Goal: Transaction & Acquisition: Download file/media

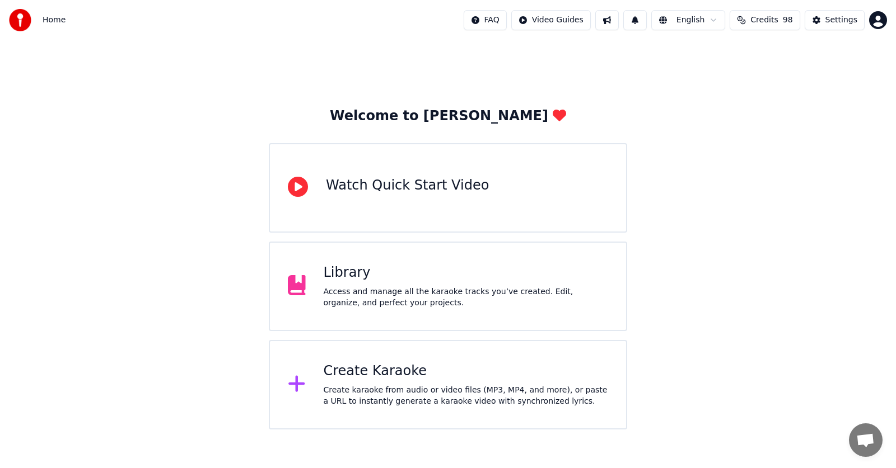
click at [346, 274] on div "Library" at bounding box center [465, 273] width 285 height 18
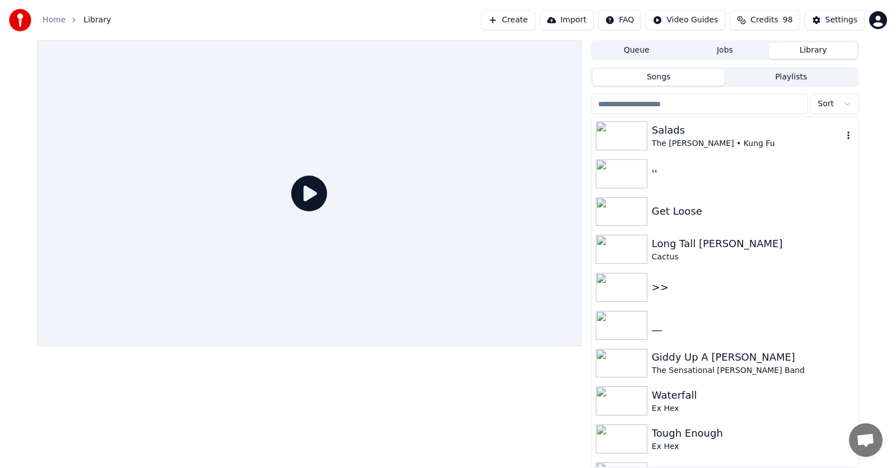
click at [695, 141] on div "The [PERSON_NAME] • Kung Fu" at bounding box center [746, 143] width 191 height 11
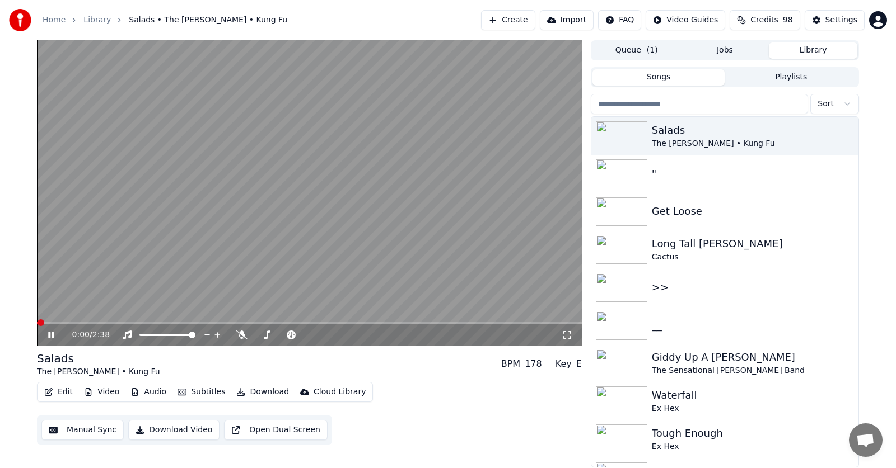
click at [50, 334] on icon at bounding box center [51, 335] width 6 height 7
click at [679, 209] on div "Get Loose" at bounding box center [746, 212] width 191 height 16
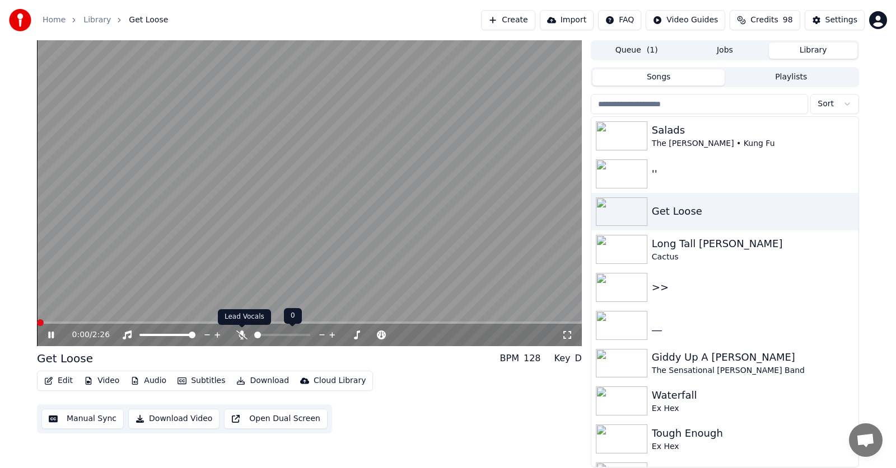
click at [242, 333] on icon at bounding box center [241, 335] width 11 height 9
click at [50, 336] on icon at bounding box center [51, 335] width 6 height 7
click at [52, 379] on icon "button" at bounding box center [49, 381] width 8 height 8
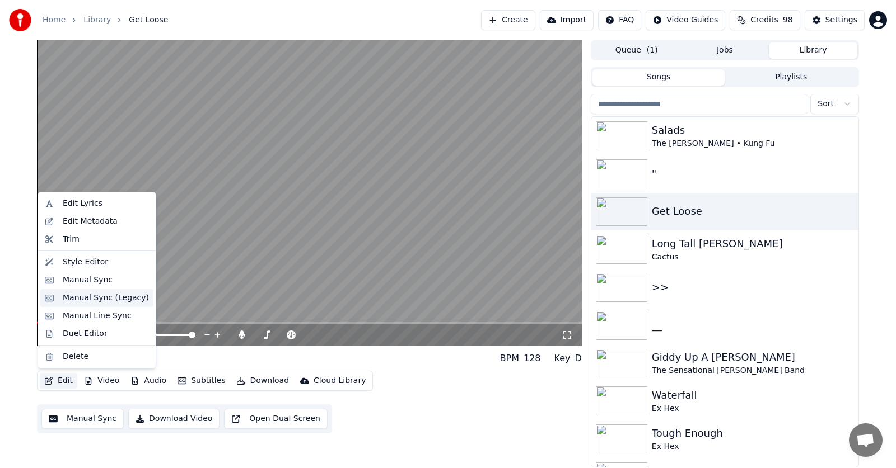
click at [81, 297] on div "Manual Sync (Legacy)" at bounding box center [106, 298] width 86 height 11
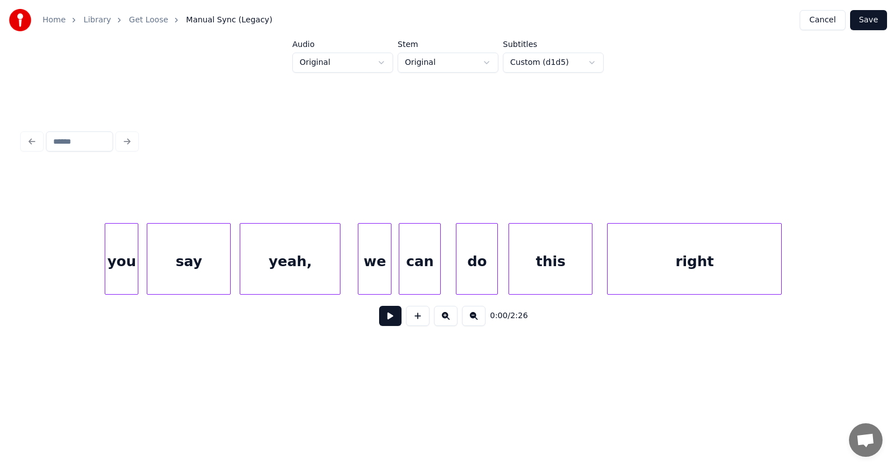
scroll to position [0, 32642]
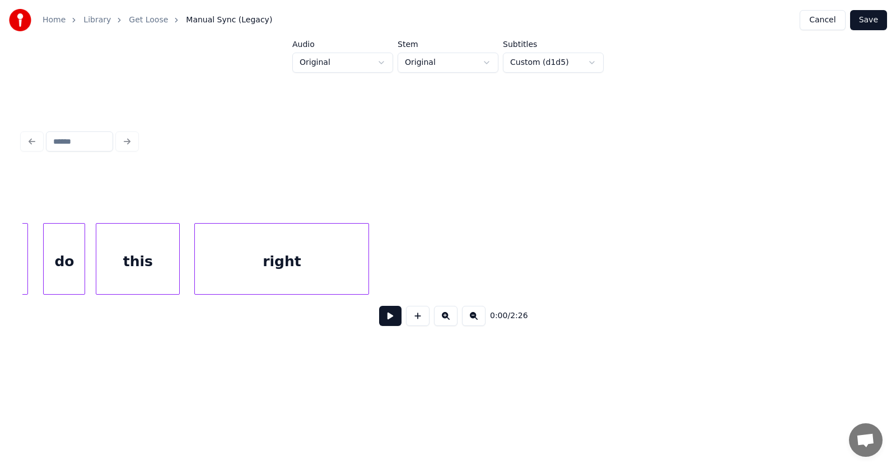
click at [268, 246] on div "right" at bounding box center [282, 262] width 174 height 76
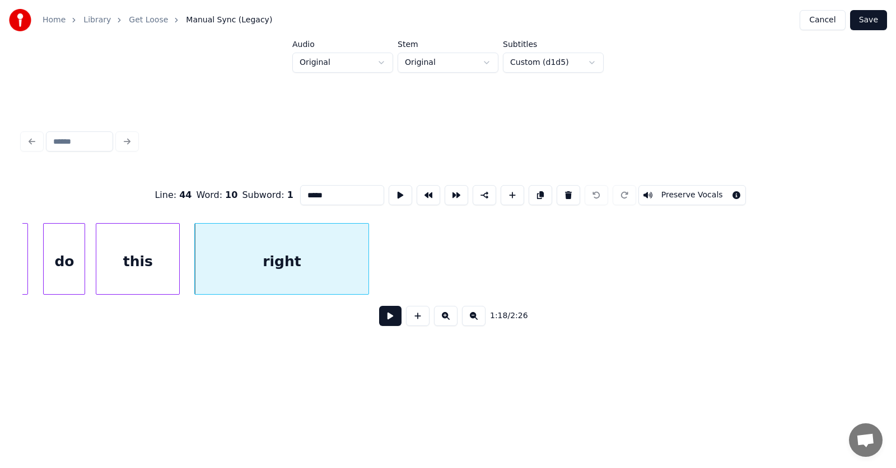
click at [380, 320] on button at bounding box center [390, 316] width 22 height 20
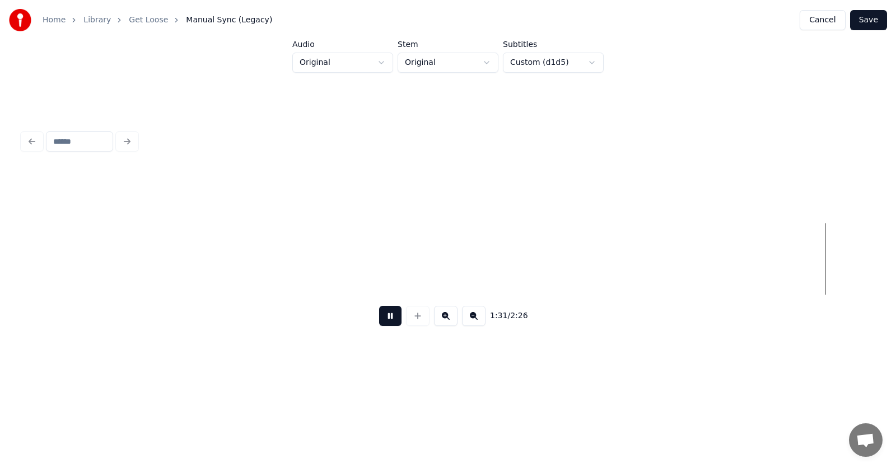
scroll to position [0, 38631]
click at [391, 321] on button at bounding box center [390, 316] width 22 height 20
click at [752, 266] on div "Come" at bounding box center [771, 262] width 49 height 76
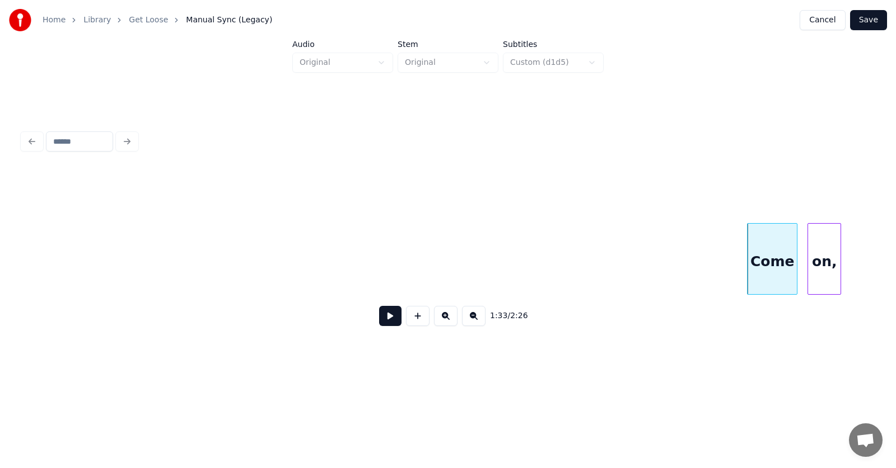
click at [813, 267] on div "on," at bounding box center [824, 262] width 32 height 76
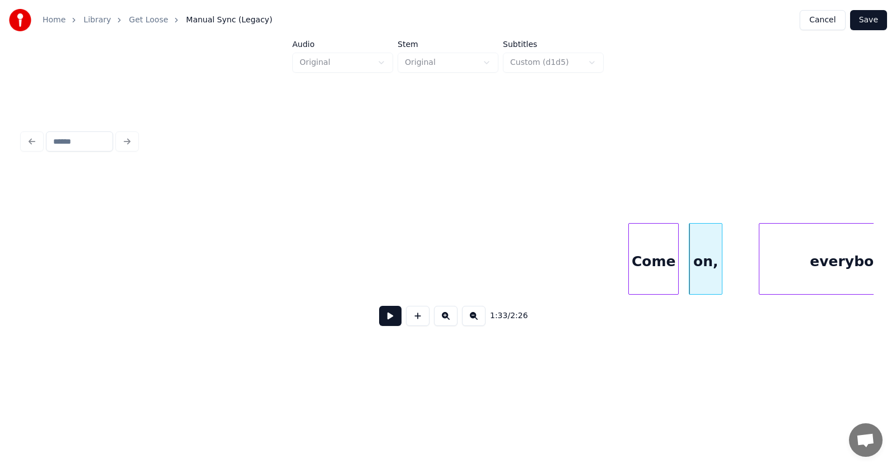
scroll to position [0, 38957]
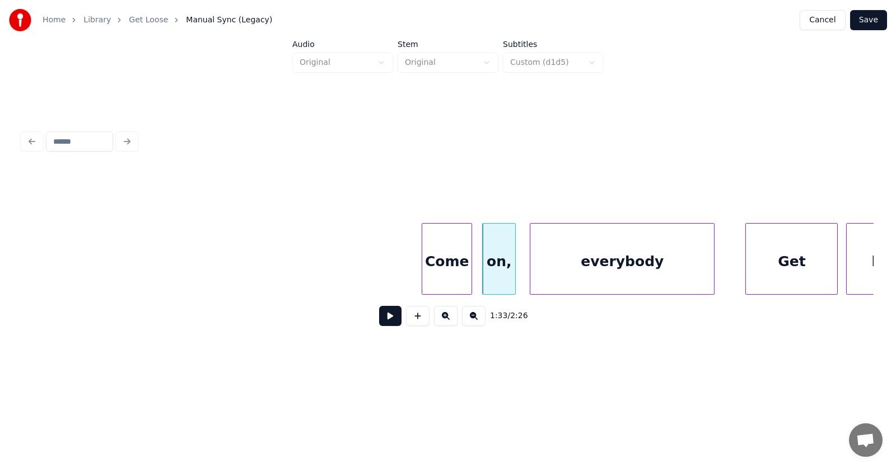
click at [584, 278] on div "everybody" at bounding box center [622, 262] width 184 height 76
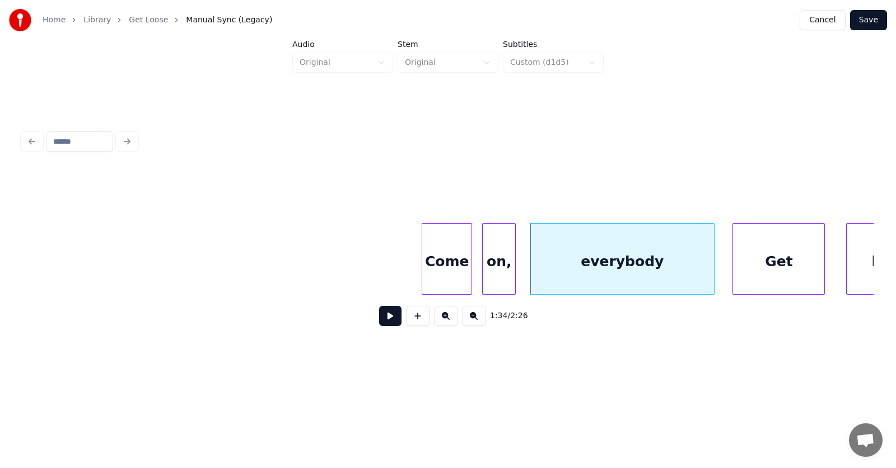
click at [751, 274] on div "Get" at bounding box center [778, 262] width 91 height 76
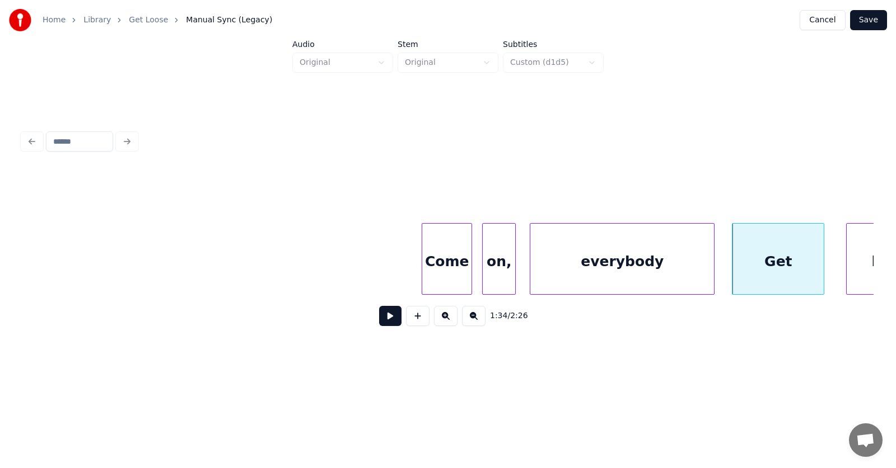
scroll to position [0, 39019]
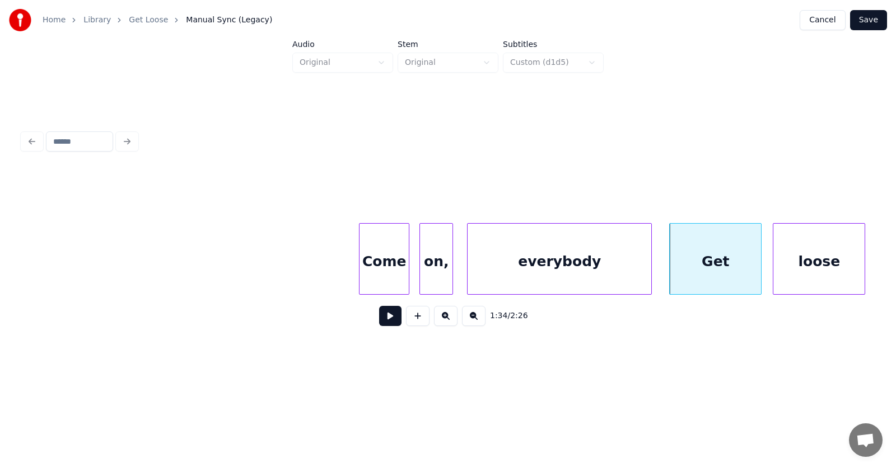
click at [846, 251] on div "loose" at bounding box center [818, 262] width 91 height 76
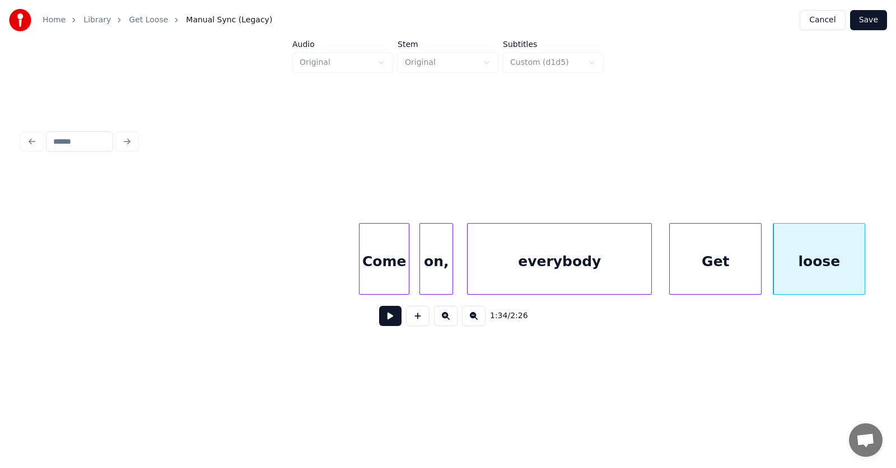
click at [387, 319] on button at bounding box center [390, 316] width 22 height 20
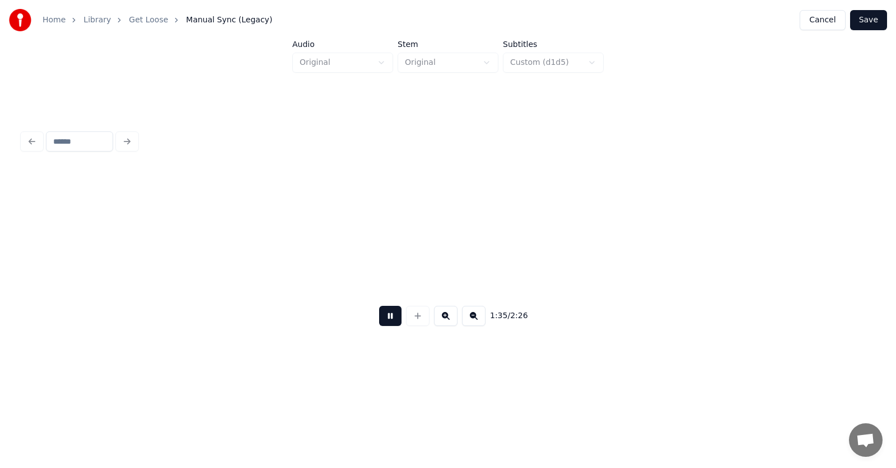
scroll to position [0, 39875]
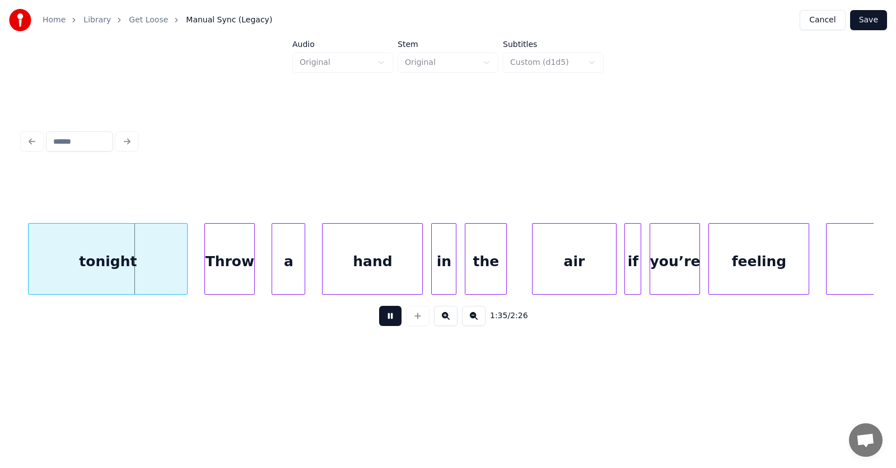
click at [387, 319] on button at bounding box center [390, 316] width 22 height 20
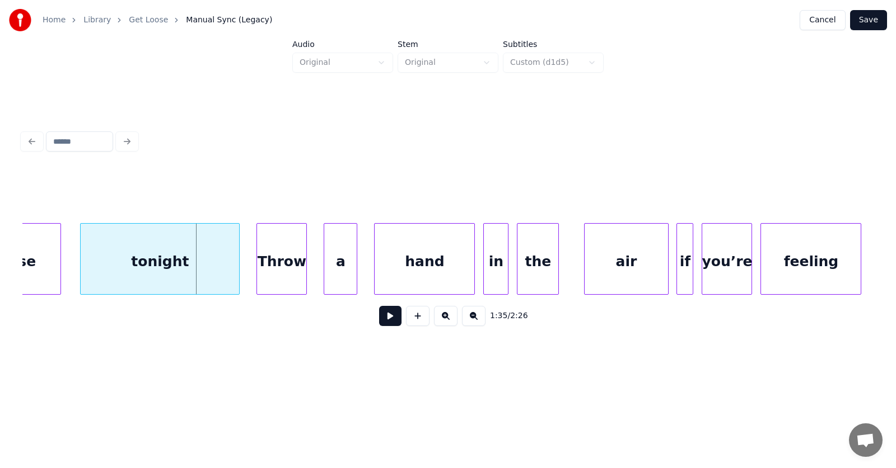
scroll to position [0, 39740]
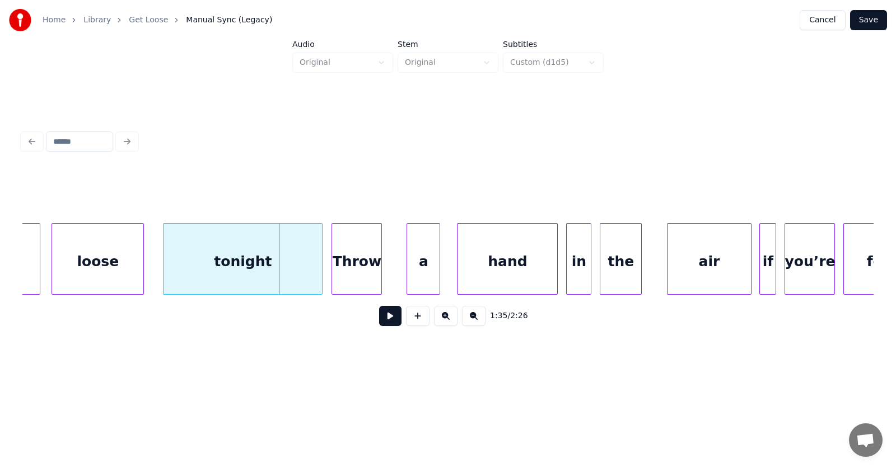
click at [367, 265] on div "Throw" at bounding box center [356, 262] width 49 height 76
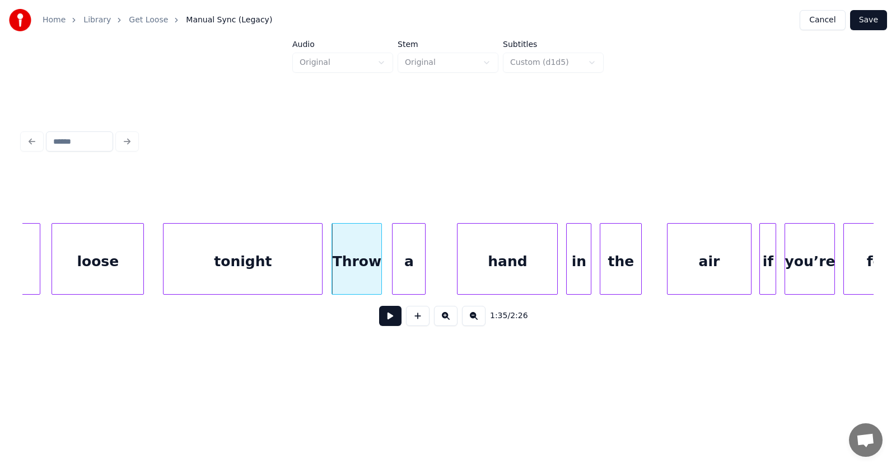
click at [408, 274] on div "a" at bounding box center [408, 262] width 32 height 76
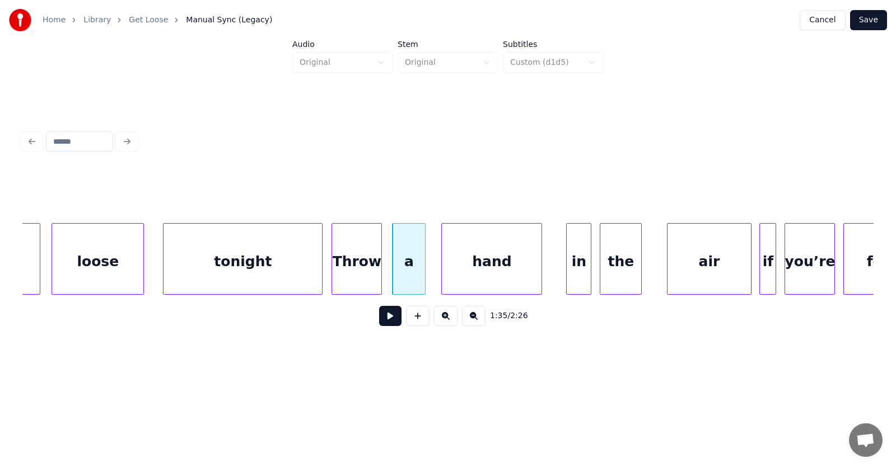
click at [505, 269] on div "hand" at bounding box center [492, 262] width 100 height 76
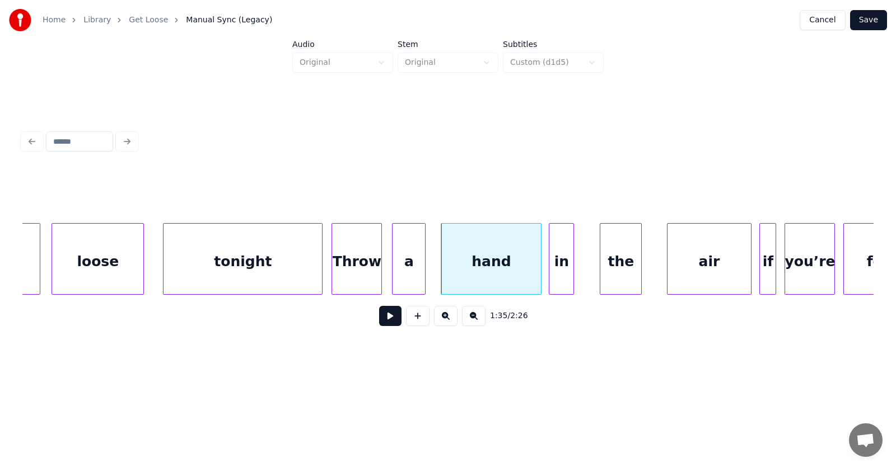
click at [560, 266] on div "in" at bounding box center [561, 262] width 24 height 76
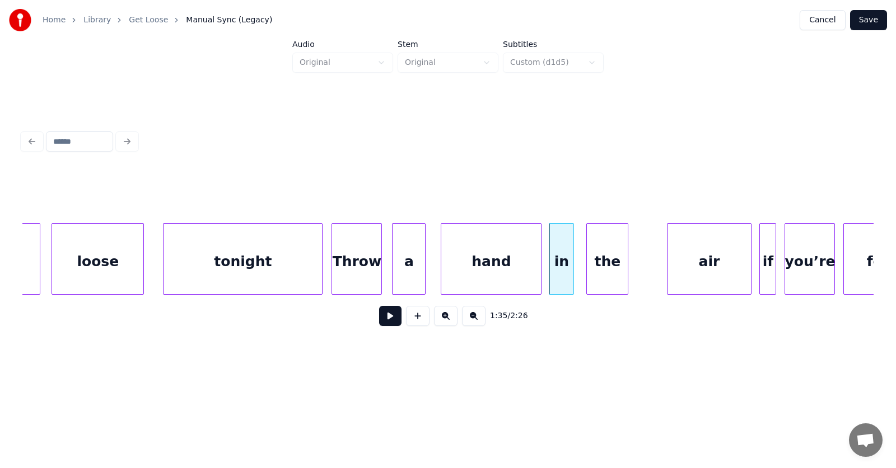
click at [603, 268] on div "the" at bounding box center [607, 262] width 41 height 76
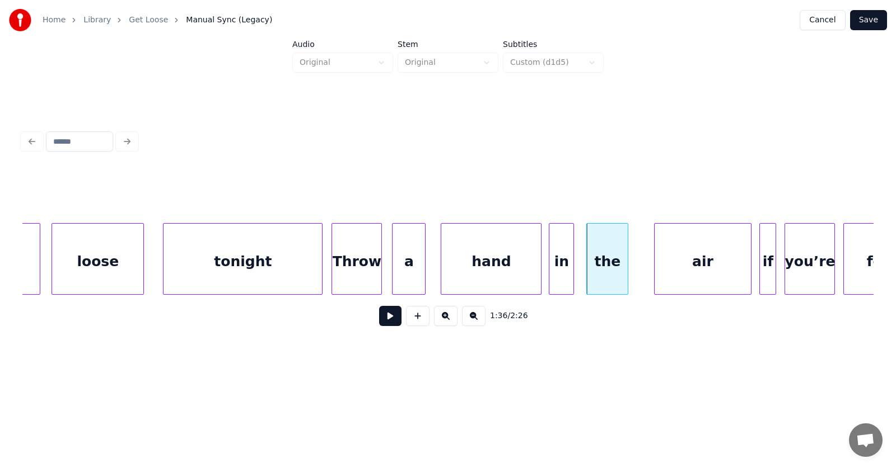
click at [654, 270] on div at bounding box center [655, 259] width 3 height 71
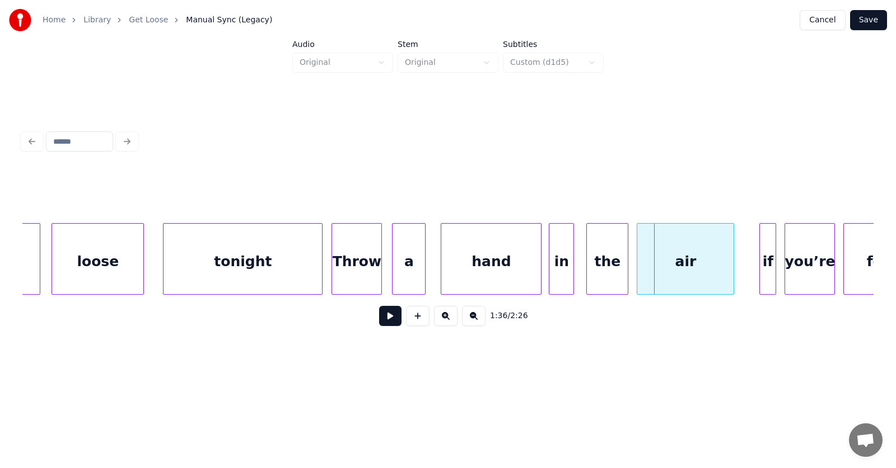
click at [665, 271] on div "air" at bounding box center [685, 262] width 96 height 76
click at [756, 275] on div at bounding box center [754, 259] width 3 height 71
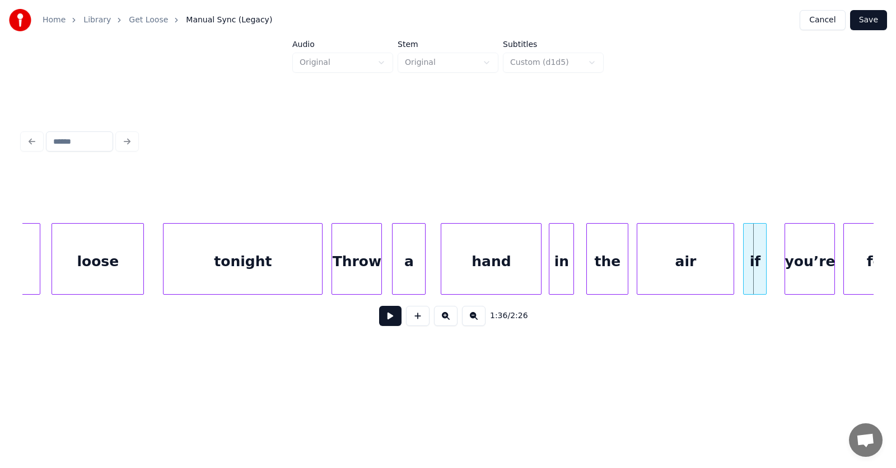
click at [752, 272] on div "if" at bounding box center [754, 262] width 22 height 76
click at [803, 273] on div "you’re" at bounding box center [798, 262] width 49 height 76
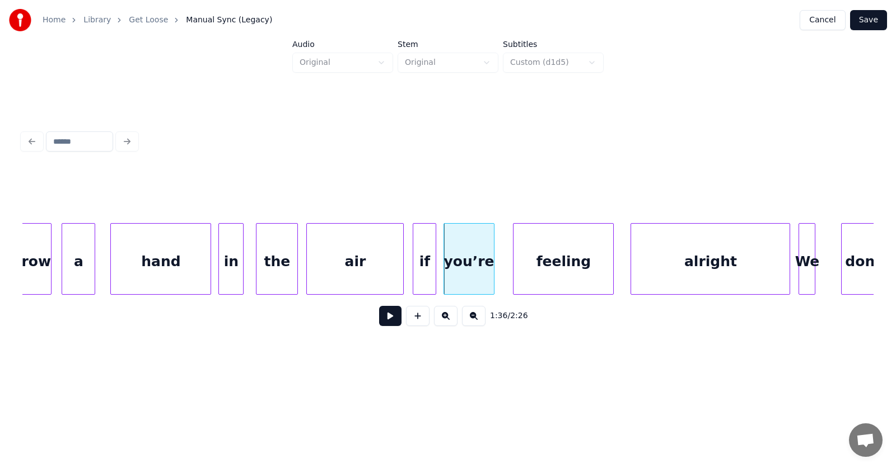
scroll to position [0, 40153]
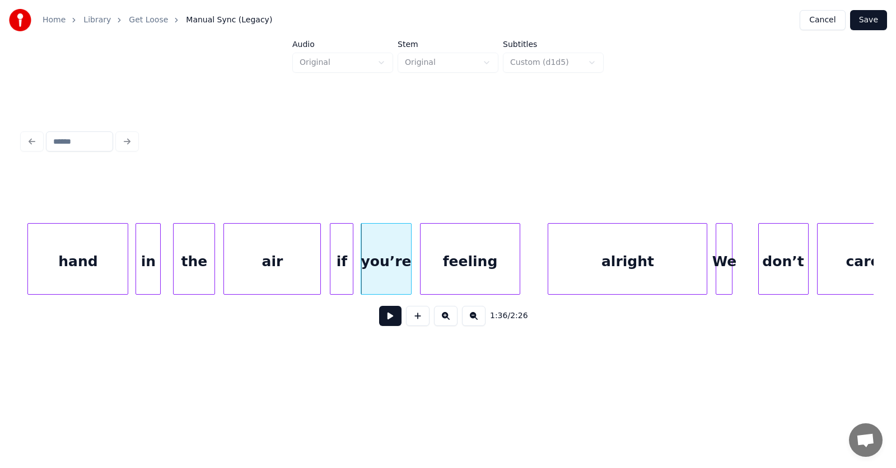
click at [472, 270] on div "feeling" at bounding box center [470, 262] width 100 height 76
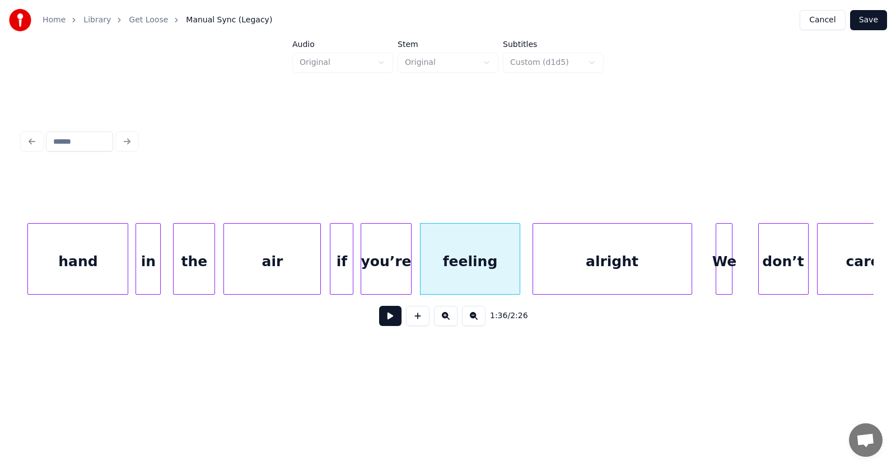
click at [564, 270] on div "alright" at bounding box center [612, 262] width 158 height 76
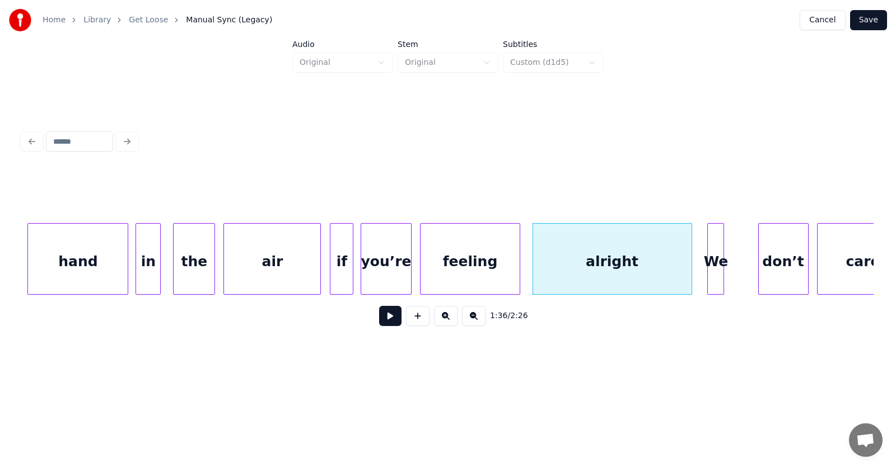
click at [716, 278] on div "We" at bounding box center [715, 262] width 16 height 76
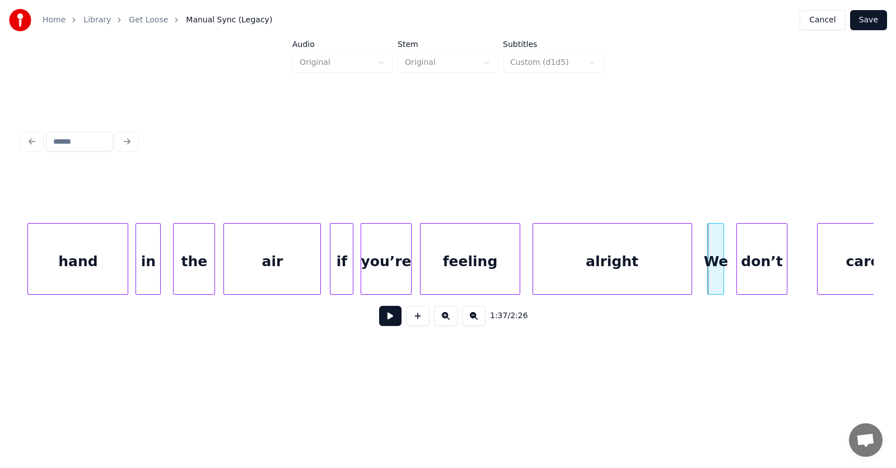
click at [752, 280] on div "don’t" at bounding box center [761, 262] width 49 height 76
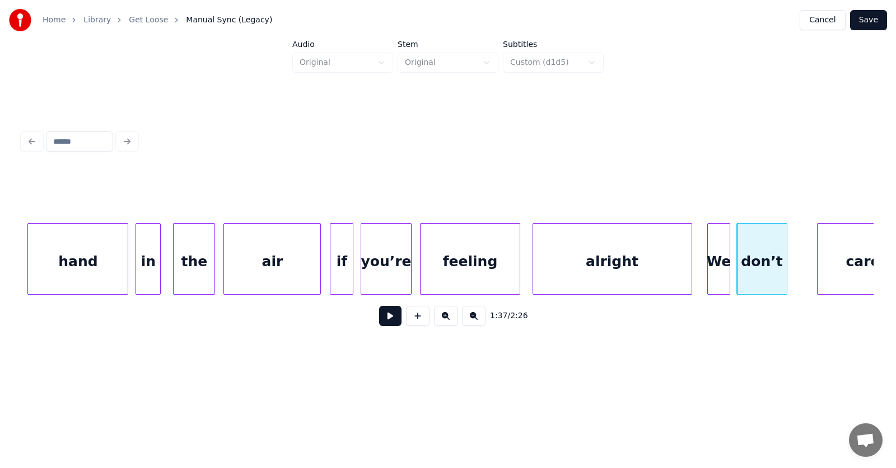
click at [728, 273] on div at bounding box center [727, 259] width 3 height 71
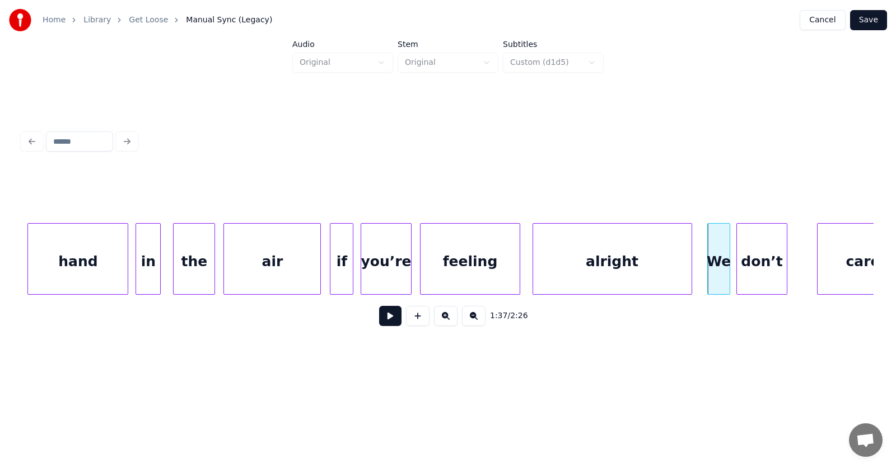
scroll to position [0, 40185]
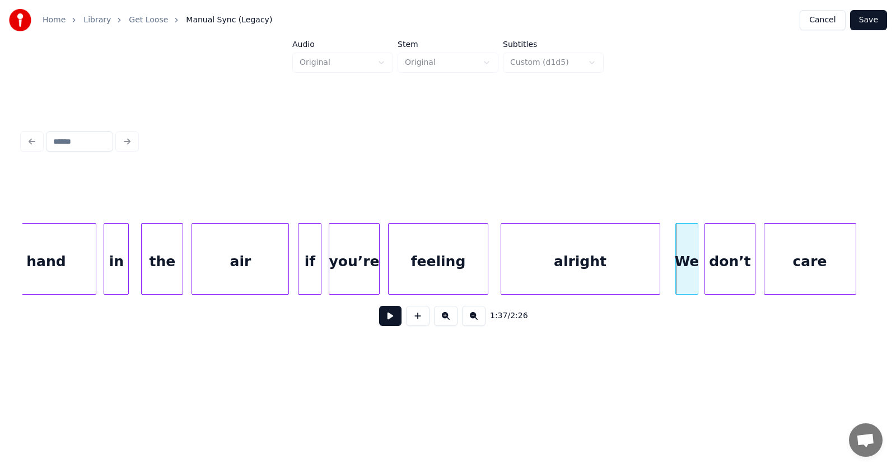
click at [808, 270] on div "care" at bounding box center [809, 262] width 91 height 76
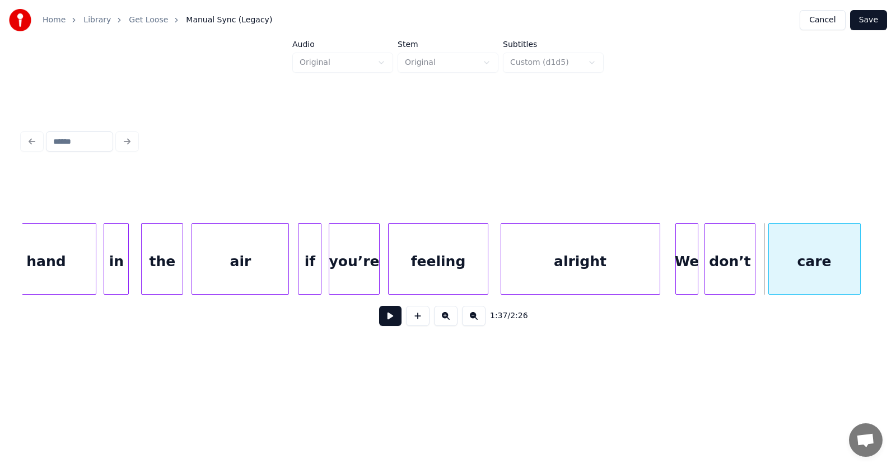
click at [813, 270] on div "care" at bounding box center [813, 262] width 91 height 76
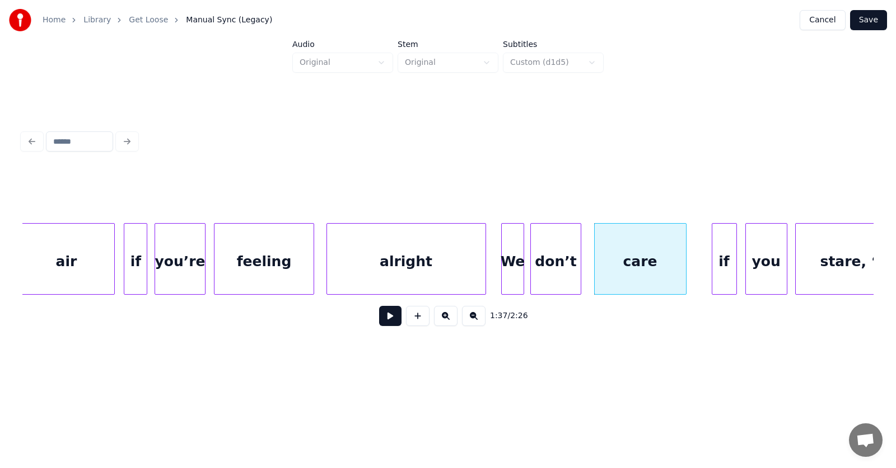
scroll to position [0, 40442]
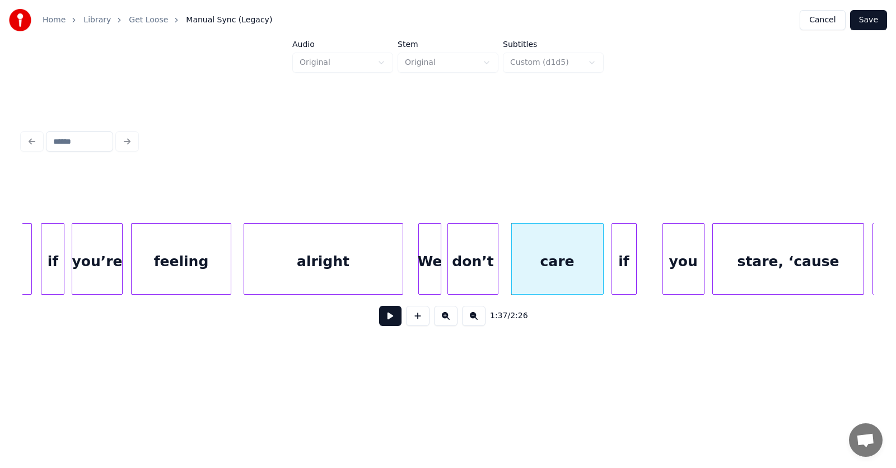
click at [616, 273] on div "if" at bounding box center [624, 262] width 24 height 76
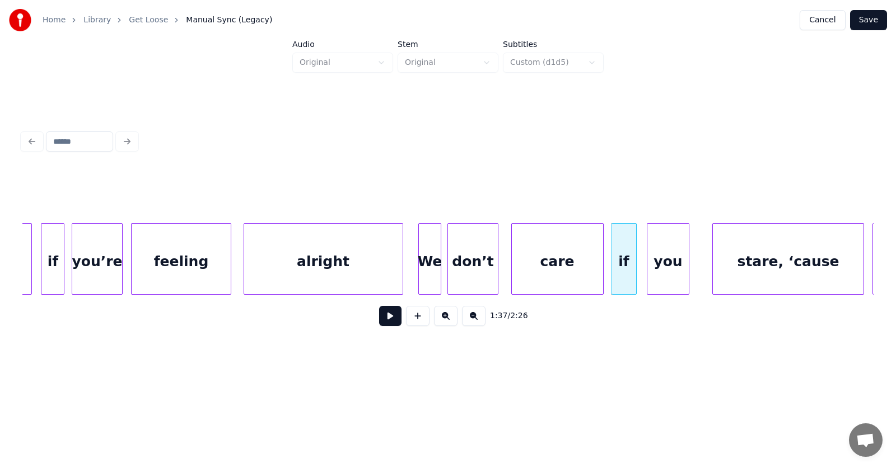
click at [658, 275] on div "you" at bounding box center [667, 262] width 41 height 76
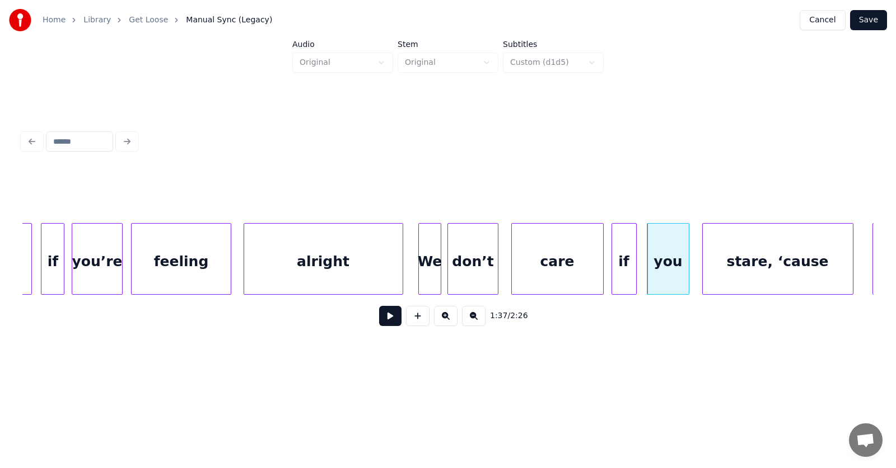
click at [724, 276] on div "stare, ‘cause" at bounding box center [777, 262] width 150 height 76
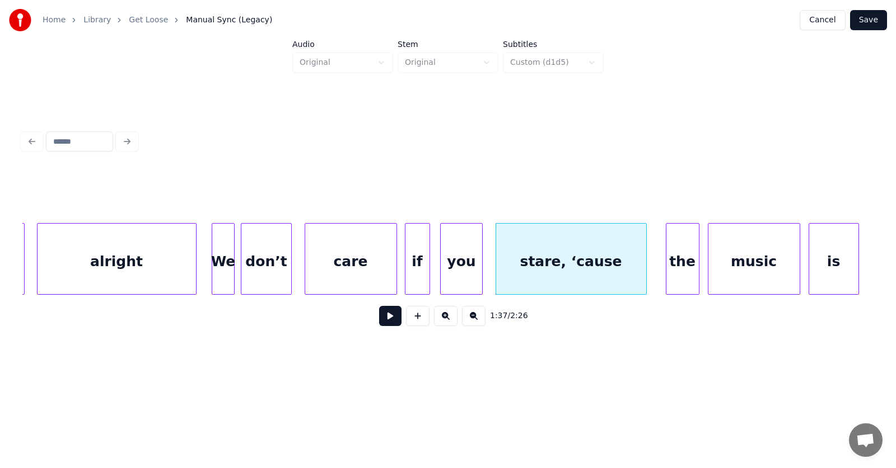
scroll to position [0, 40689]
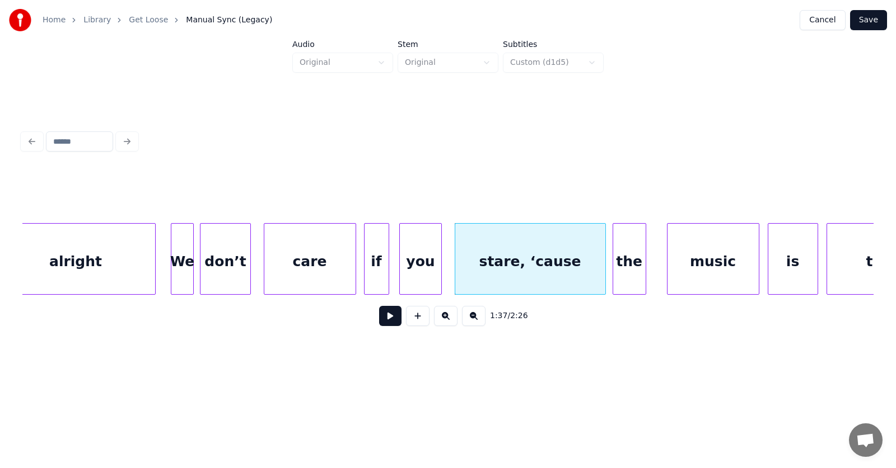
click at [634, 272] on div "the" at bounding box center [629, 262] width 32 height 76
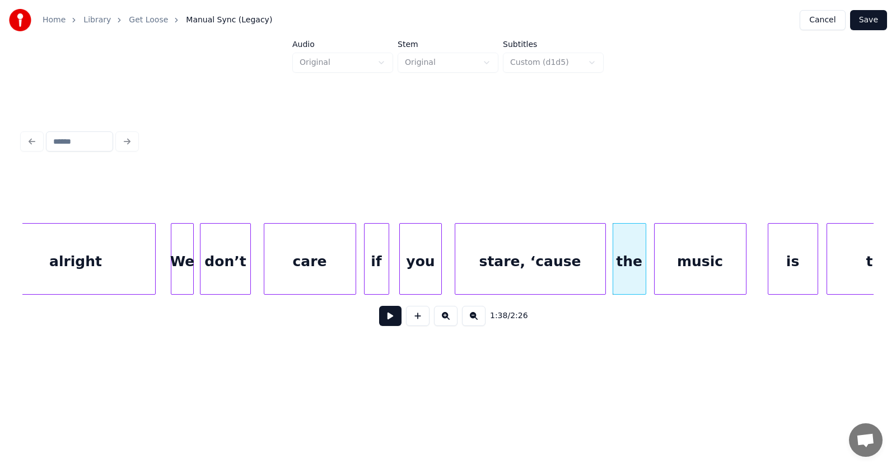
click at [684, 270] on div "music" at bounding box center [699, 262] width 91 height 76
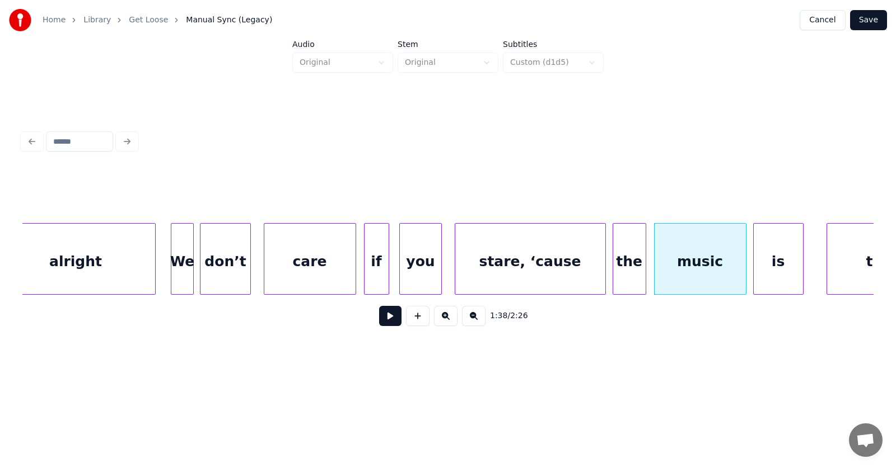
click at [765, 274] on div "is" at bounding box center [777, 262] width 49 height 76
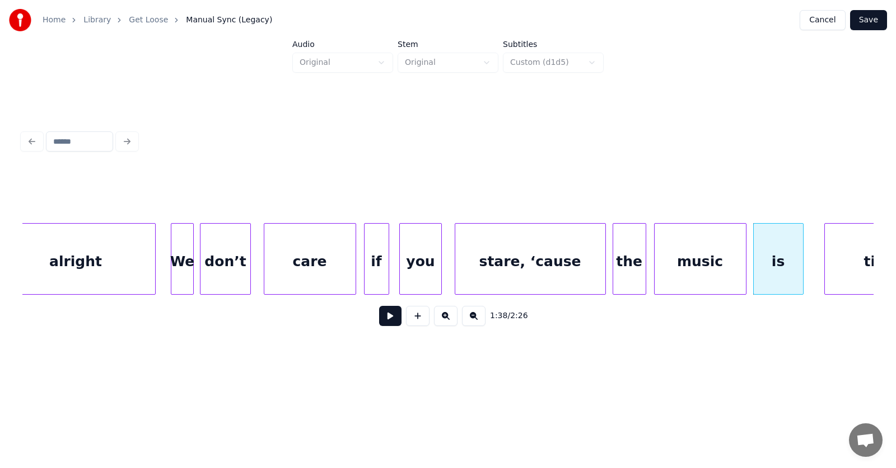
scroll to position [0, 40757]
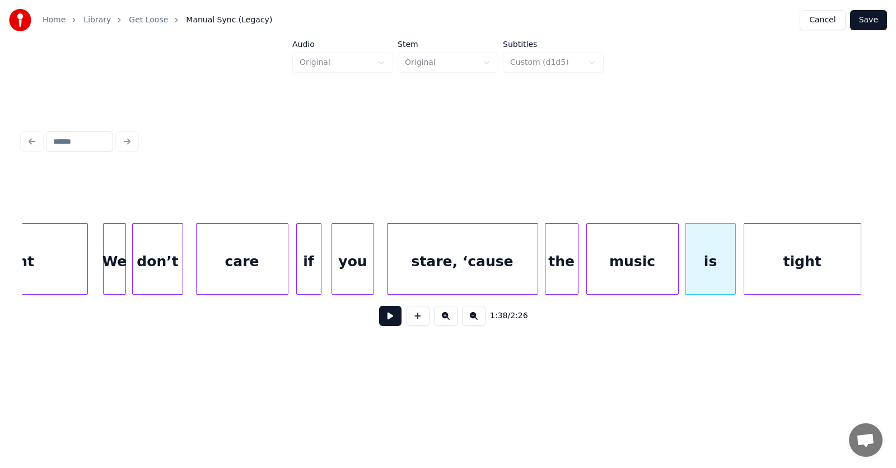
click at [828, 271] on div "tight" at bounding box center [802, 262] width 116 height 76
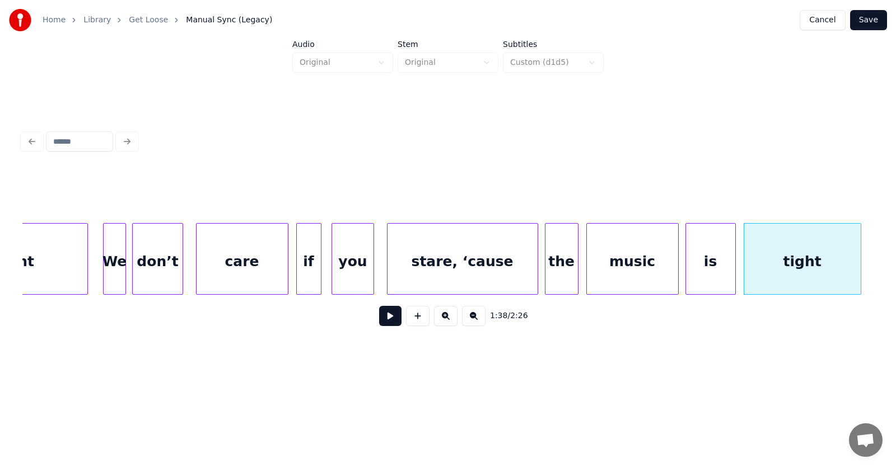
click at [386, 320] on button at bounding box center [390, 316] width 22 height 20
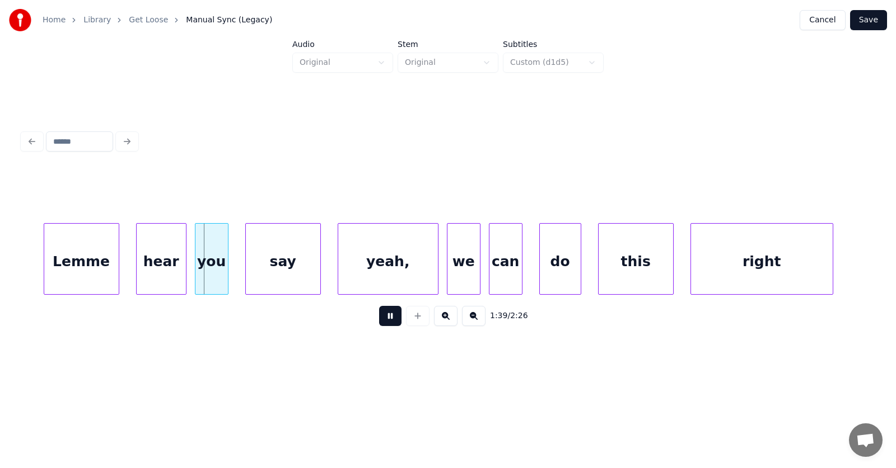
click at [386, 320] on button at bounding box center [390, 316] width 22 height 20
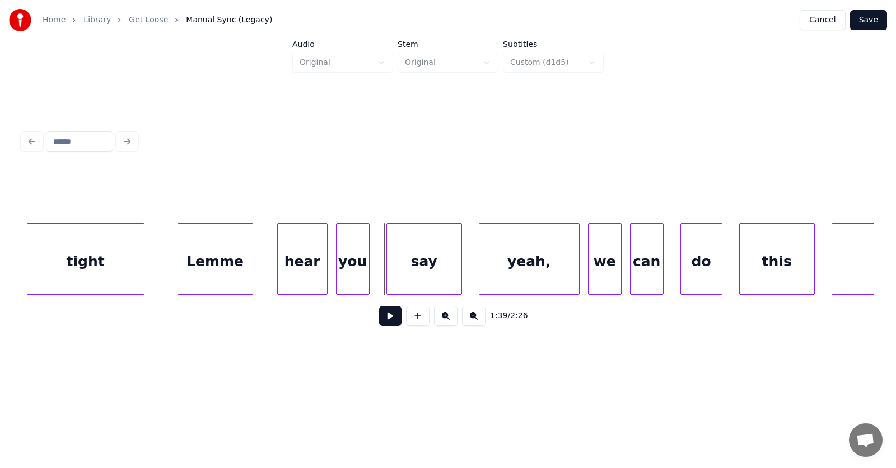
click at [228, 260] on div "Lemme" at bounding box center [215, 262] width 74 height 76
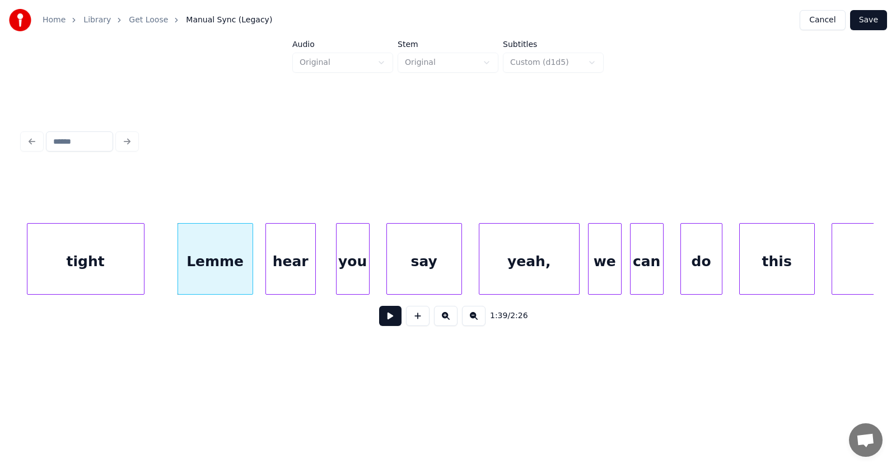
click at [284, 269] on div "hear" at bounding box center [290, 262] width 49 height 76
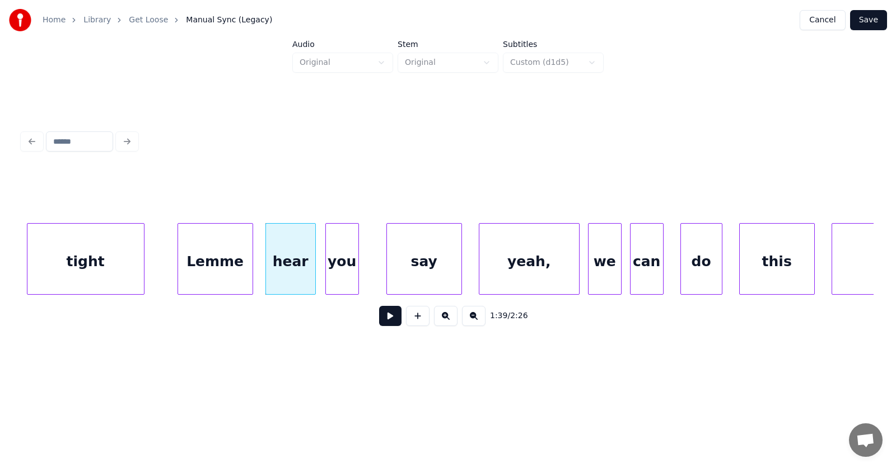
click at [340, 270] on div "you" at bounding box center [342, 262] width 32 height 76
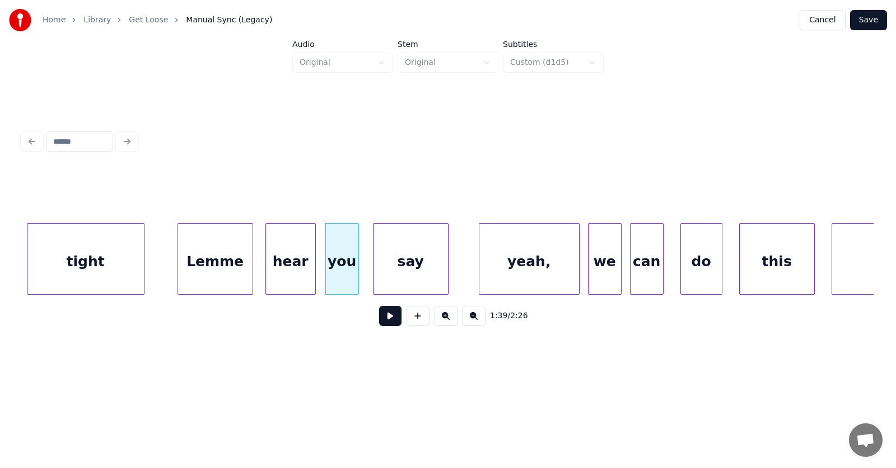
click at [395, 273] on div "say" at bounding box center [410, 262] width 74 height 76
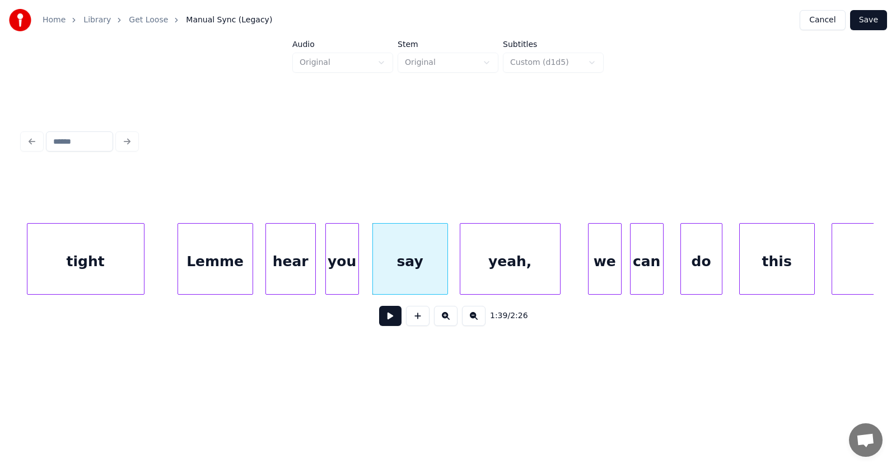
click at [490, 271] on div "yeah," at bounding box center [510, 262] width 100 height 76
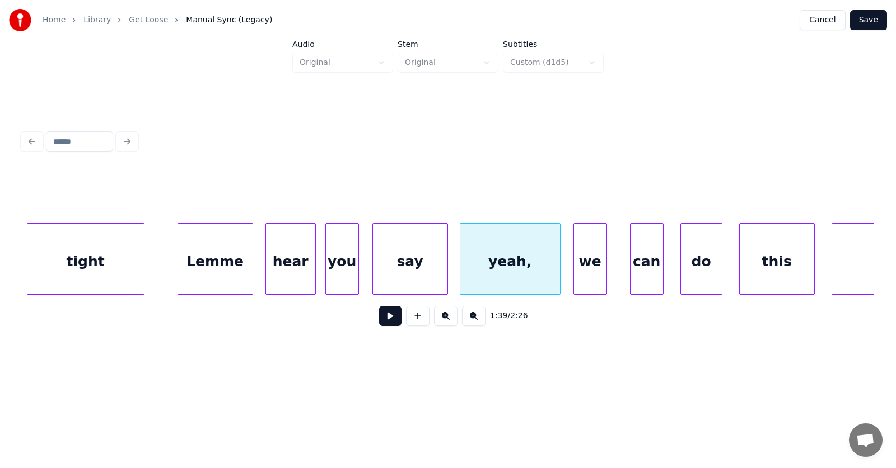
click at [583, 271] on div "we" at bounding box center [590, 262] width 32 height 76
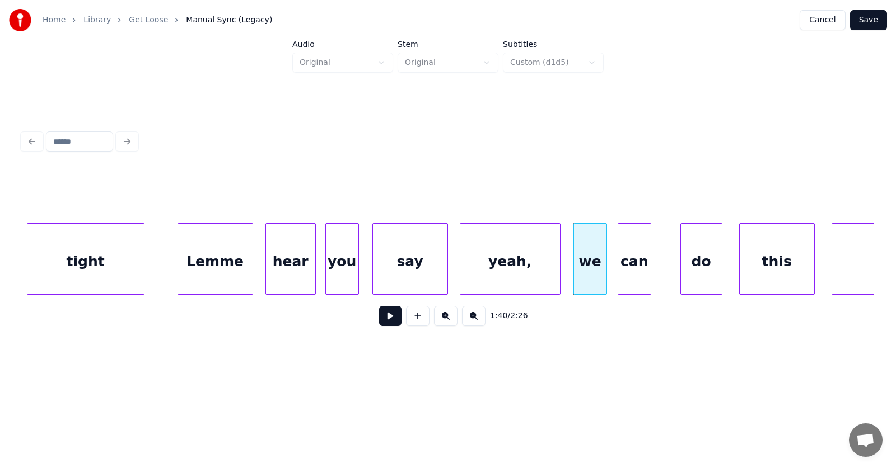
click at [630, 274] on div "can" at bounding box center [634, 262] width 32 height 76
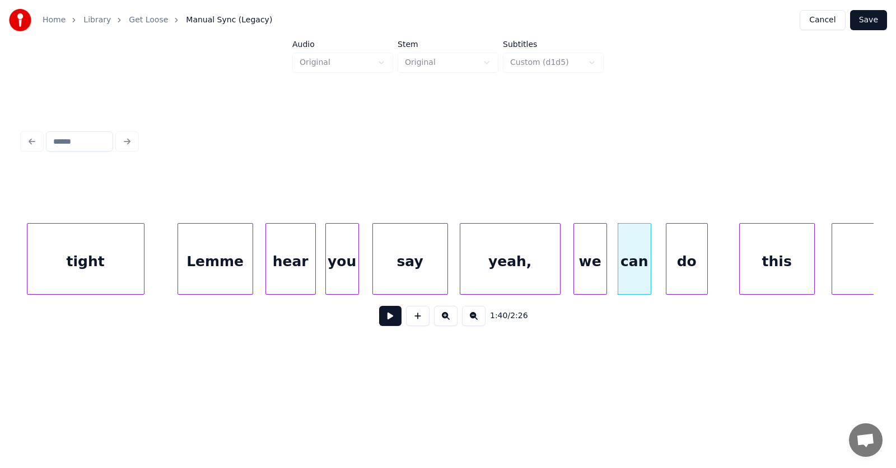
click at [674, 271] on div "do" at bounding box center [686, 262] width 41 height 76
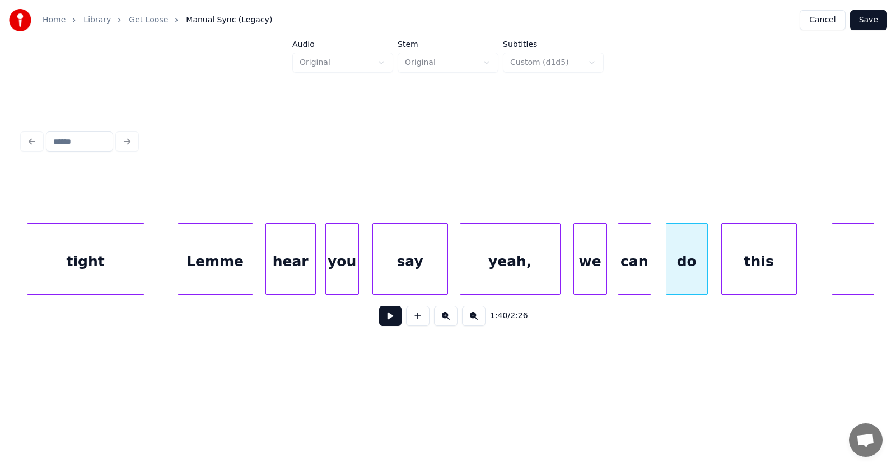
click at [755, 270] on div "this" at bounding box center [758, 262] width 74 height 76
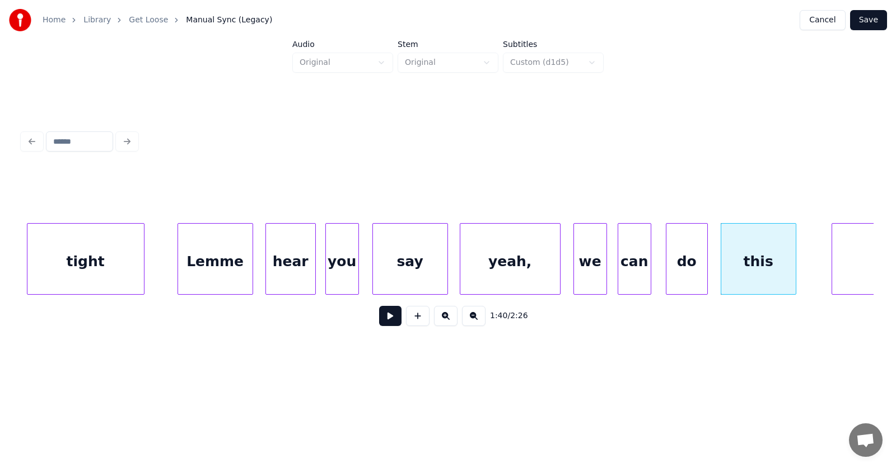
scroll to position [0, 41571]
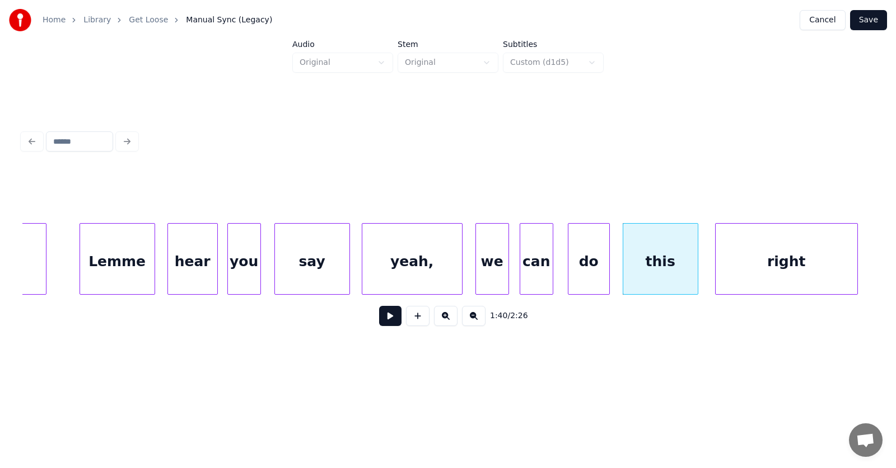
click at [827, 251] on div "right" at bounding box center [786, 262] width 142 height 76
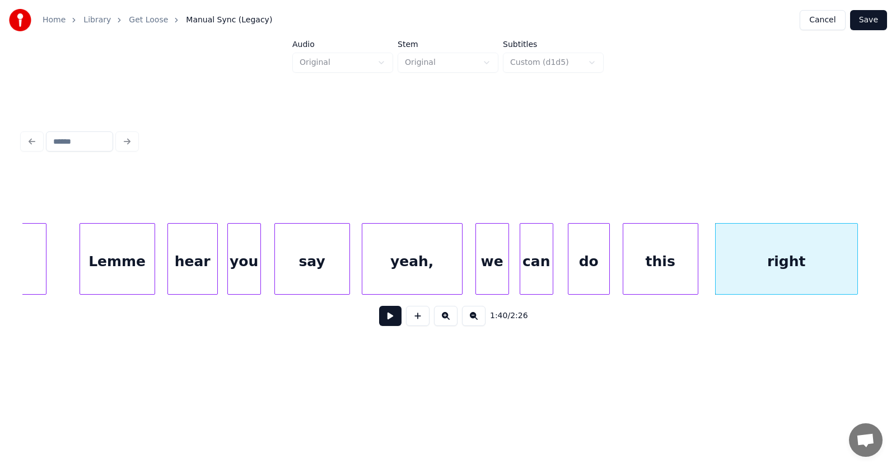
click at [382, 321] on button at bounding box center [390, 316] width 22 height 20
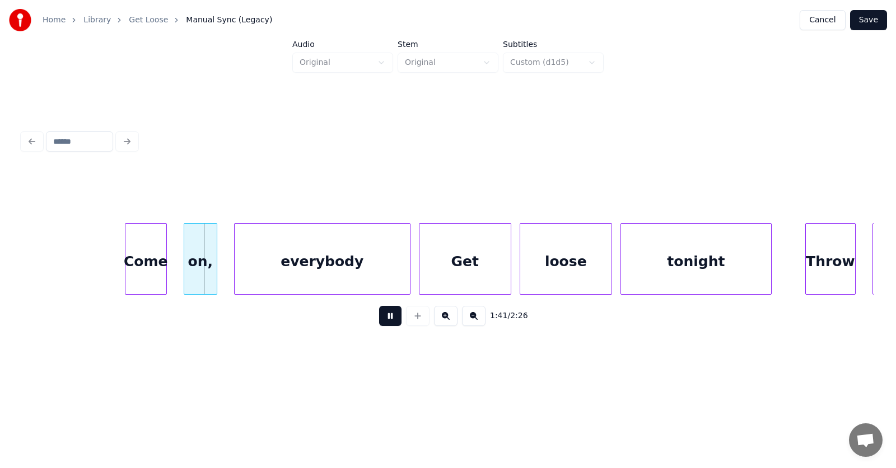
click at [382, 321] on button at bounding box center [390, 316] width 22 height 20
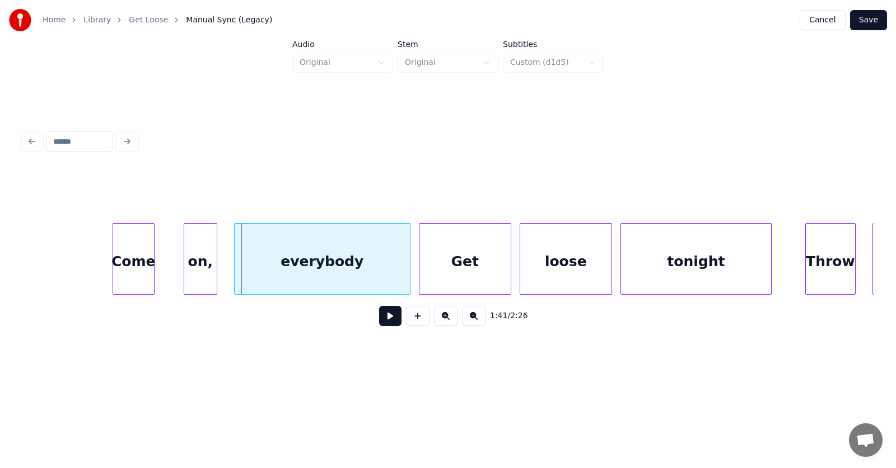
click at [136, 272] on div "Come" at bounding box center [133, 262] width 41 height 76
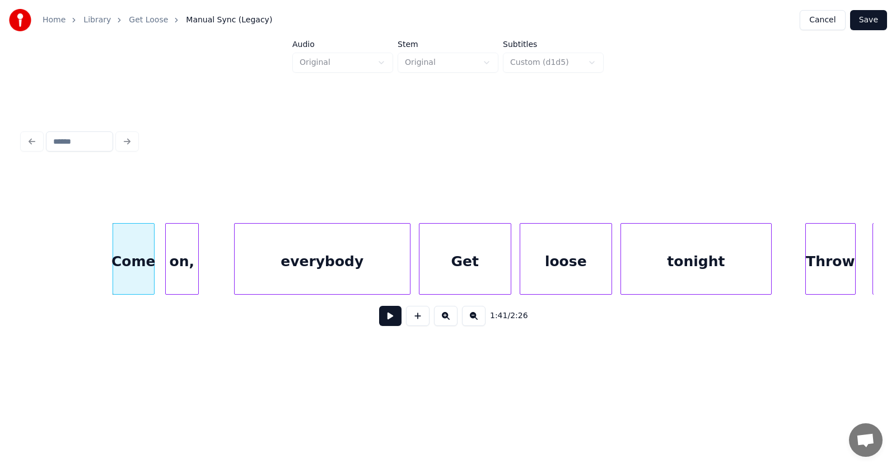
click at [179, 283] on div "on," at bounding box center [182, 262] width 32 height 76
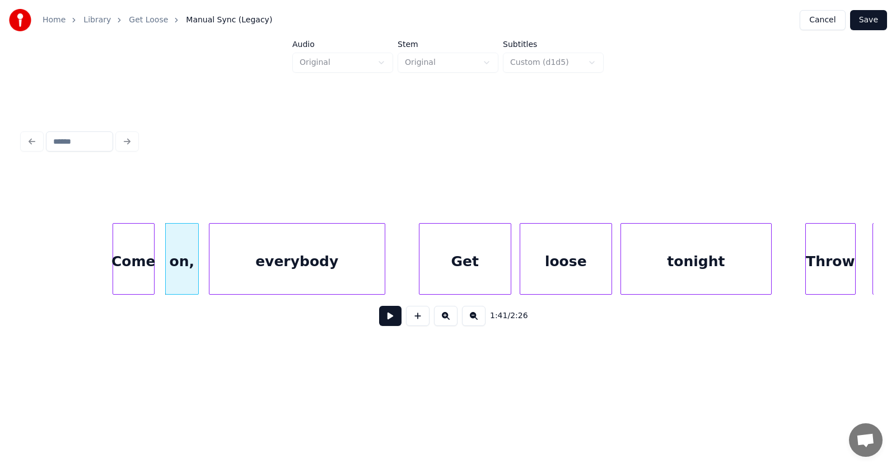
click at [261, 284] on div "everybody" at bounding box center [296, 262] width 175 height 76
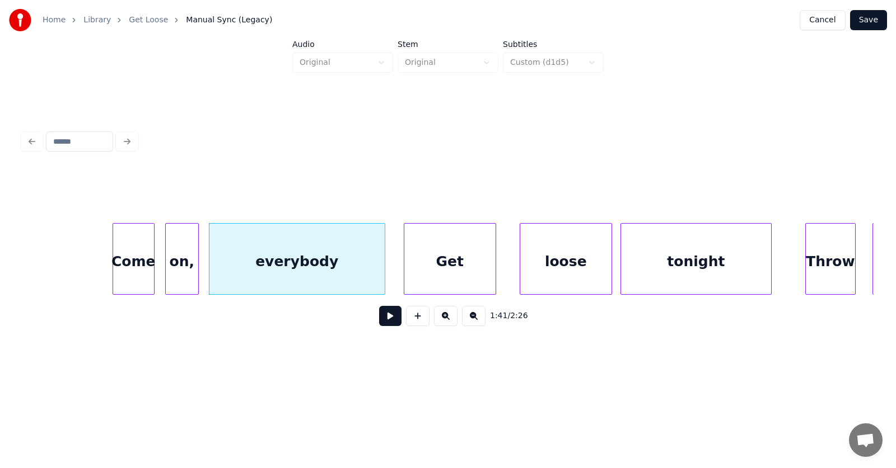
click at [431, 270] on div "Get" at bounding box center [449, 262] width 91 height 76
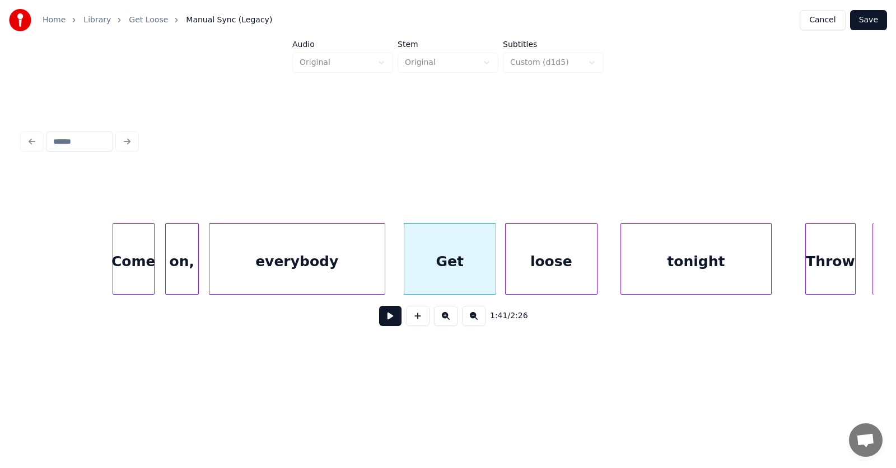
click at [557, 266] on div "loose" at bounding box center [550, 262] width 91 height 76
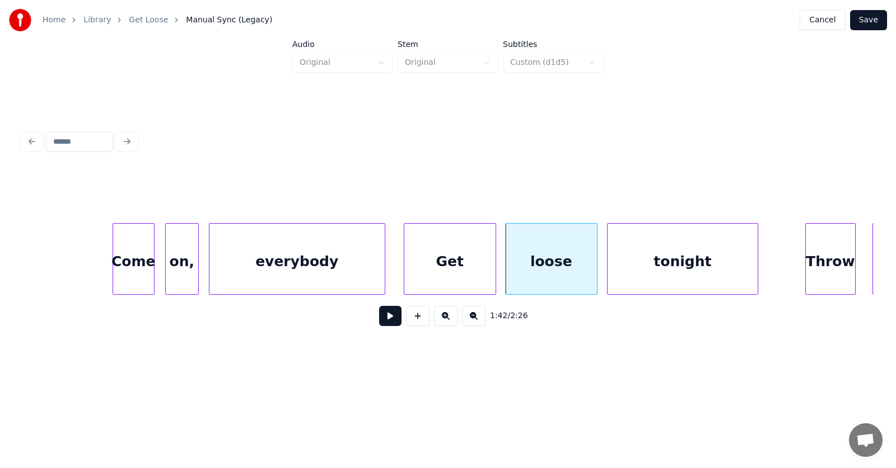
click at [636, 266] on div "tonight" at bounding box center [682, 262] width 150 height 76
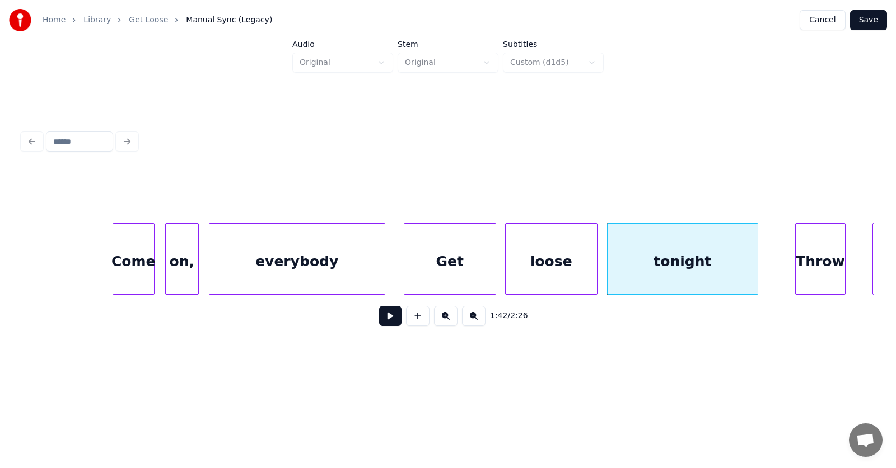
click at [805, 263] on div "Throw" at bounding box center [819, 262] width 49 height 76
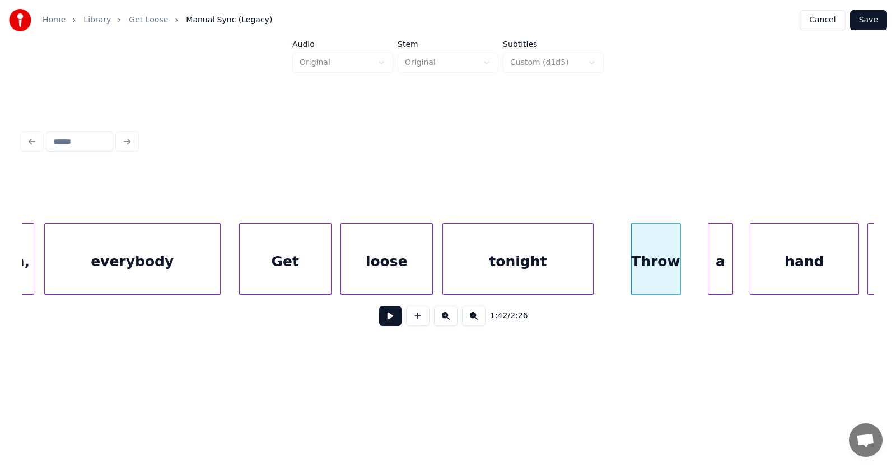
scroll to position [0, 42629]
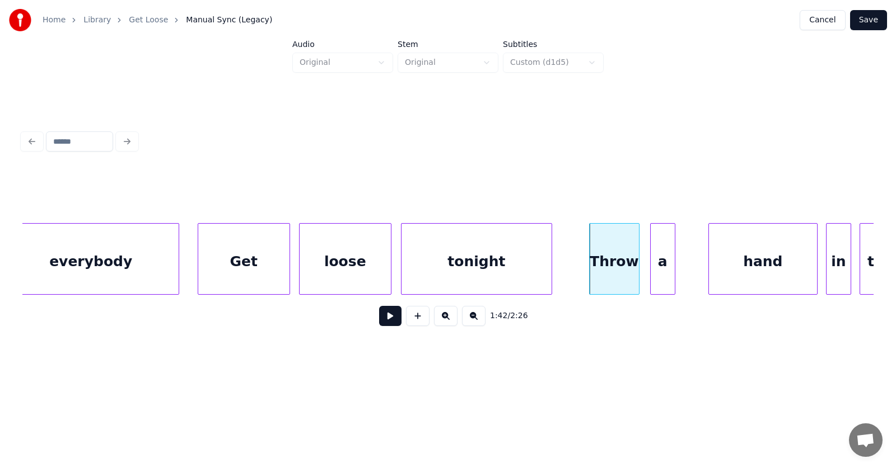
click at [659, 265] on div "a" at bounding box center [662, 262] width 24 height 76
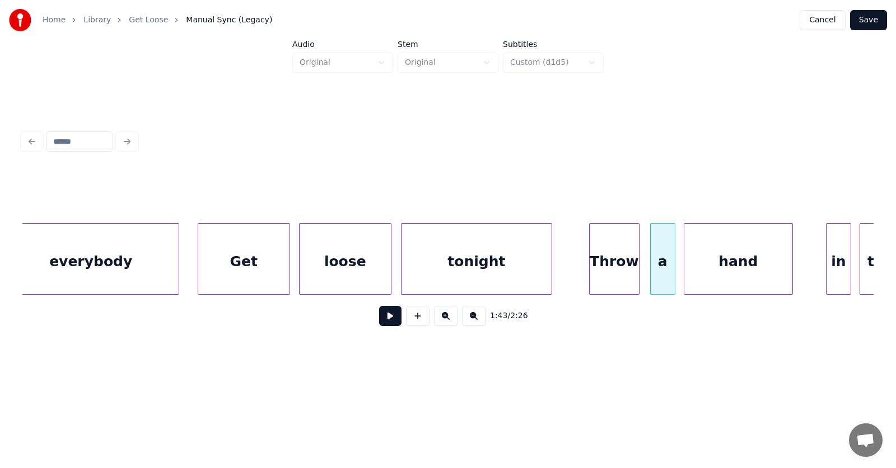
click at [705, 269] on div "hand" at bounding box center [738, 262] width 108 height 76
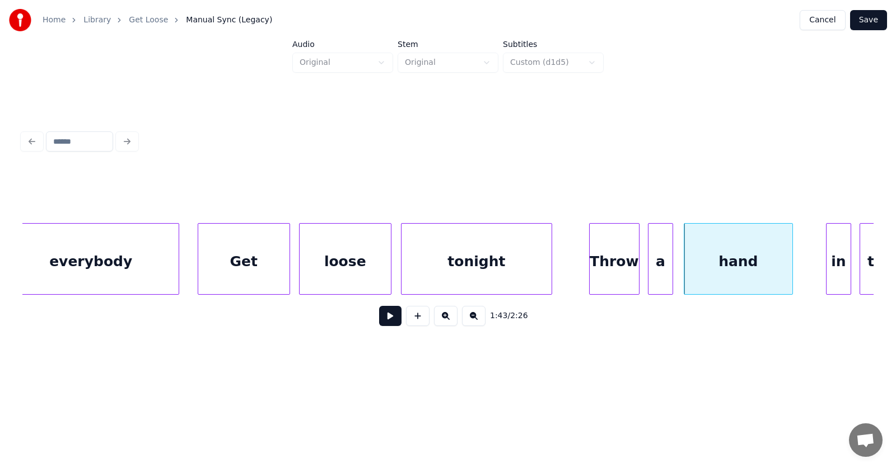
click at [657, 274] on div "a" at bounding box center [660, 262] width 24 height 76
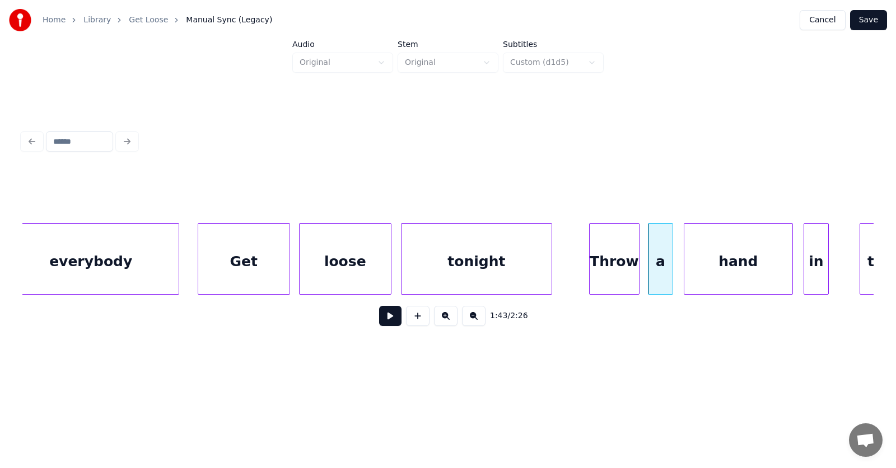
click at [815, 271] on div "in" at bounding box center [816, 262] width 24 height 76
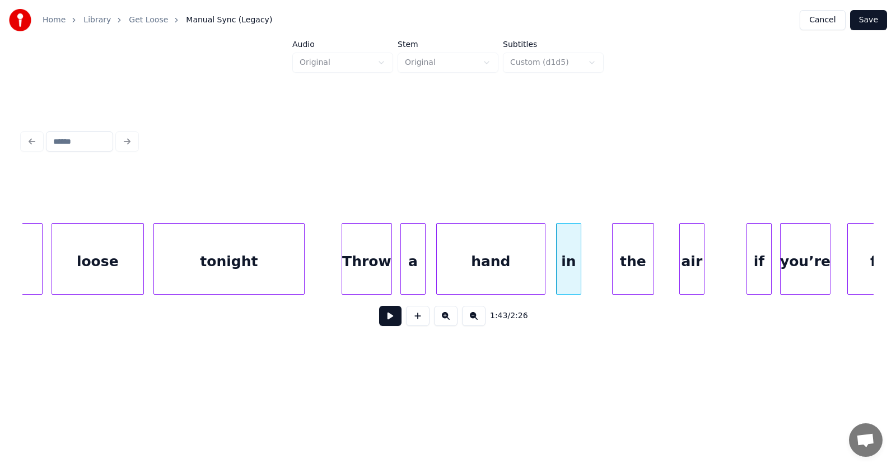
scroll to position [0, 42918]
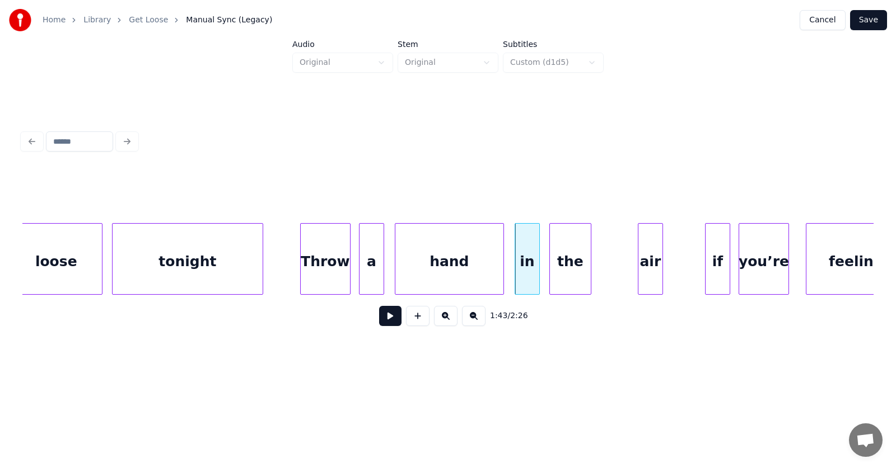
click at [568, 266] on div "the" at bounding box center [570, 262] width 41 height 76
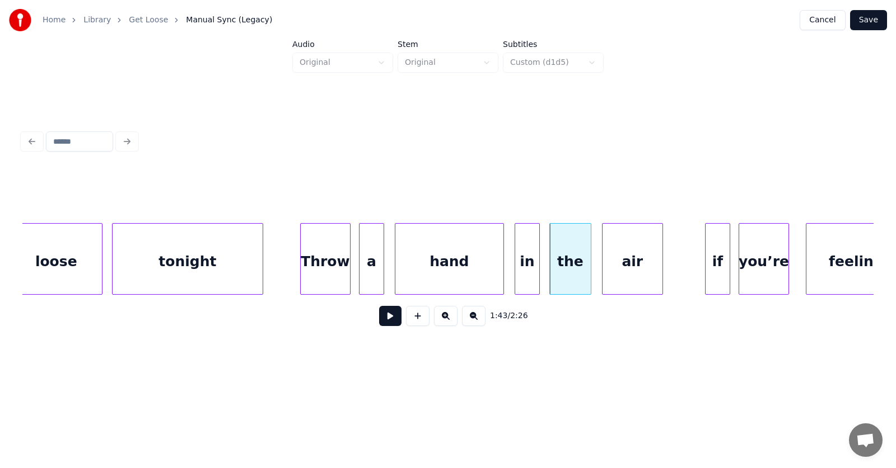
click at [603, 272] on div at bounding box center [603, 259] width 3 height 71
click at [672, 267] on div at bounding box center [672, 259] width 3 height 71
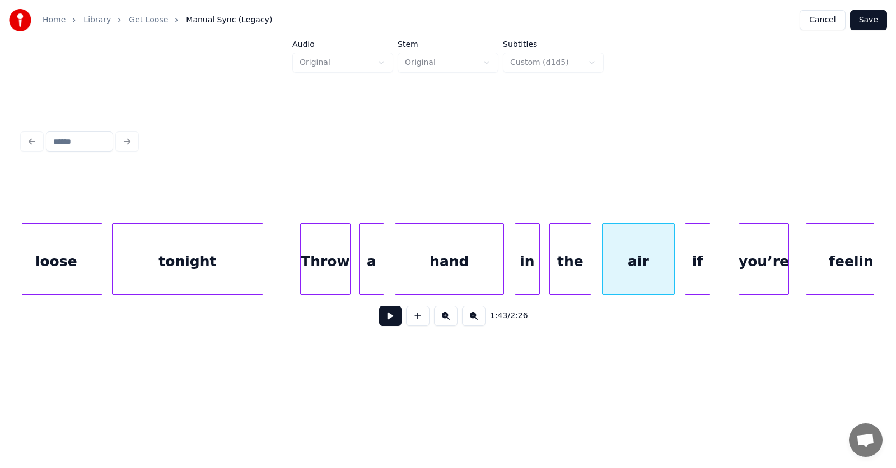
click at [693, 266] on div "if" at bounding box center [697, 262] width 24 height 76
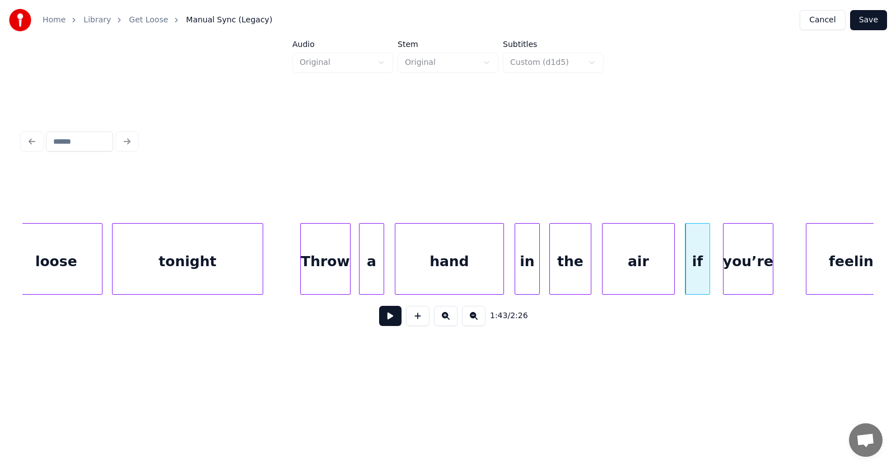
click at [752, 270] on div "you’re" at bounding box center [747, 262] width 49 height 76
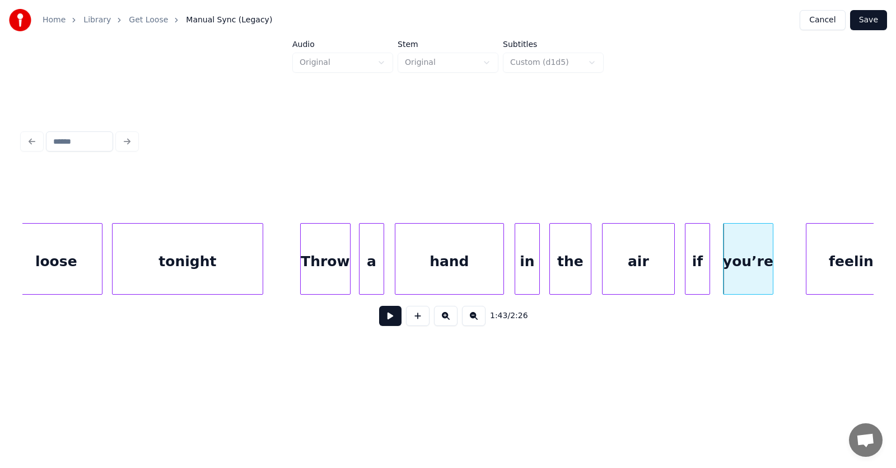
scroll to position [0, 42948]
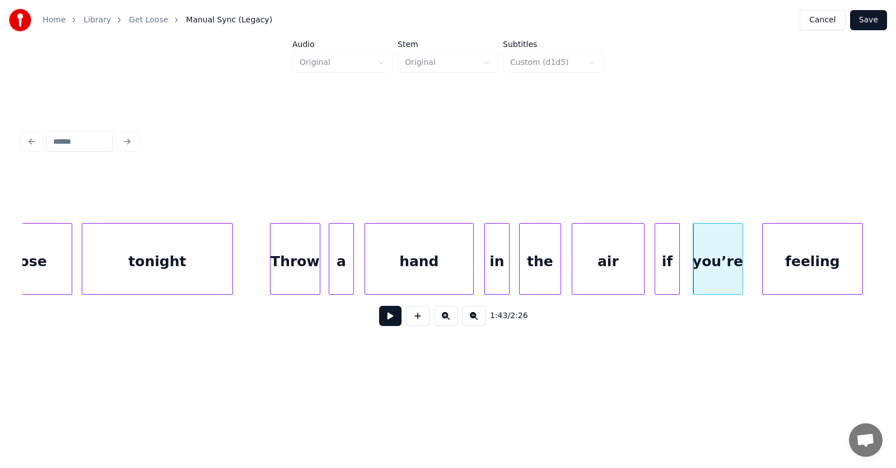
click at [809, 275] on div "feeling" at bounding box center [812, 262] width 100 height 76
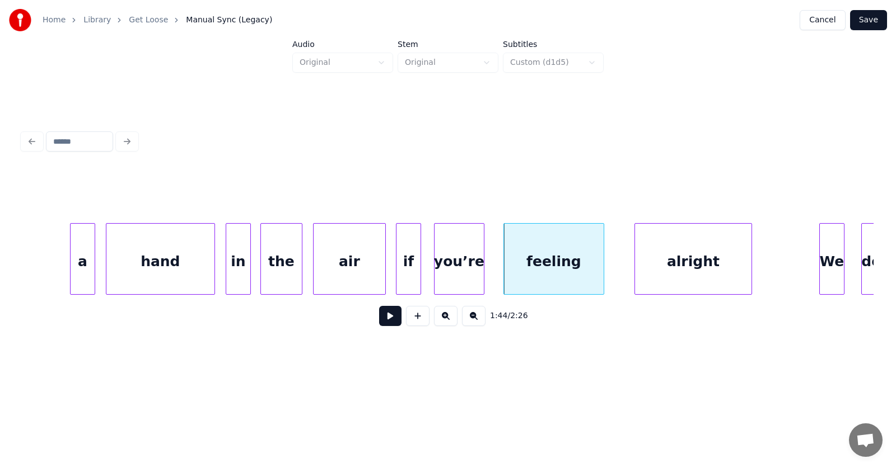
scroll to position [0, 43248]
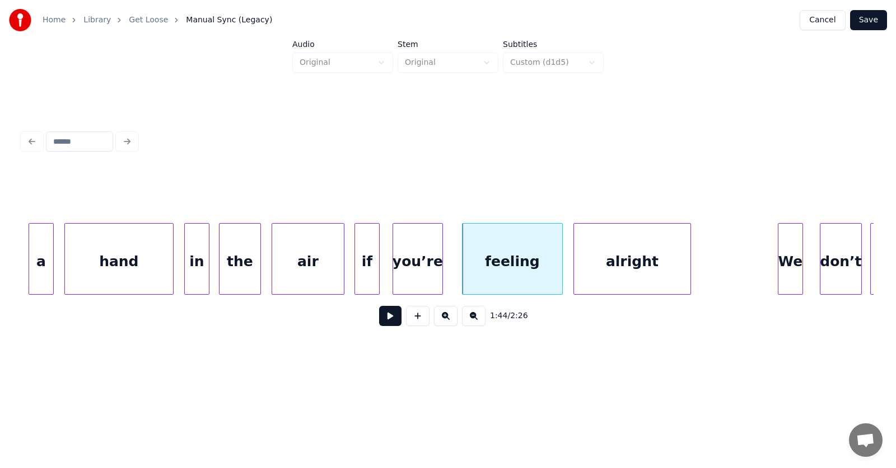
click at [612, 274] on div "alright" at bounding box center [632, 262] width 116 height 76
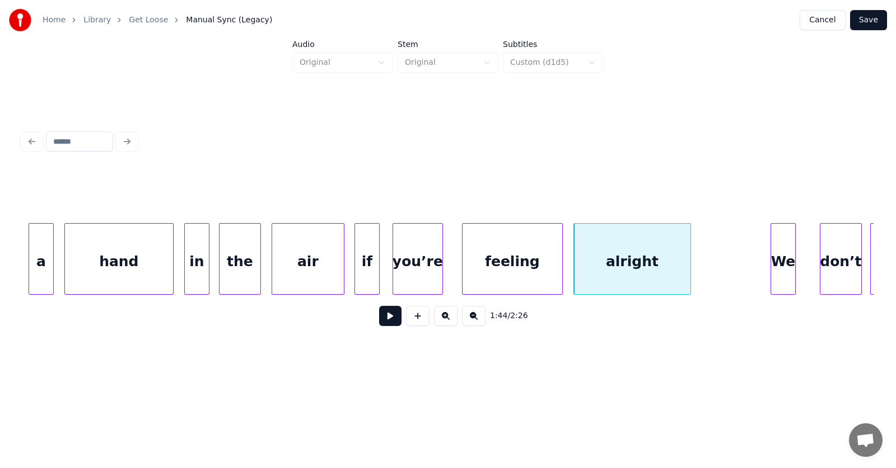
click at [780, 274] on div "We" at bounding box center [783, 262] width 24 height 76
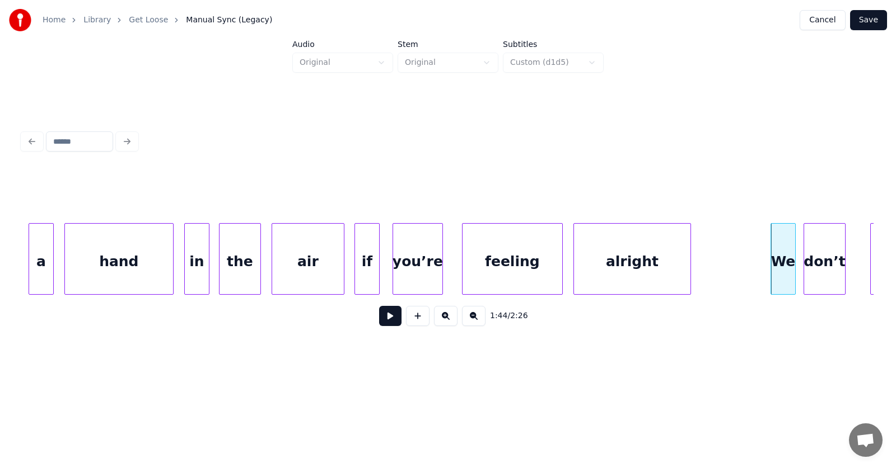
click at [814, 281] on div "don’t" at bounding box center [824, 262] width 41 height 76
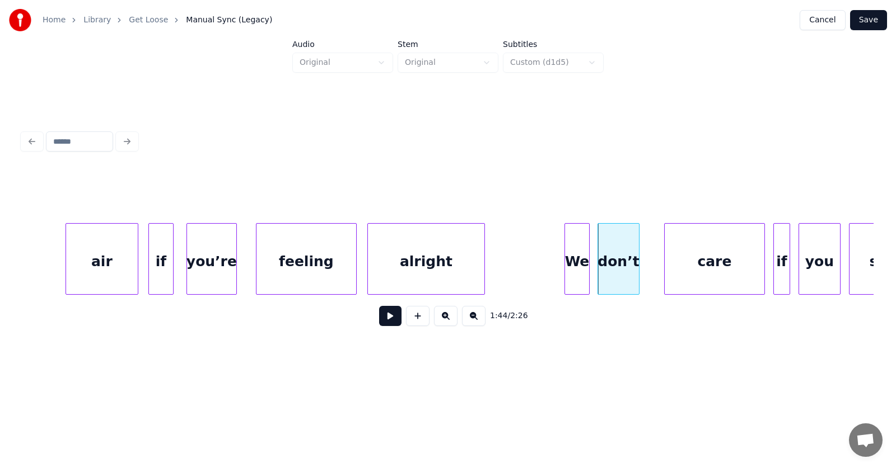
scroll to position [0, 43496]
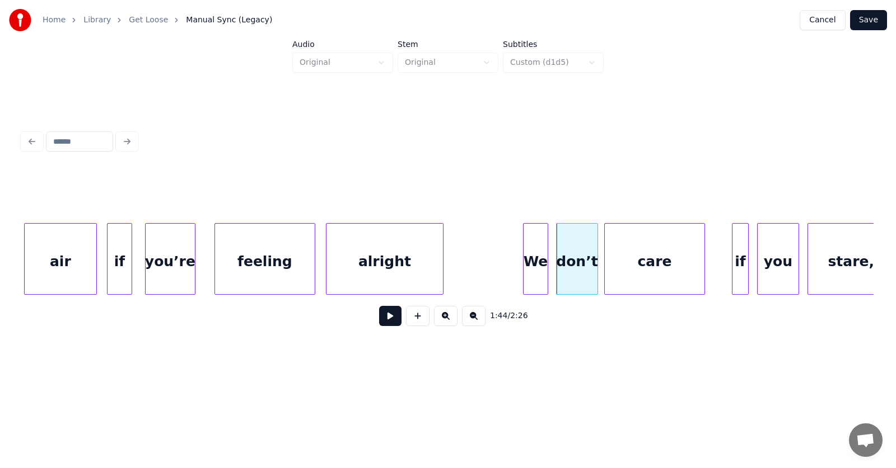
click at [625, 276] on div "care" at bounding box center [654, 262] width 100 height 76
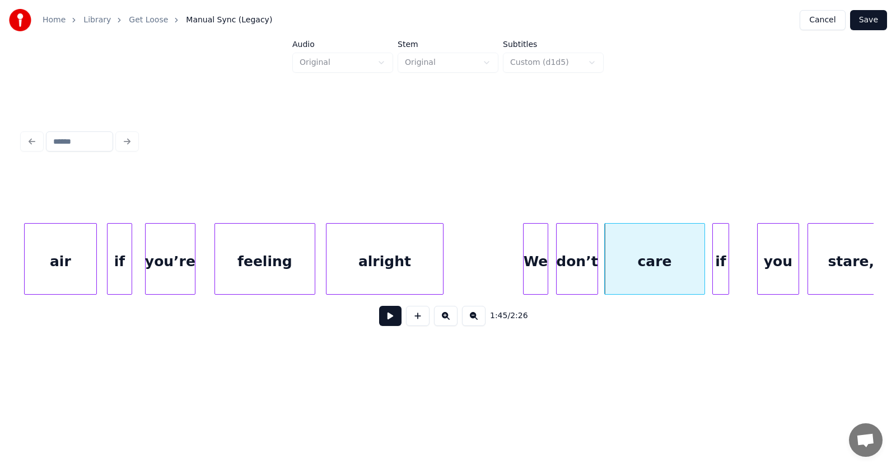
click at [716, 277] on div "if" at bounding box center [720, 262] width 16 height 76
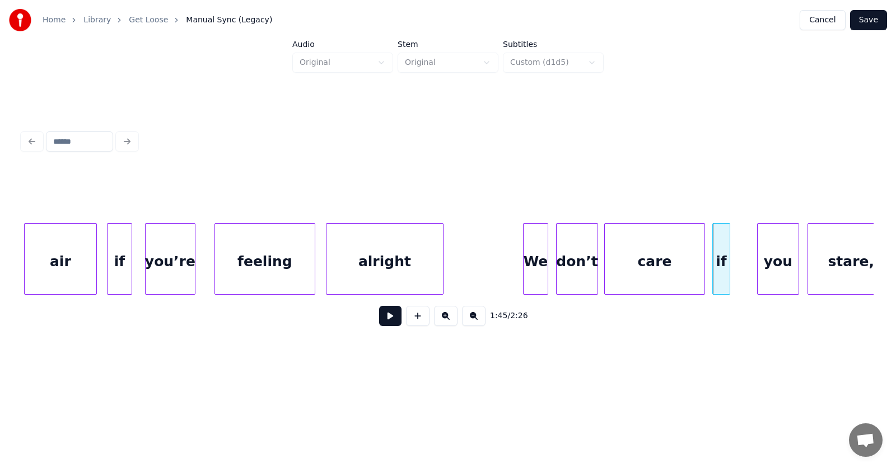
click at [729, 275] on div at bounding box center [727, 259] width 3 height 71
click at [756, 274] on div "you" at bounding box center [766, 262] width 41 height 76
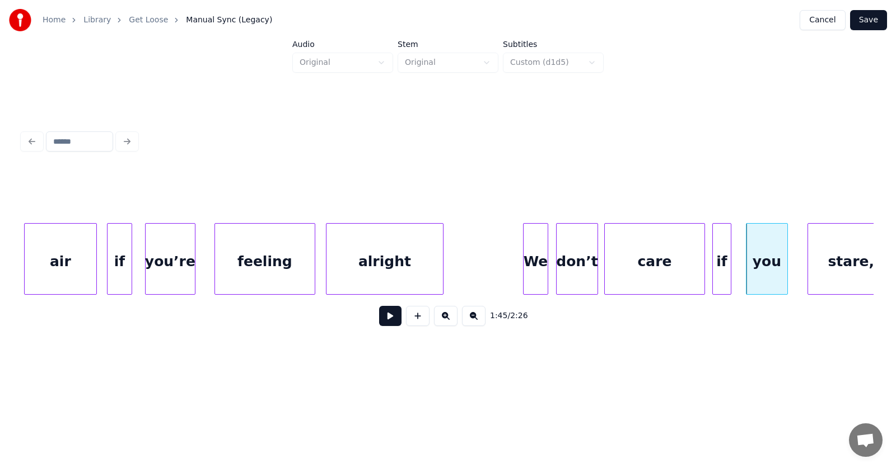
scroll to position [0, 43569]
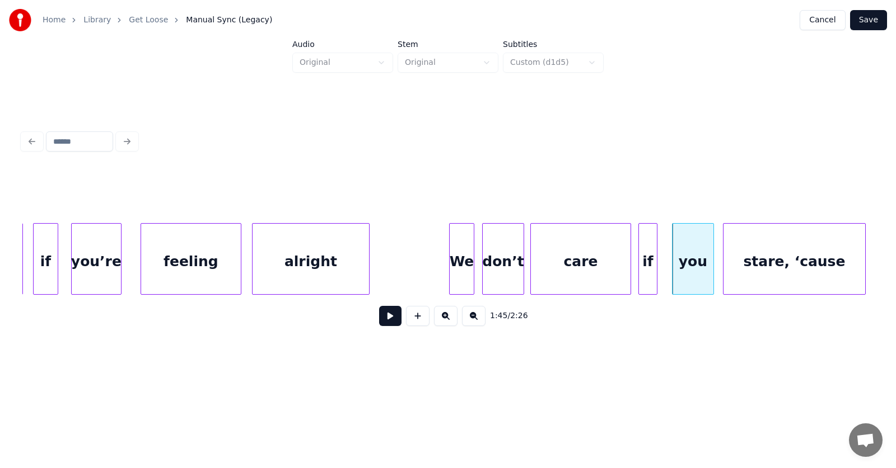
click at [815, 270] on div "stare, ‘cause" at bounding box center [794, 262] width 142 height 76
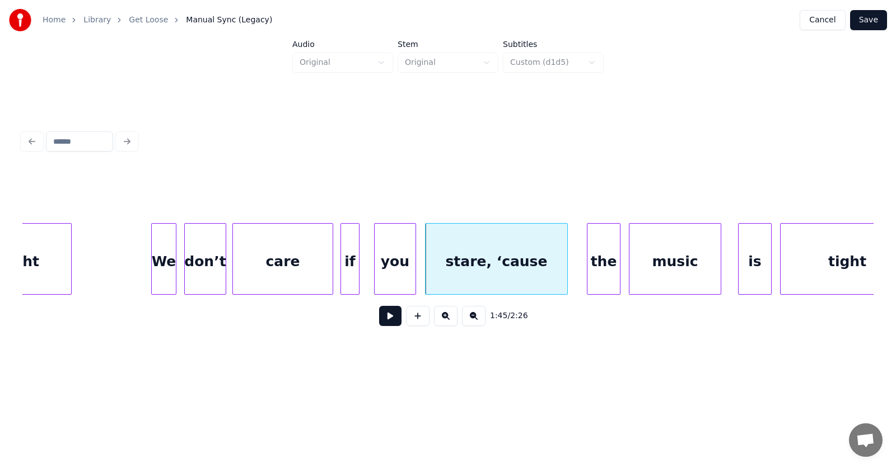
scroll to position [0, 43991]
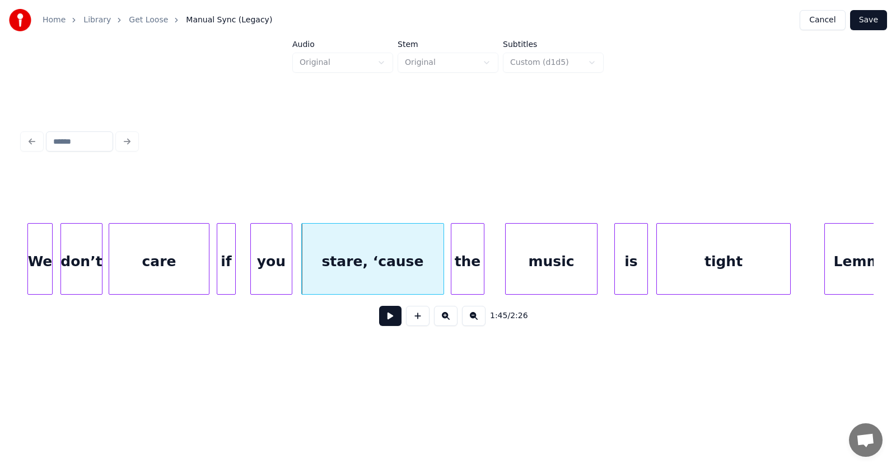
click at [465, 270] on div "the" at bounding box center [467, 262] width 32 height 76
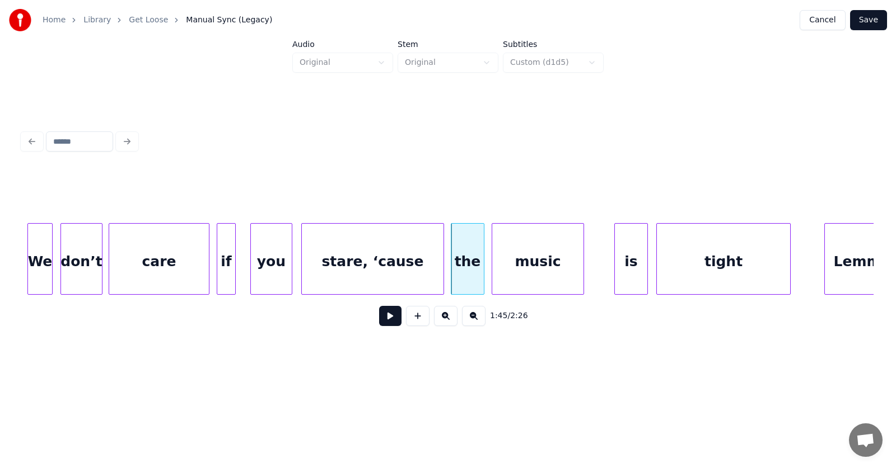
click at [530, 270] on div "music" at bounding box center [537, 262] width 91 height 76
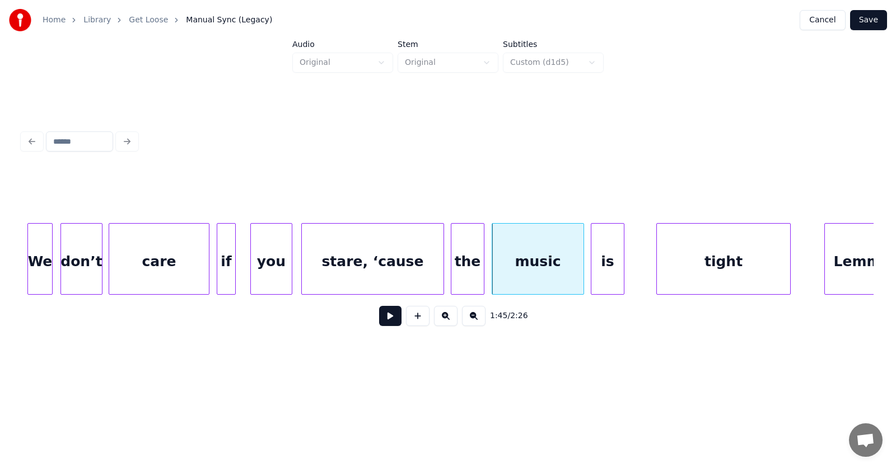
click at [602, 278] on div "is" at bounding box center [607, 262] width 32 height 76
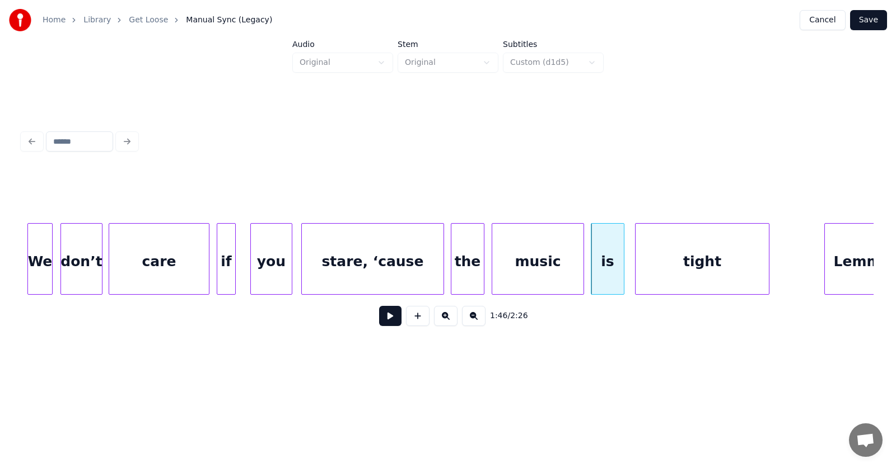
click at [682, 275] on div "tight" at bounding box center [701, 262] width 133 height 76
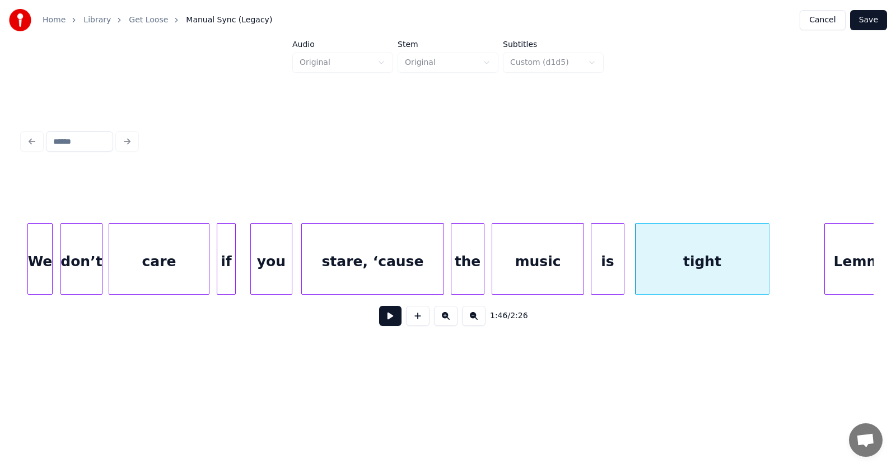
scroll to position [0, 44014]
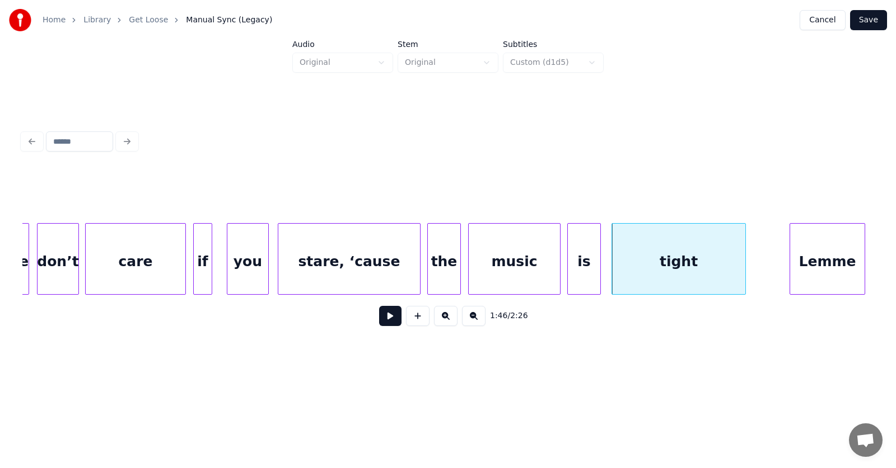
click at [826, 269] on div "Lemme" at bounding box center [827, 262] width 74 height 76
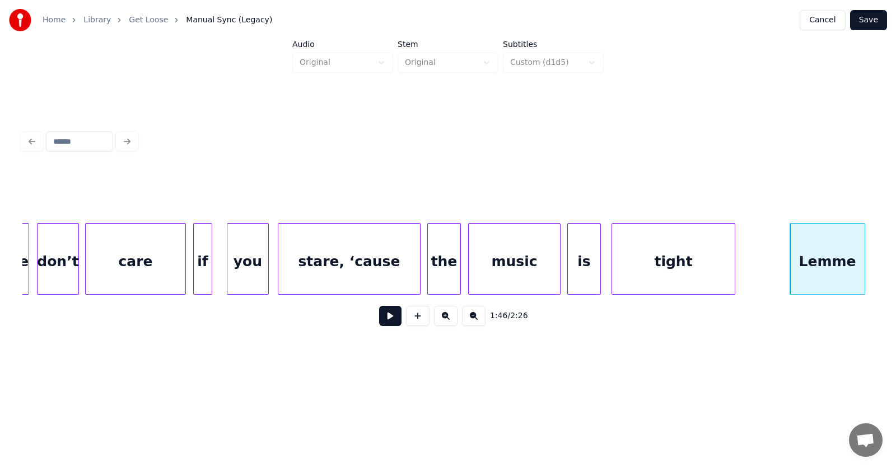
click at [733, 274] on div at bounding box center [732, 259] width 3 height 71
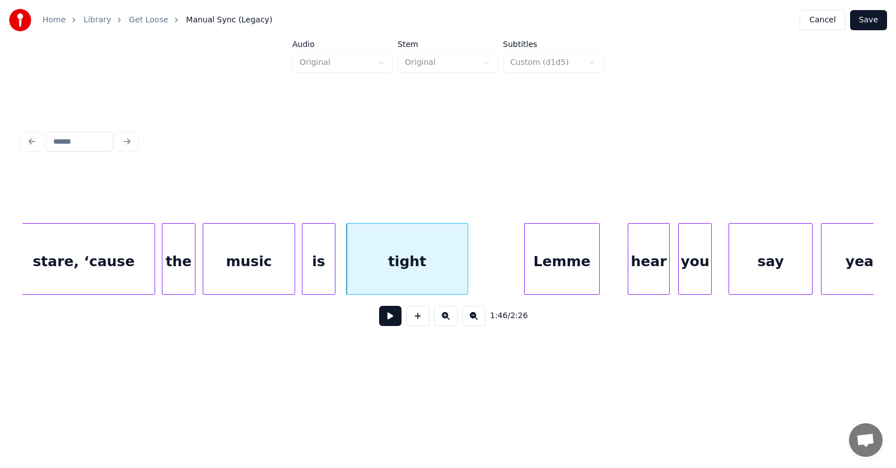
scroll to position [0, 44321]
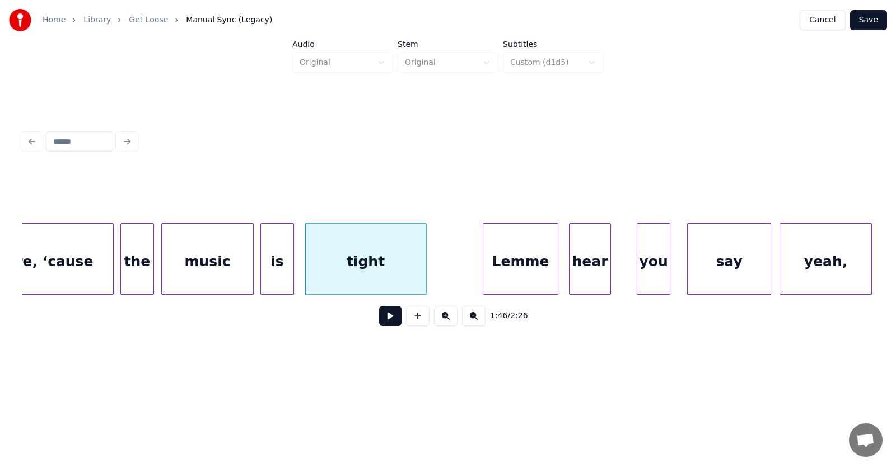
click at [577, 278] on div "hear" at bounding box center [589, 262] width 41 height 76
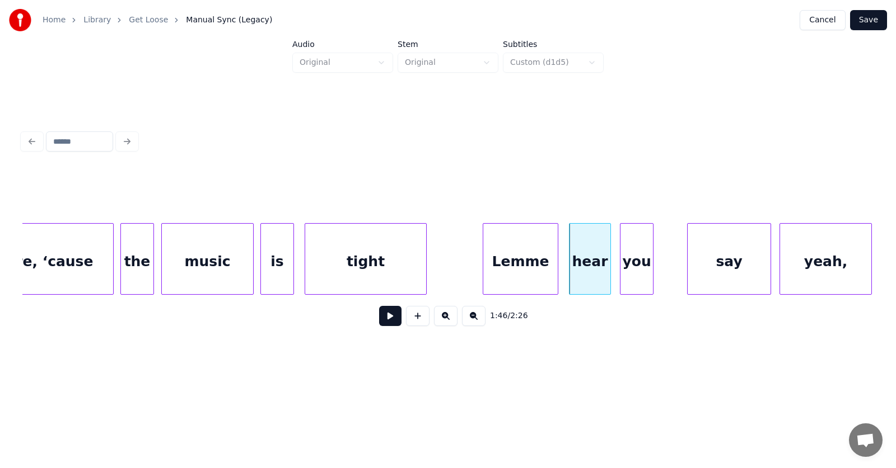
click at [631, 273] on div "you" at bounding box center [636, 262] width 32 height 76
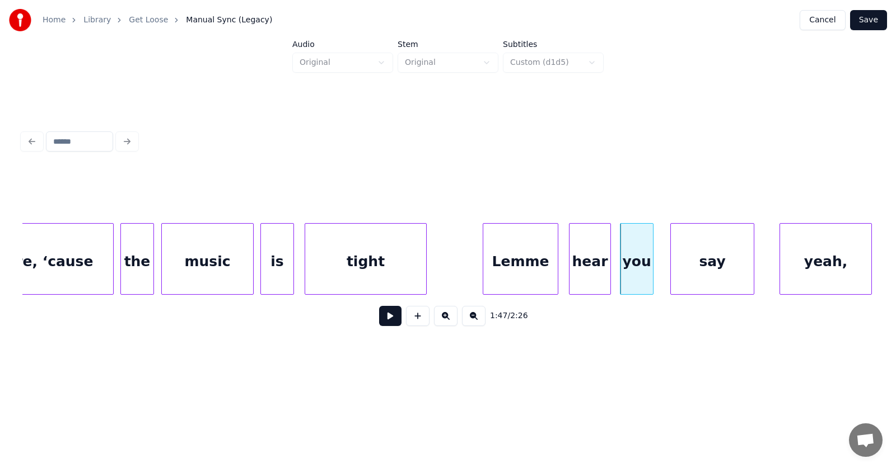
click at [715, 276] on div "say" at bounding box center [712, 262] width 83 height 76
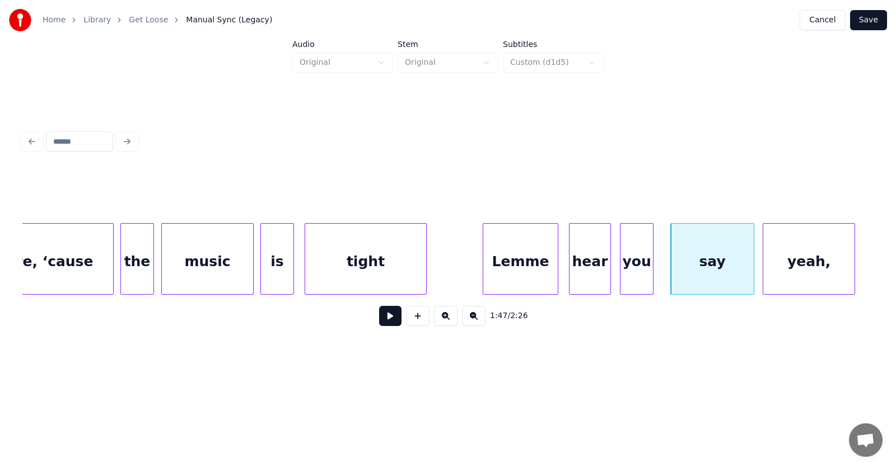
click at [788, 273] on div "yeah," at bounding box center [808, 262] width 91 height 76
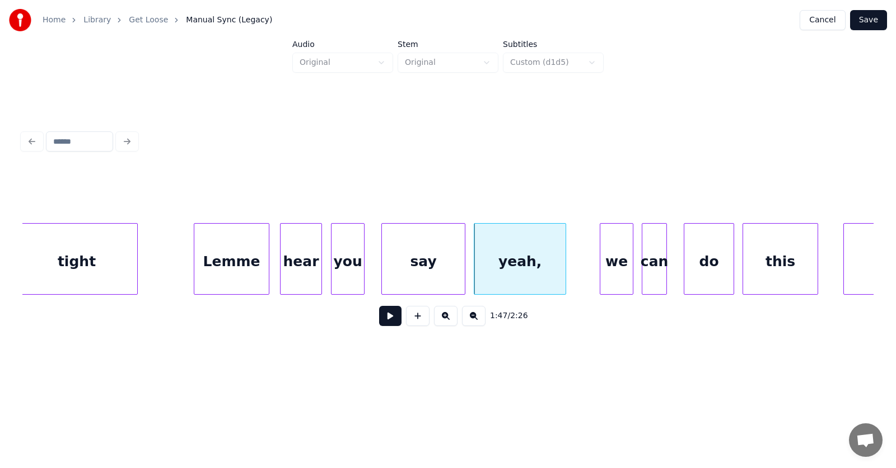
scroll to position [0, 44651]
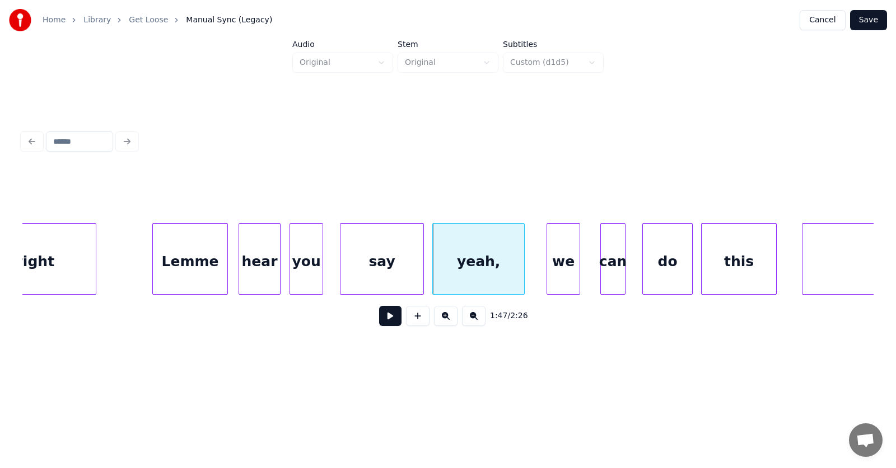
click at [559, 275] on div "we" at bounding box center [563, 262] width 32 height 76
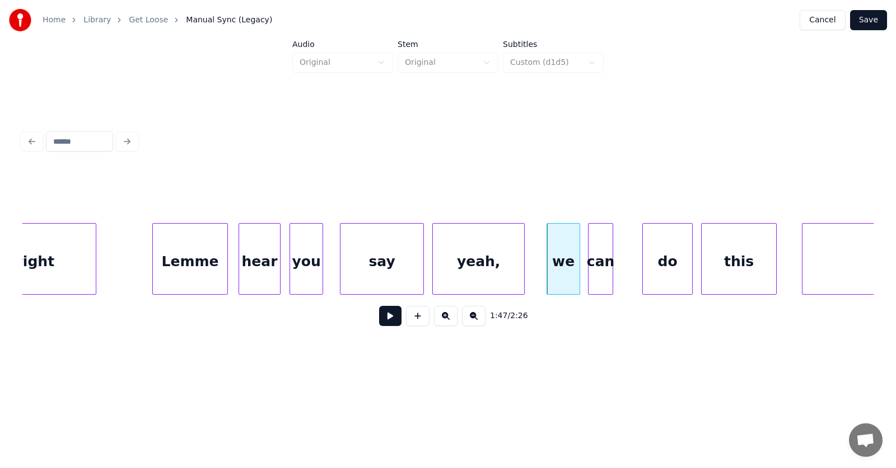
click at [600, 281] on div "can" at bounding box center [600, 262] width 24 height 76
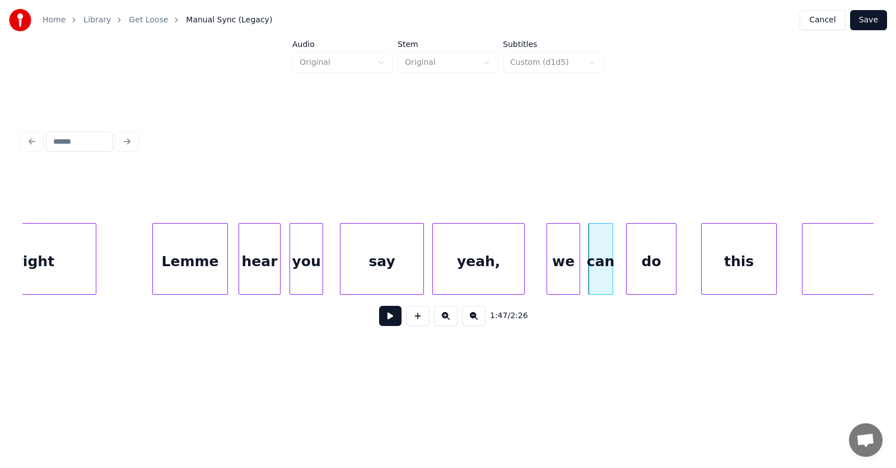
click at [648, 278] on div "do" at bounding box center [650, 262] width 49 height 76
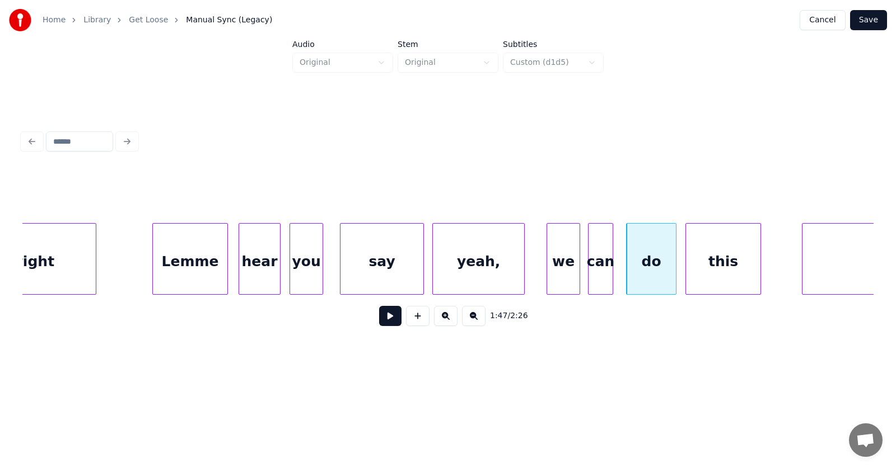
click at [696, 275] on div "this" at bounding box center [723, 262] width 74 height 76
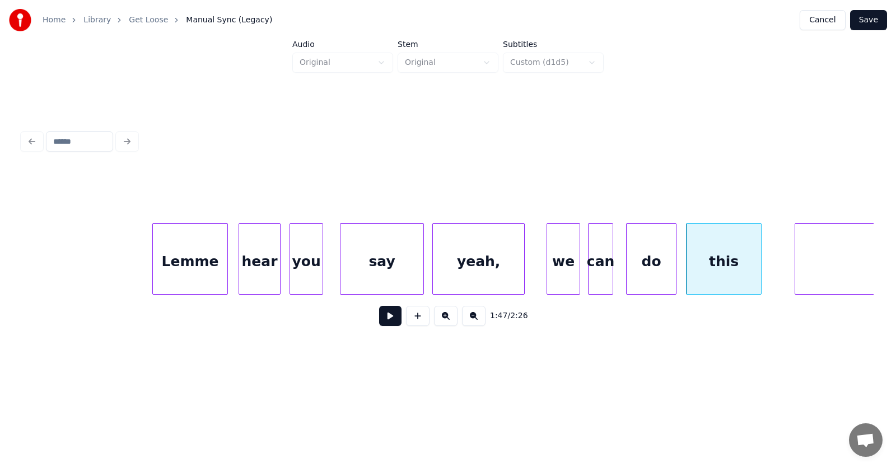
scroll to position [0, 44804]
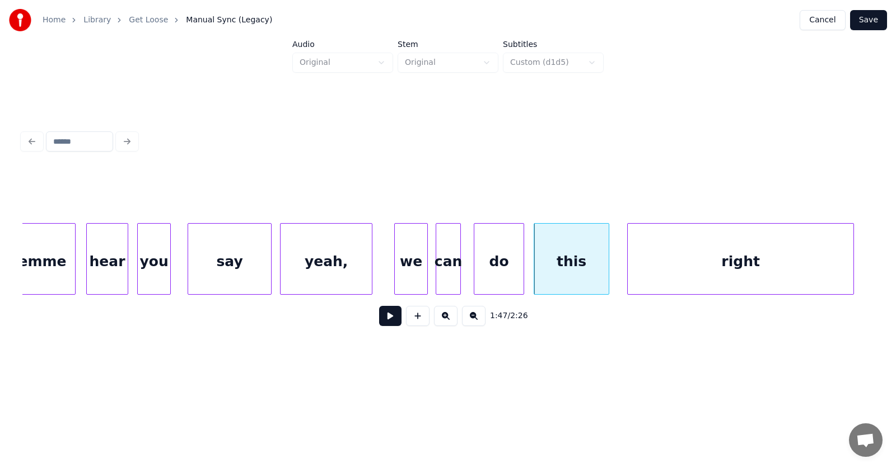
click at [808, 254] on div "right" at bounding box center [740, 262] width 226 height 76
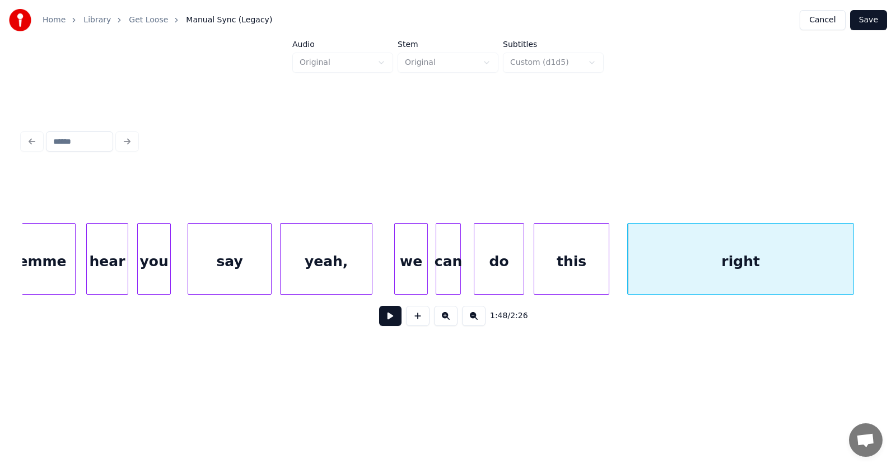
click at [387, 320] on button at bounding box center [390, 316] width 22 height 20
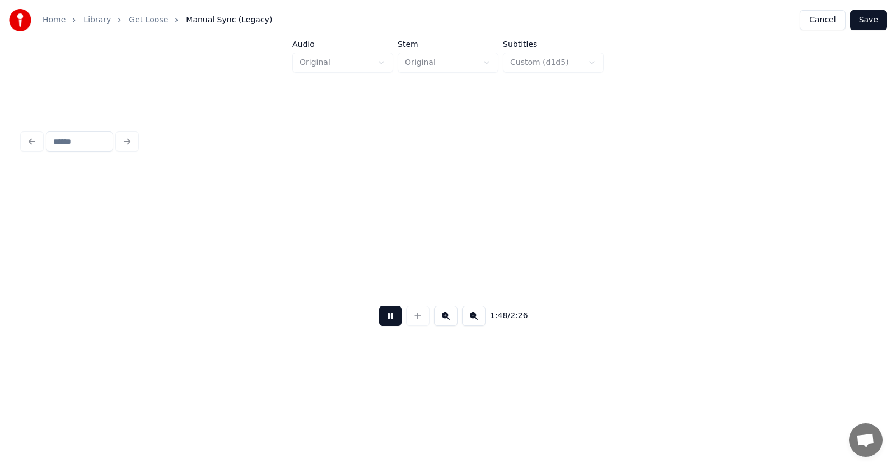
scroll to position [0, 45662]
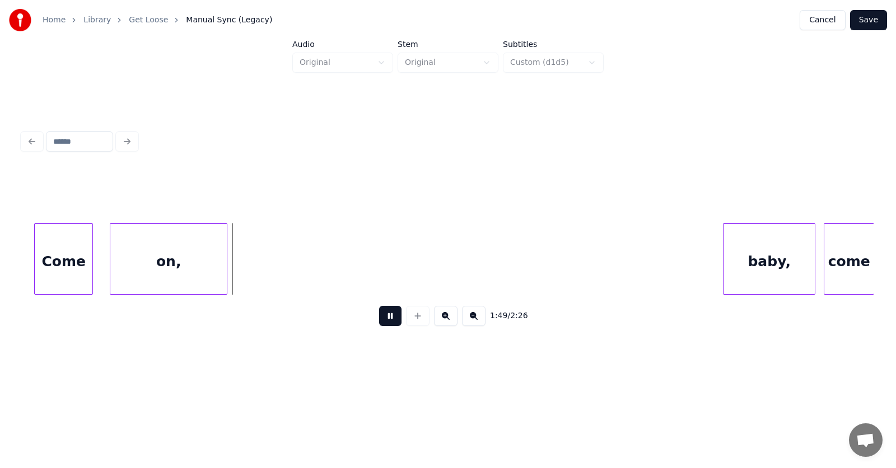
click at [387, 320] on button at bounding box center [390, 316] width 22 height 20
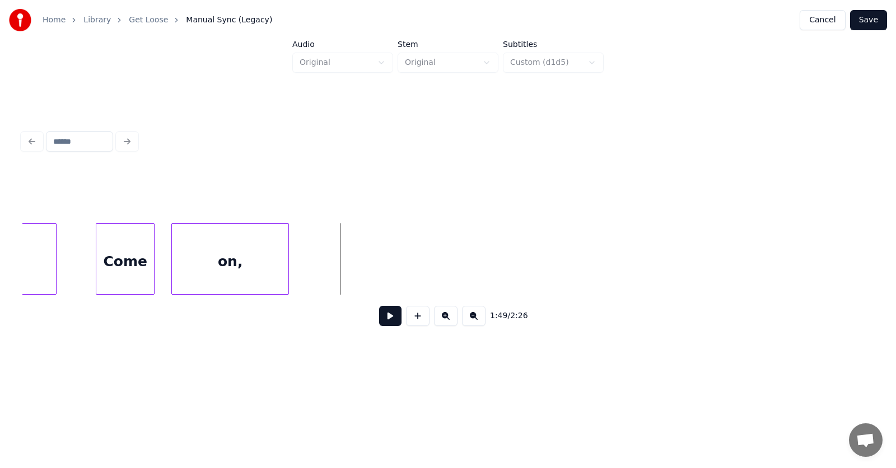
scroll to position [0, 45311]
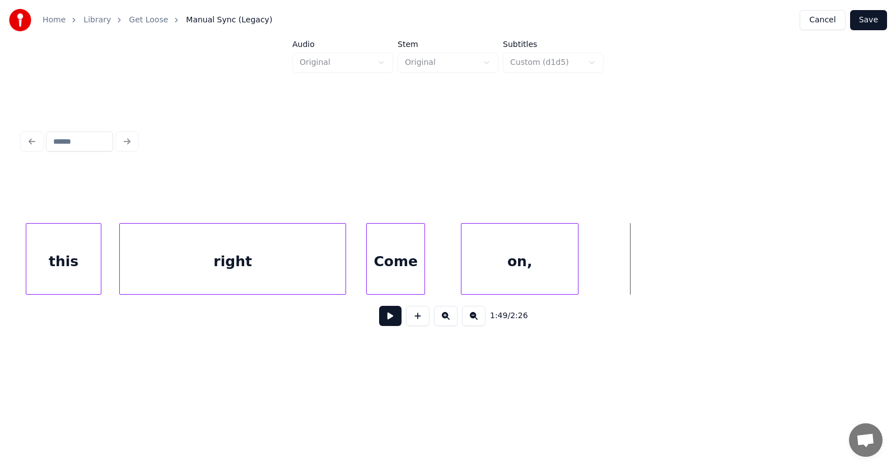
click at [390, 272] on div "Come" at bounding box center [396, 262] width 58 height 76
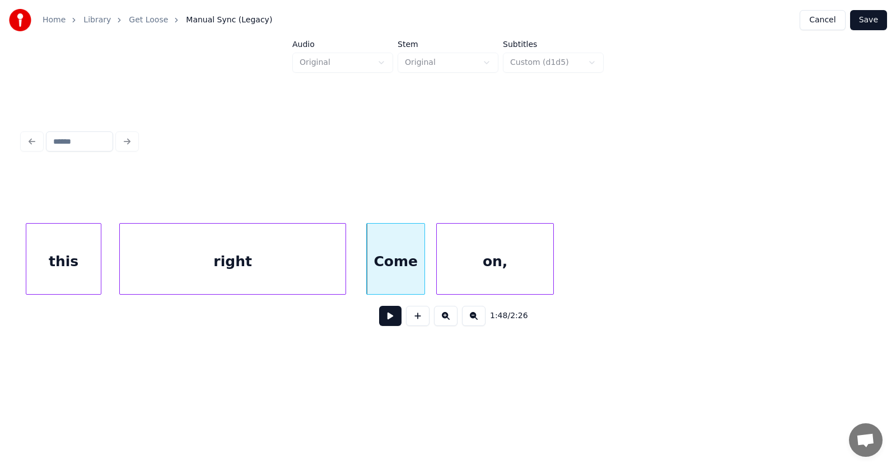
click at [446, 270] on div "on," at bounding box center [495, 262] width 116 height 76
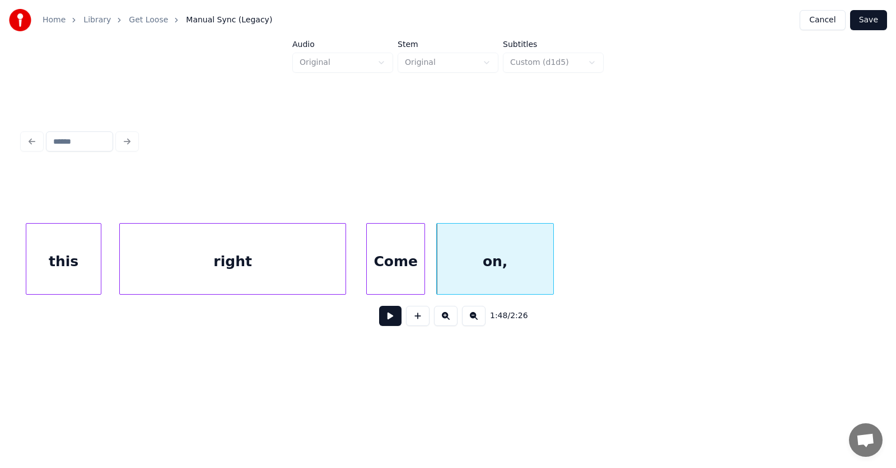
click at [386, 259] on div "Come" at bounding box center [396, 262] width 58 height 76
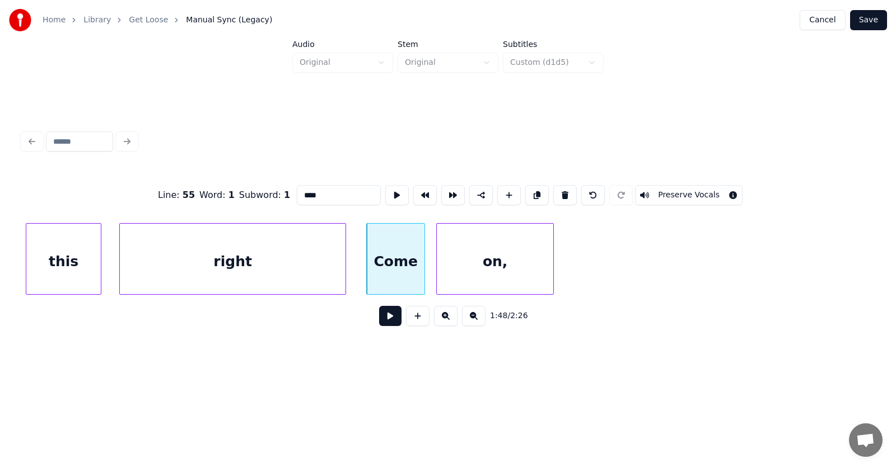
click at [381, 318] on button at bounding box center [390, 316] width 22 height 20
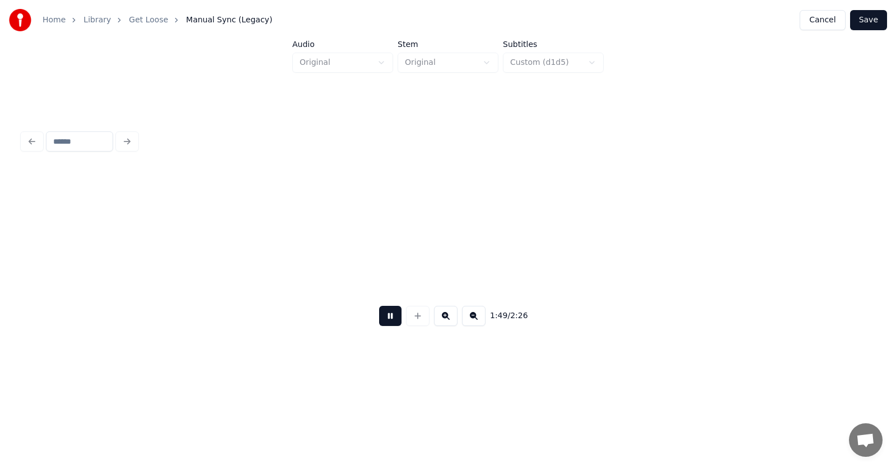
scroll to position [0, 46168]
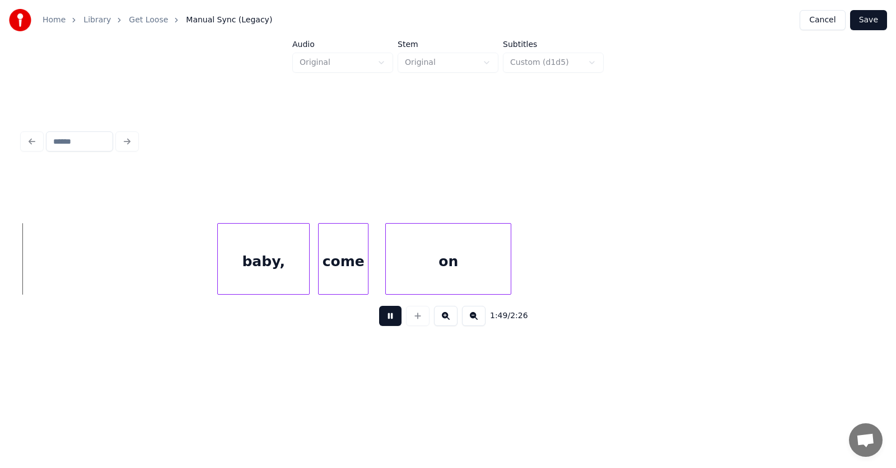
click at [381, 318] on button at bounding box center [390, 316] width 22 height 20
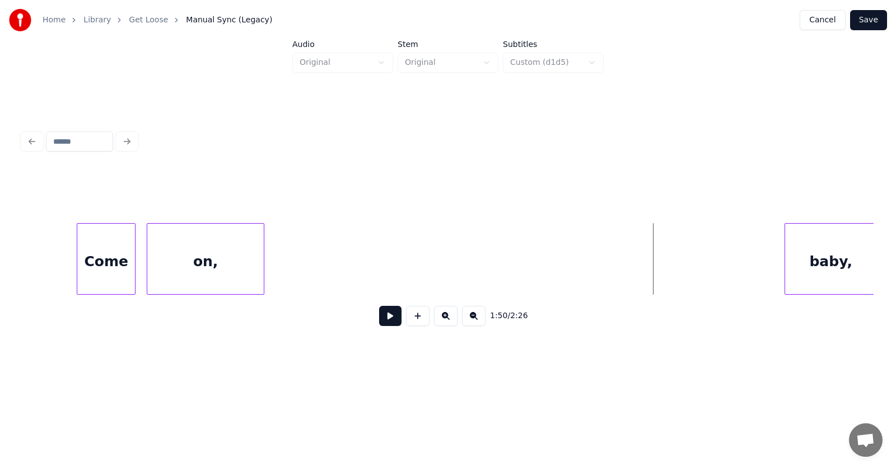
scroll to position [0, 45641]
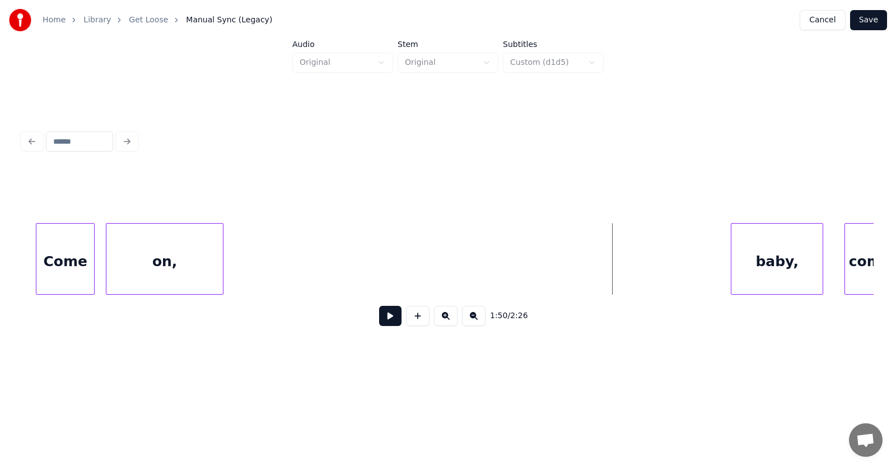
click at [776, 266] on div "baby," at bounding box center [776, 262] width 91 height 76
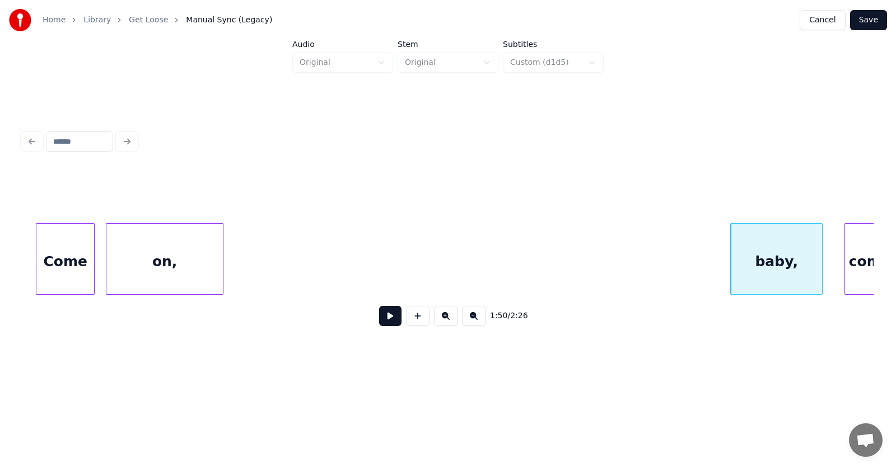
scroll to position [0, 45660]
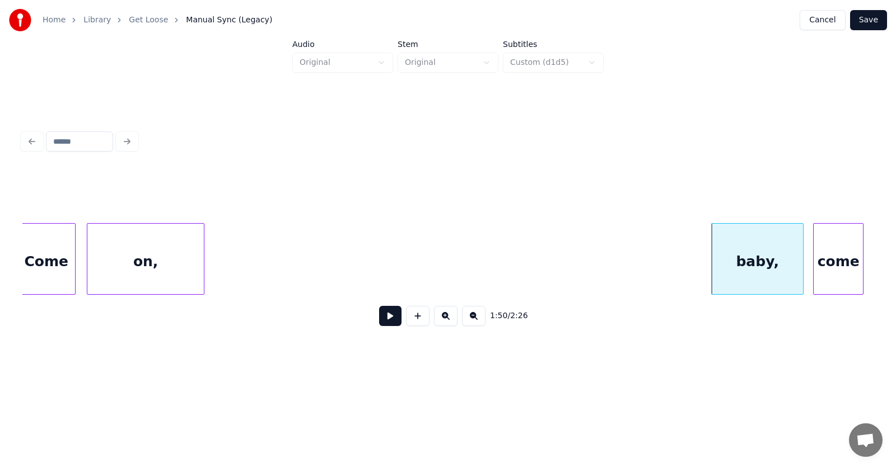
click at [853, 259] on div "come" at bounding box center [837, 262] width 49 height 76
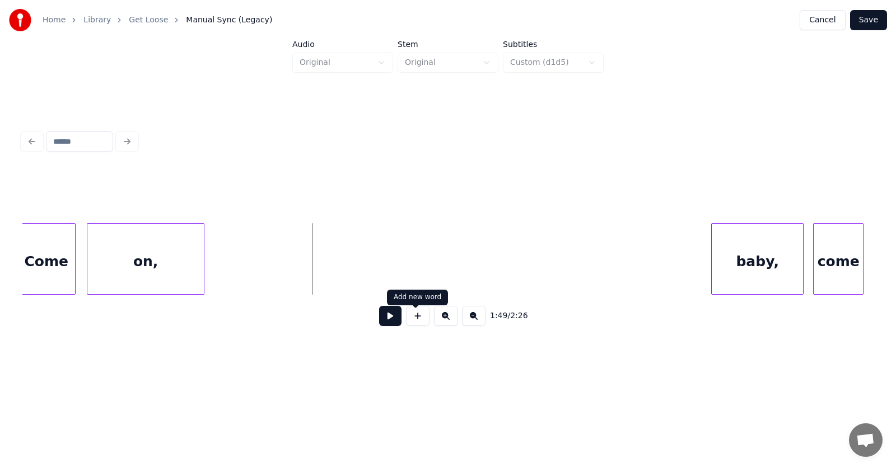
click at [421, 324] on button at bounding box center [418, 316] width 24 height 20
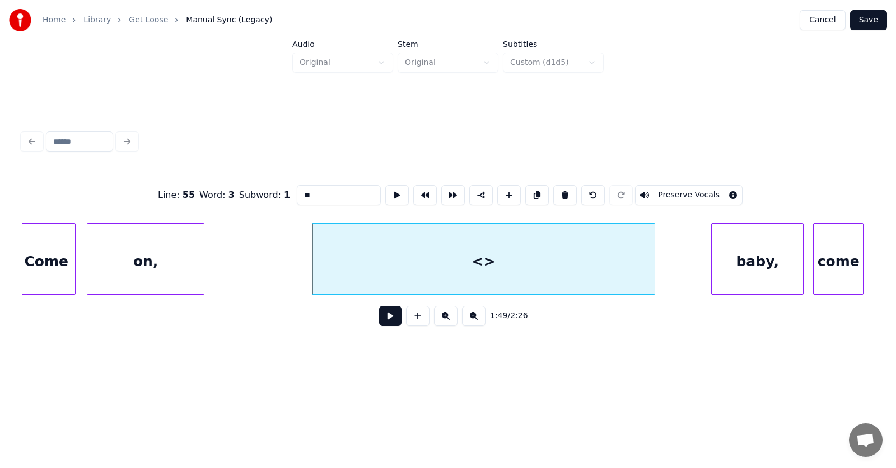
click at [653, 265] on div at bounding box center [652, 259] width 3 height 71
click at [449, 262] on div "<>" at bounding box center [483, 262] width 342 height 76
click at [301, 194] on input "**" at bounding box center [339, 195] width 84 height 20
drag, startPoint x: 301, startPoint y: 194, endPoint x: 271, endPoint y: 193, distance: 29.7
click at [297, 193] on input "**" at bounding box center [339, 195] width 84 height 20
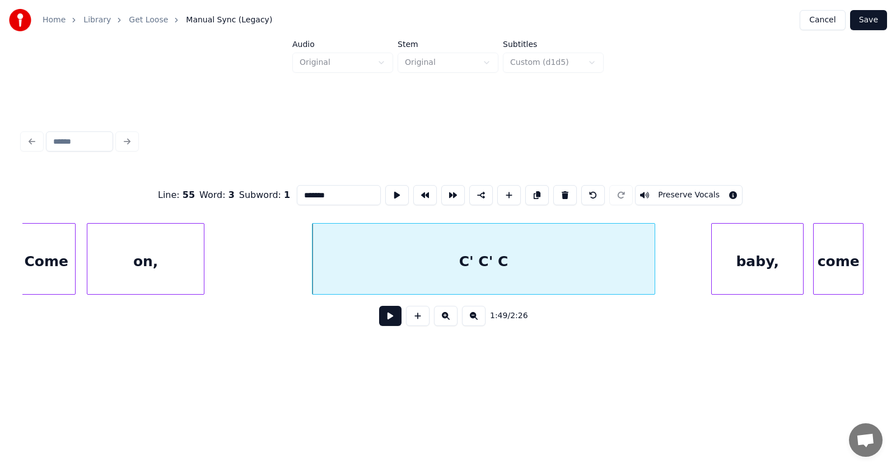
type input "********"
click at [418, 265] on div "C' C' C'" at bounding box center [483, 262] width 342 height 76
click at [381, 323] on button at bounding box center [390, 316] width 22 height 20
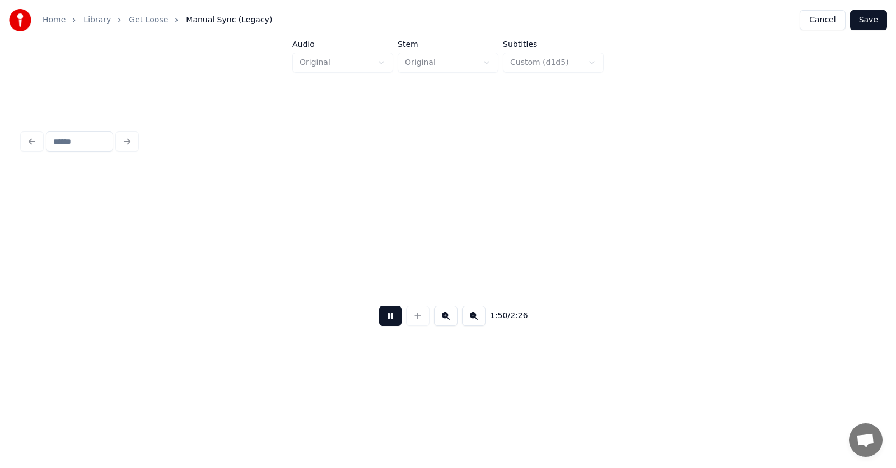
scroll to position [0, 46513]
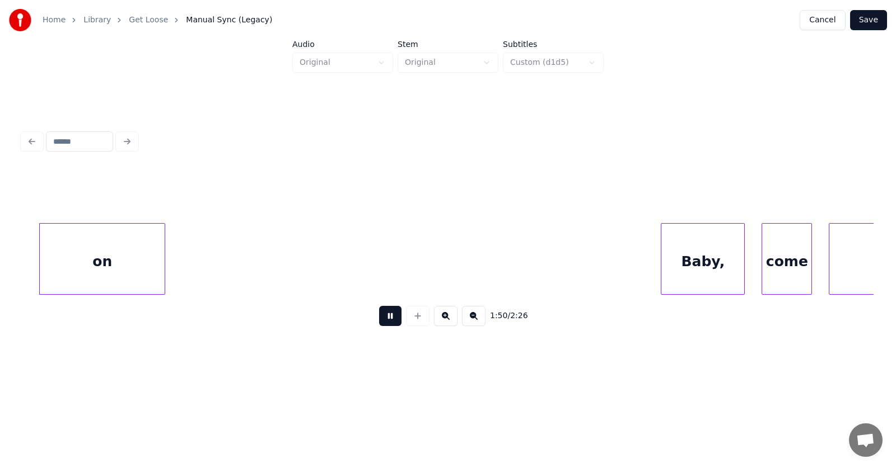
click at [381, 323] on button at bounding box center [390, 316] width 22 height 20
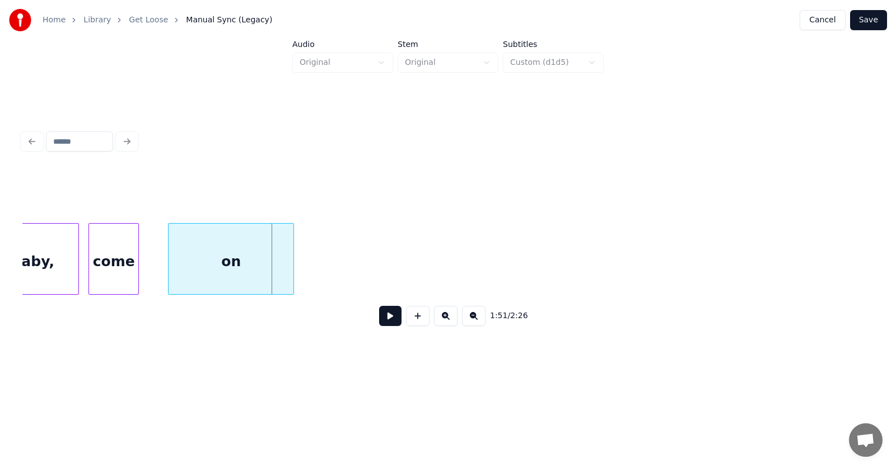
scroll to position [0, 46095]
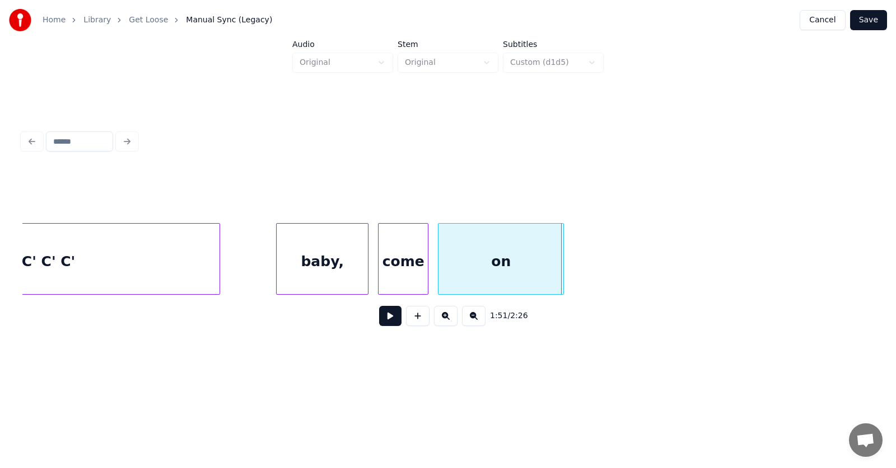
click at [516, 271] on div "on" at bounding box center [500, 262] width 125 height 76
click at [407, 276] on div "come" at bounding box center [400, 262] width 49 height 76
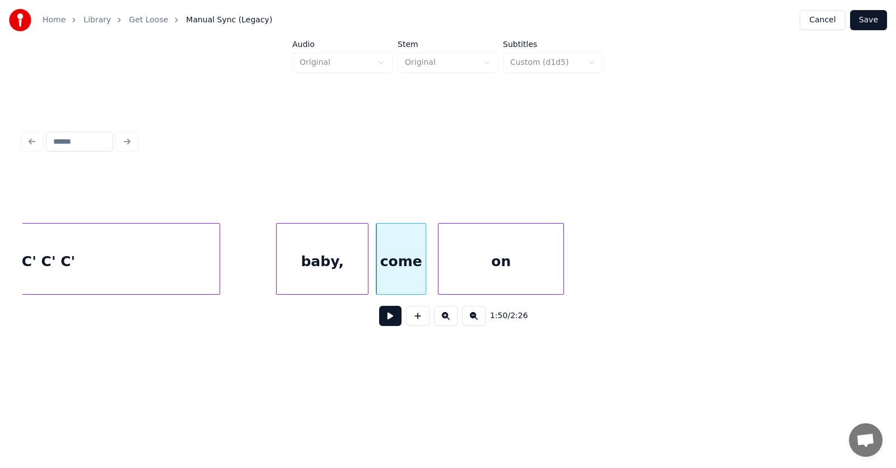
scroll to position [0, 46137]
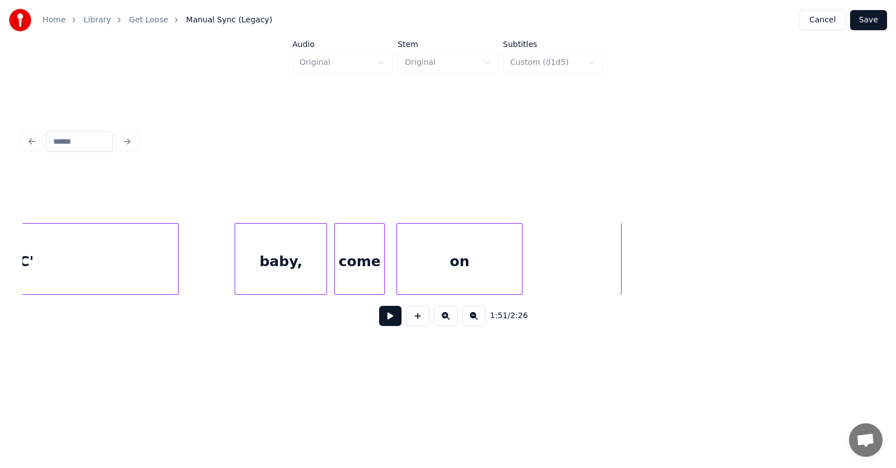
click at [379, 321] on button at bounding box center [390, 316] width 22 height 20
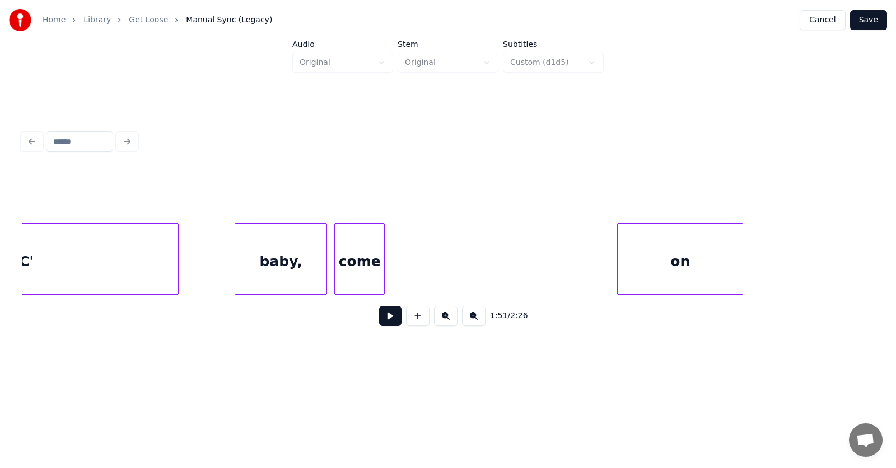
click at [659, 279] on div "on" at bounding box center [679, 262] width 125 height 76
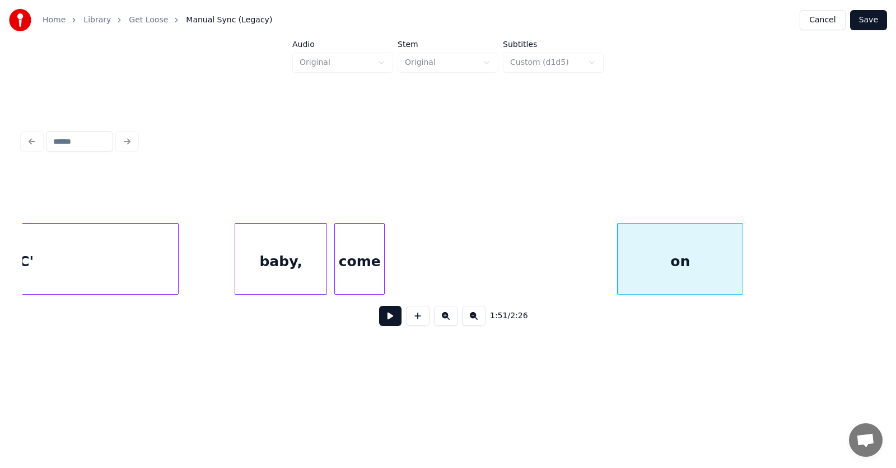
click at [385, 264] on div "come" at bounding box center [359, 259] width 50 height 72
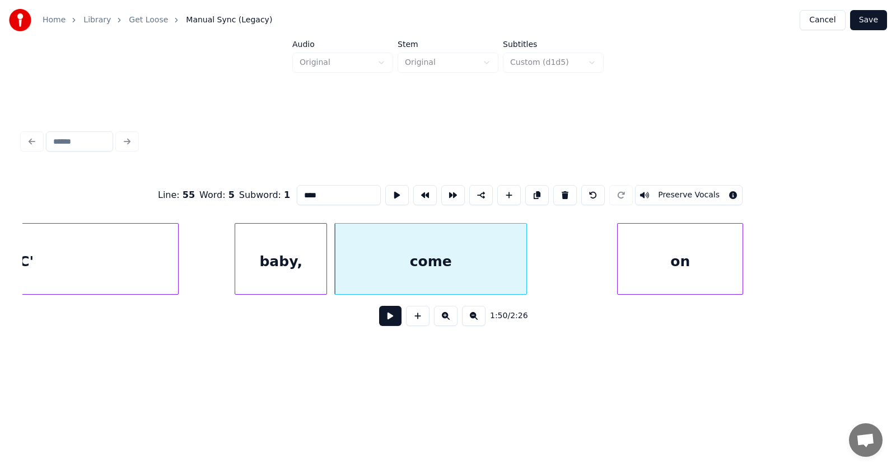
click at [524, 268] on div at bounding box center [524, 259] width 3 height 71
click at [507, 262] on div "come" at bounding box center [430, 262] width 191 height 76
click at [320, 193] on input "****" at bounding box center [339, 195] width 84 height 20
click at [823, 261] on div at bounding box center [821, 259] width 3 height 71
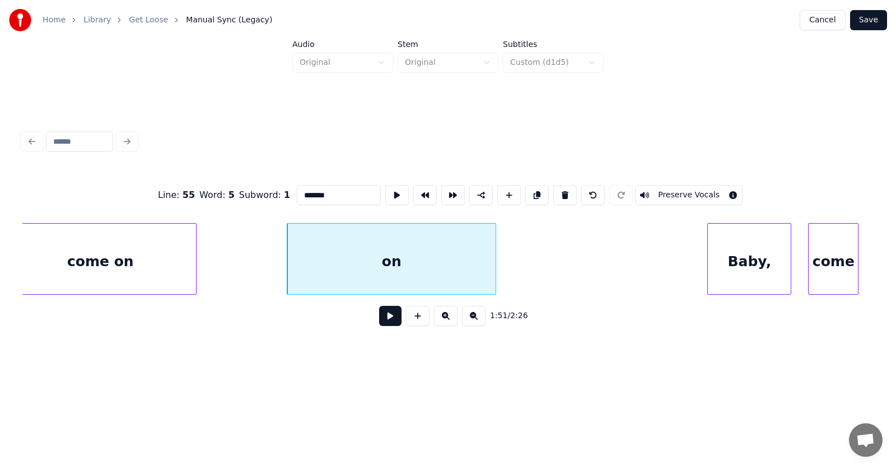
scroll to position [0, 46508]
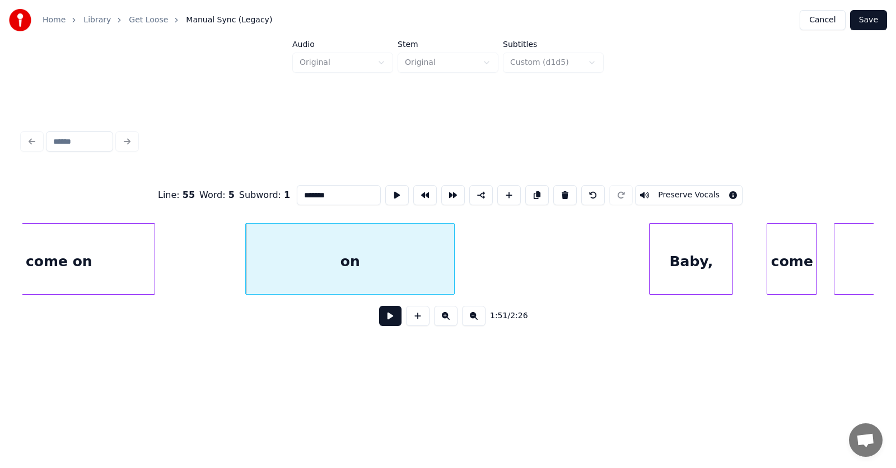
click at [677, 274] on div "Baby," at bounding box center [690, 262] width 83 height 76
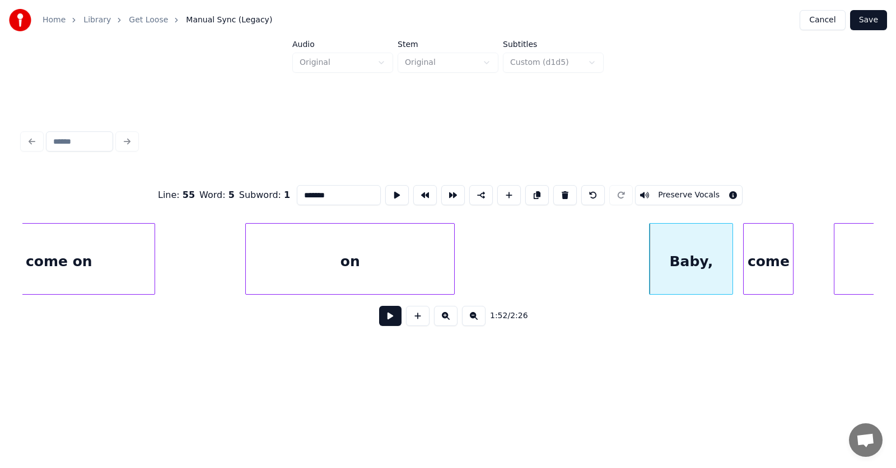
click at [767, 273] on div "come" at bounding box center [767, 262] width 49 height 76
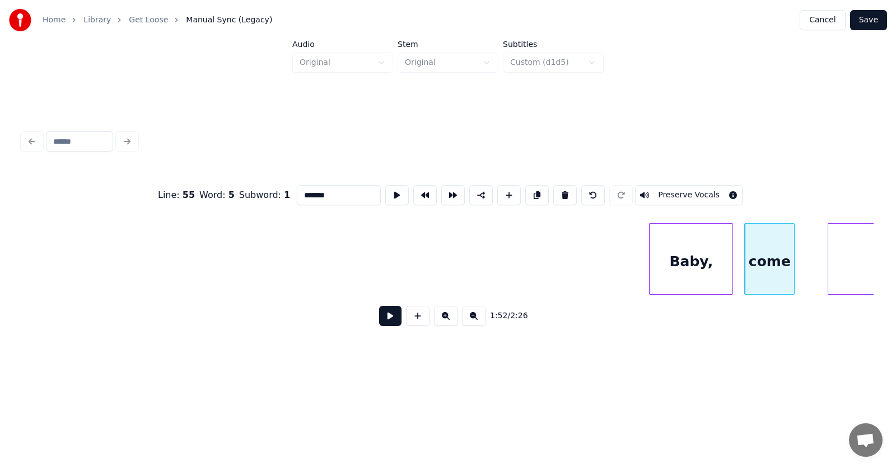
scroll to position [0, 47061]
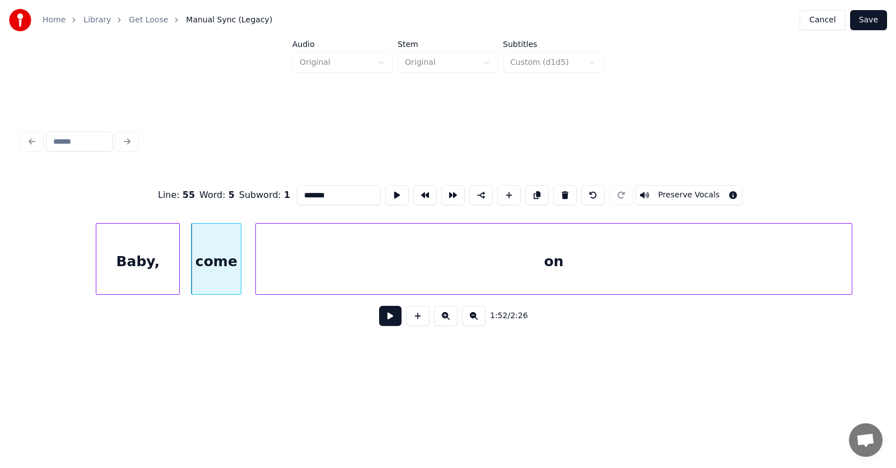
click at [821, 271] on div "on" at bounding box center [553, 262] width 595 height 76
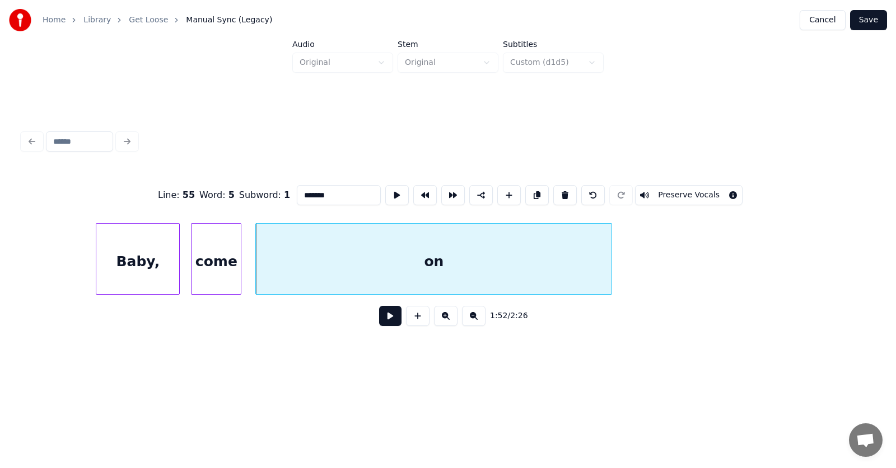
click at [610, 273] on div at bounding box center [609, 259] width 3 height 71
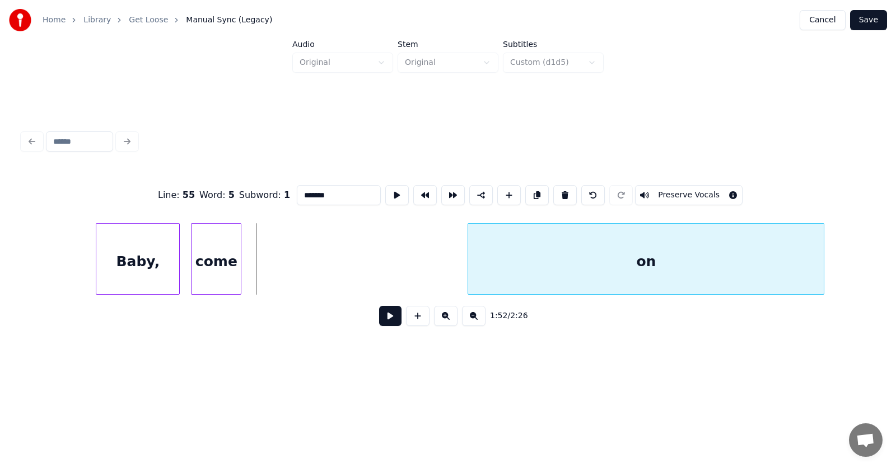
click at [655, 270] on div "on" at bounding box center [645, 262] width 355 height 76
click at [236, 258] on div "come" at bounding box center [215, 262] width 49 height 76
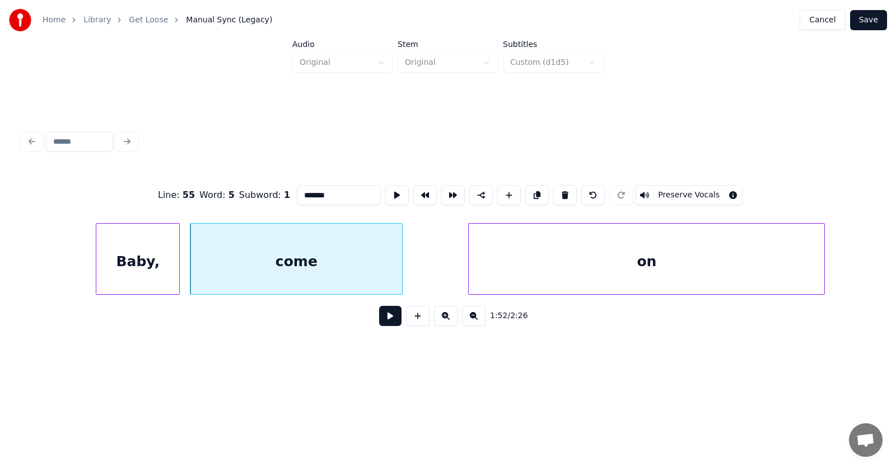
click at [401, 268] on div at bounding box center [399, 259] width 3 height 71
click at [336, 264] on div "come" at bounding box center [296, 262] width 212 height 76
click at [306, 192] on input "****" at bounding box center [339, 195] width 84 height 20
click at [335, 260] on div "come" at bounding box center [296, 262] width 212 height 76
click at [304, 190] on input "****" at bounding box center [339, 195] width 84 height 20
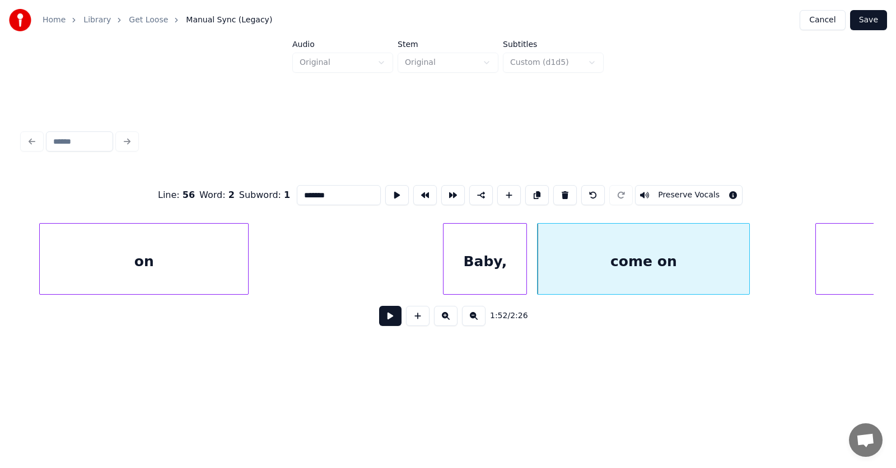
scroll to position [0, 46549]
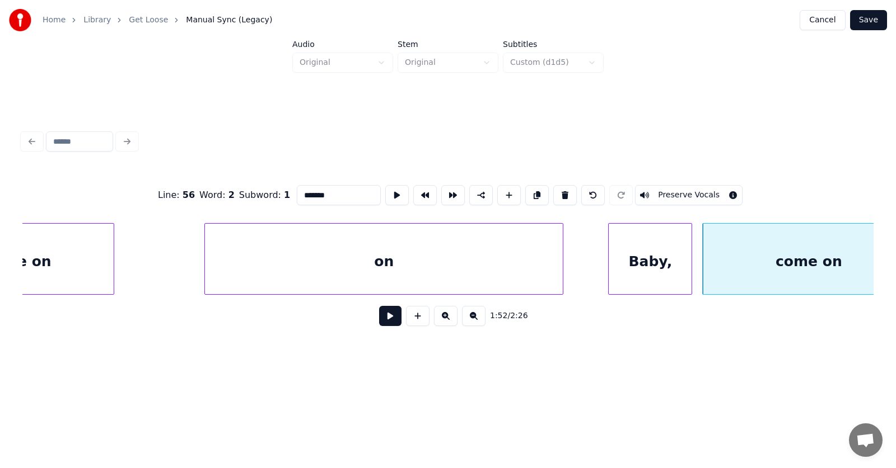
click at [561, 262] on div at bounding box center [560, 259] width 3 height 71
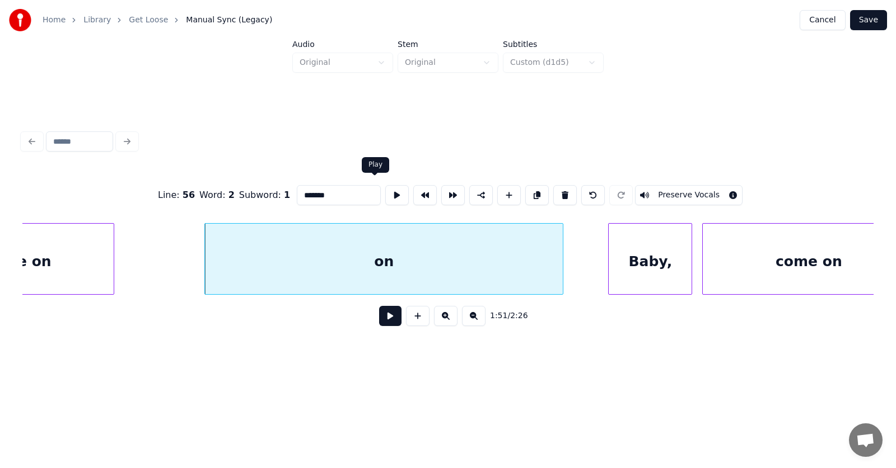
click at [385, 188] on button at bounding box center [397, 195] width 24 height 20
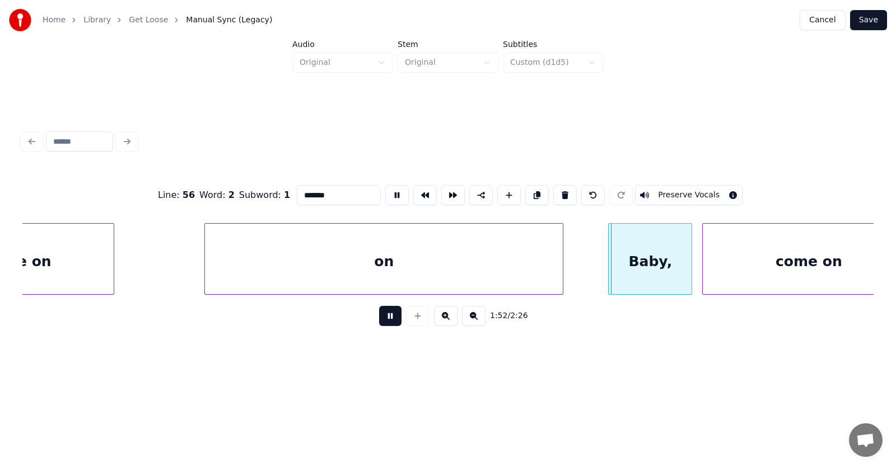
click at [385, 188] on button at bounding box center [397, 195] width 24 height 20
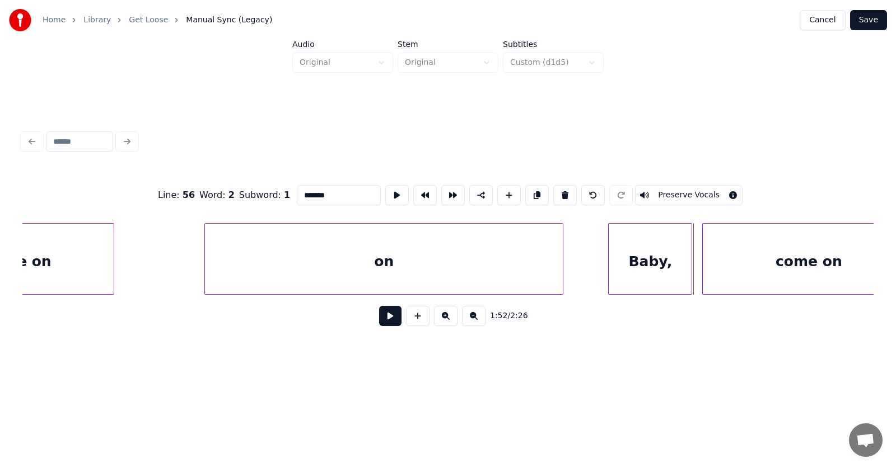
click at [366, 252] on div "on" at bounding box center [384, 262] width 358 height 76
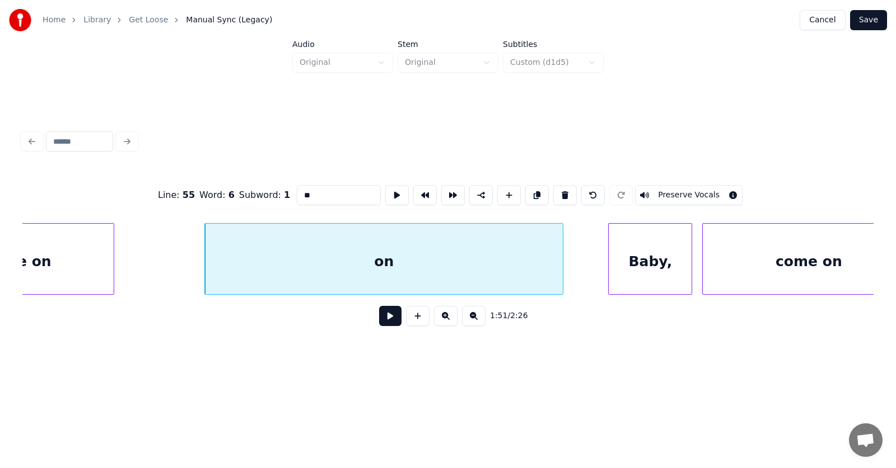
drag, startPoint x: 296, startPoint y: 194, endPoint x: 275, endPoint y: 194, distance: 21.3
click at [297, 194] on input "**" at bounding box center [339, 195] width 84 height 20
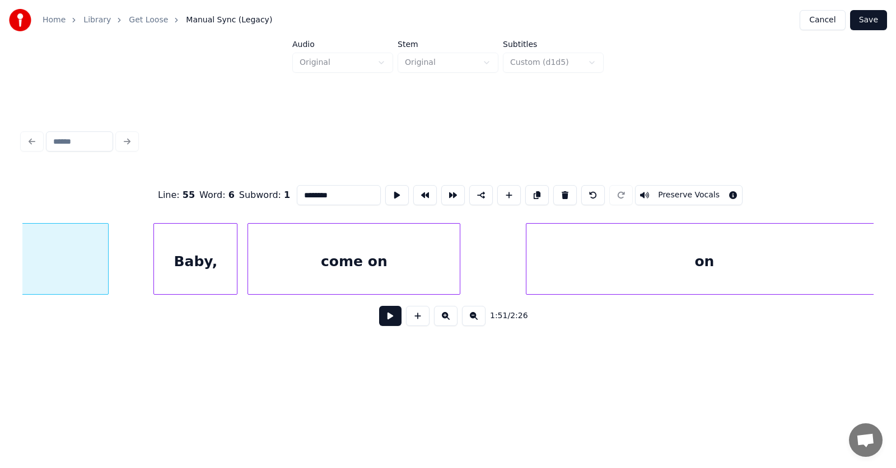
click at [677, 269] on div "on" at bounding box center [703, 262] width 355 height 76
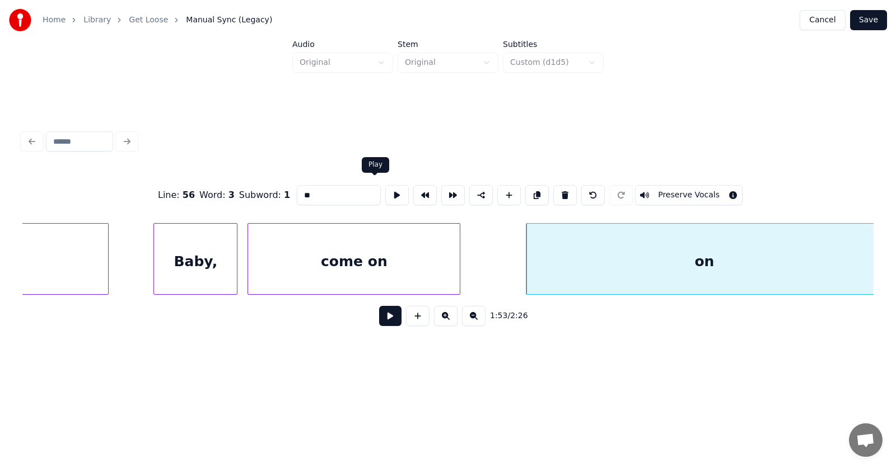
click at [385, 188] on button at bounding box center [397, 195] width 24 height 20
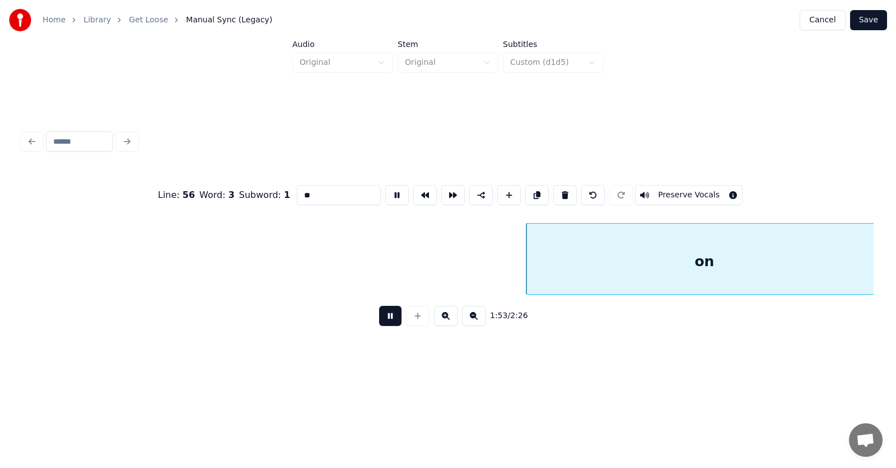
scroll to position [0, 47507]
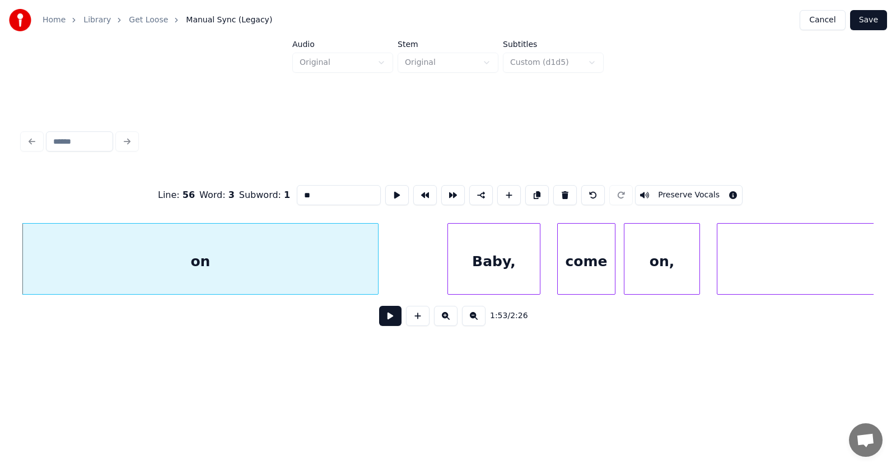
click at [385, 188] on button at bounding box center [397, 195] width 24 height 20
click at [480, 264] on div "Baby," at bounding box center [480, 262] width 91 height 76
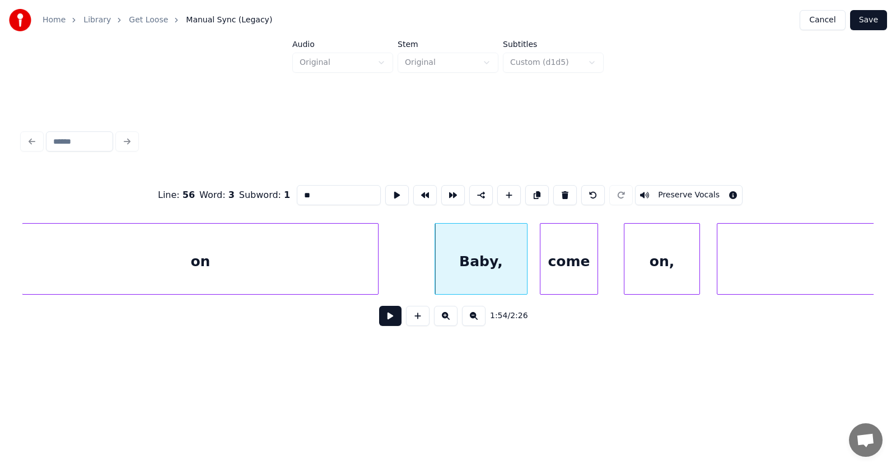
click at [581, 269] on div "come" at bounding box center [569, 262] width 58 height 76
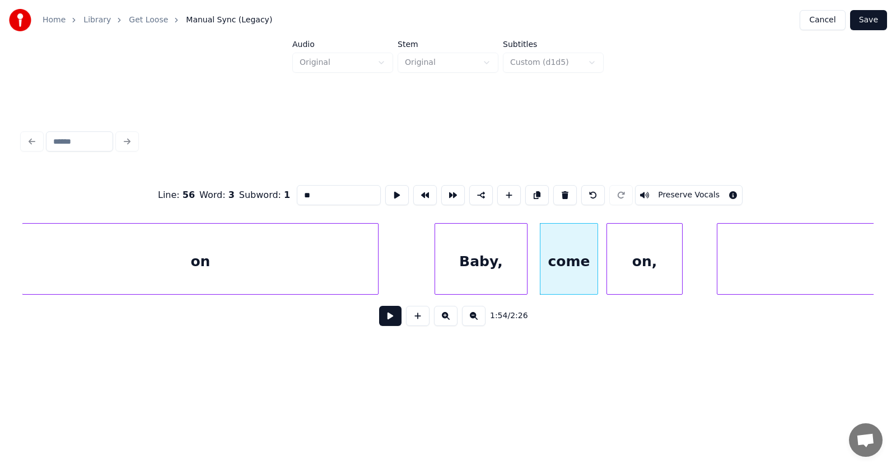
click at [623, 271] on div "on," at bounding box center [644, 262] width 74 height 76
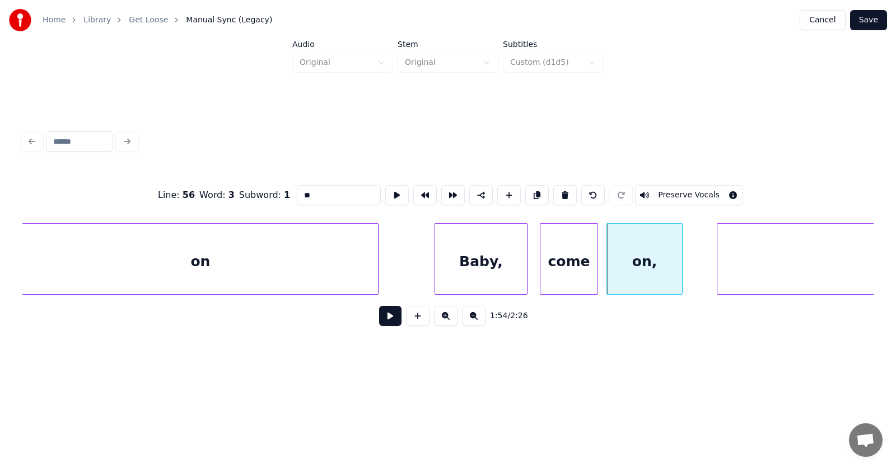
click at [275, 260] on div "on" at bounding box center [199, 262] width 355 height 76
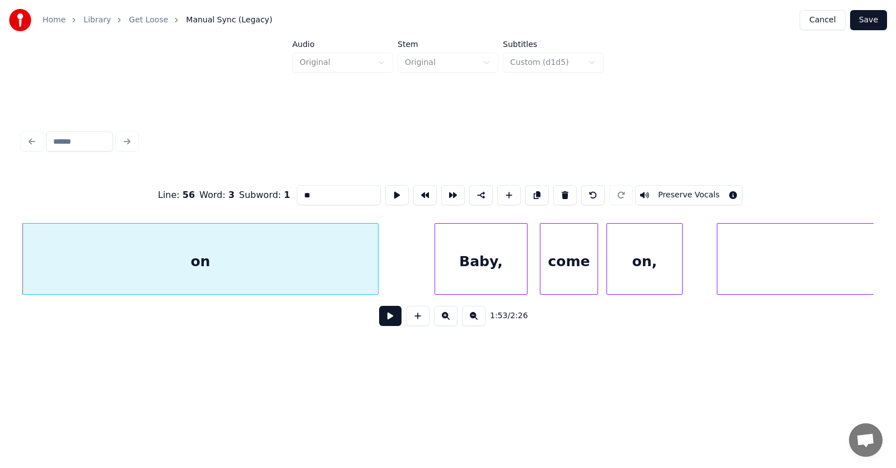
drag, startPoint x: 297, startPoint y: 194, endPoint x: 282, endPoint y: 192, distance: 15.8
click at [297, 192] on input "**" at bounding box center [339, 195] width 84 height 20
type input "*"
type input "********"
click at [382, 322] on button at bounding box center [390, 316] width 22 height 20
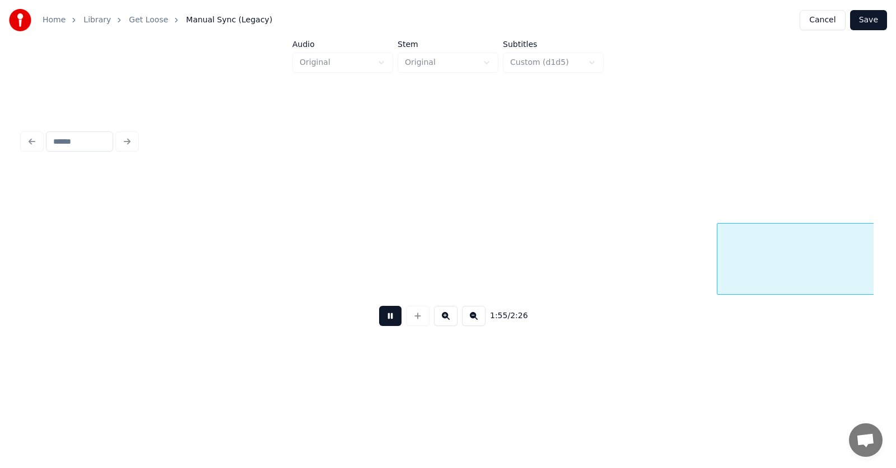
click at [382, 322] on button at bounding box center [390, 316] width 22 height 20
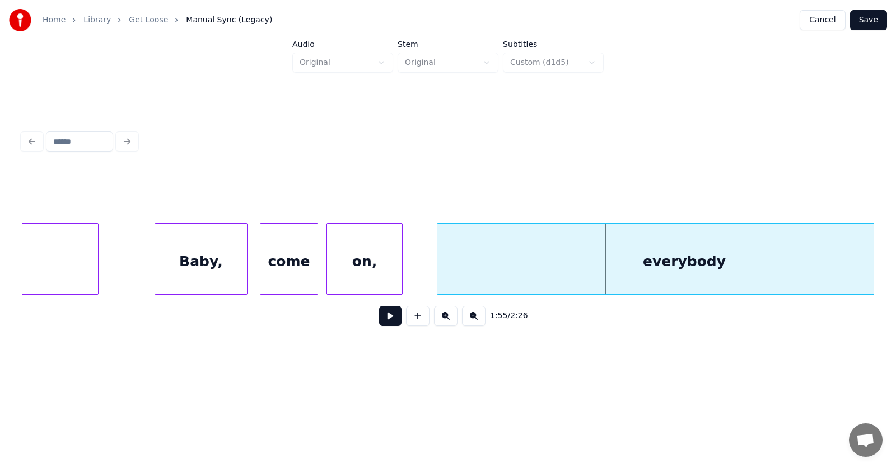
scroll to position [0, 47843]
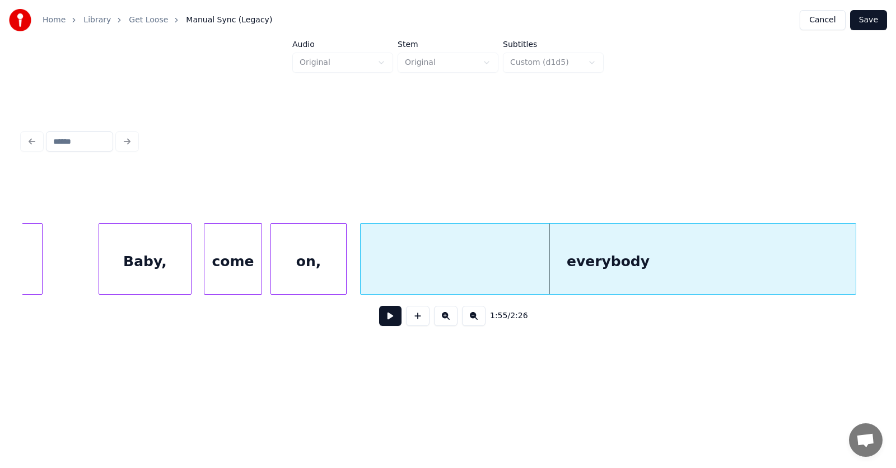
click at [621, 273] on div "everybody" at bounding box center [607, 262] width 494 height 76
click at [579, 268] on div "everybody" at bounding box center [607, 262] width 494 height 76
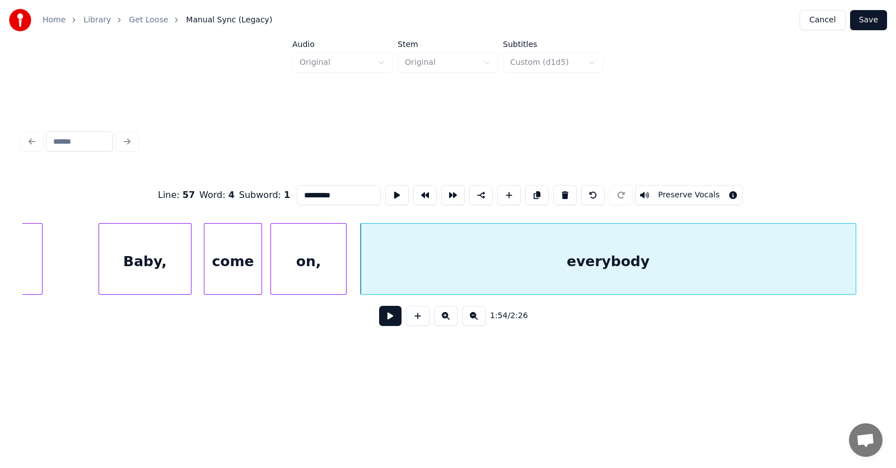
click at [383, 319] on button at bounding box center [390, 316] width 22 height 20
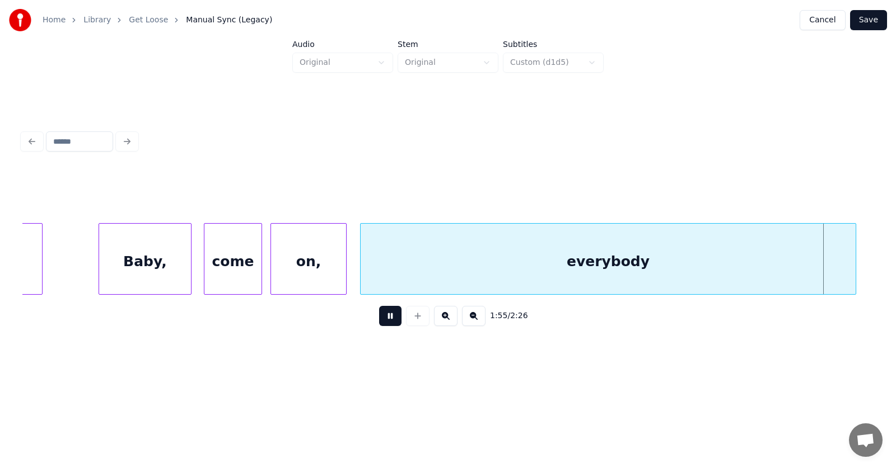
scroll to position [0, 48697]
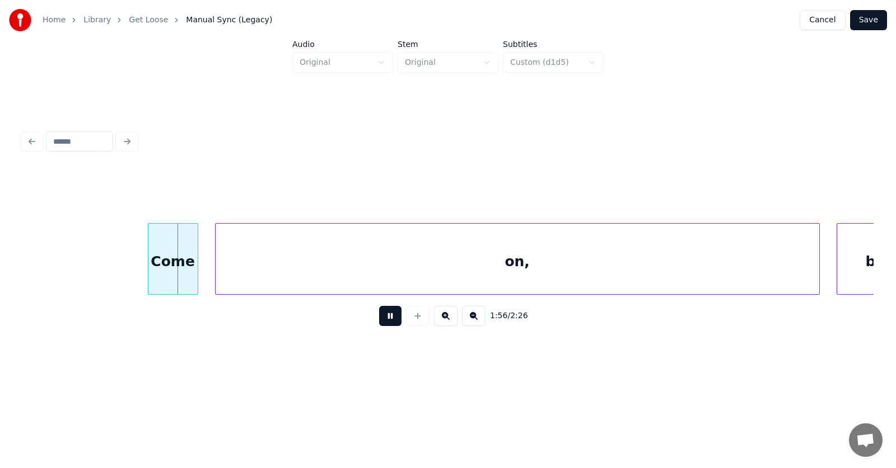
click at [383, 319] on button at bounding box center [390, 316] width 22 height 20
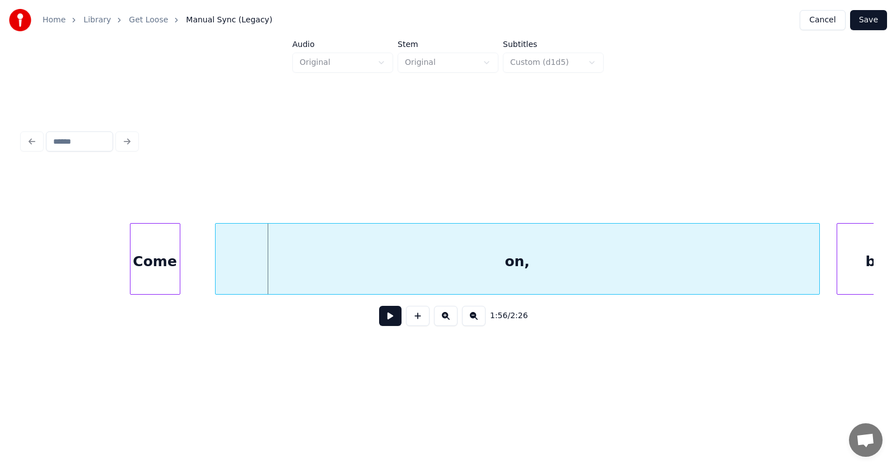
click at [161, 268] on div "Come" at bounding box center [154, 262] width 49 height 76
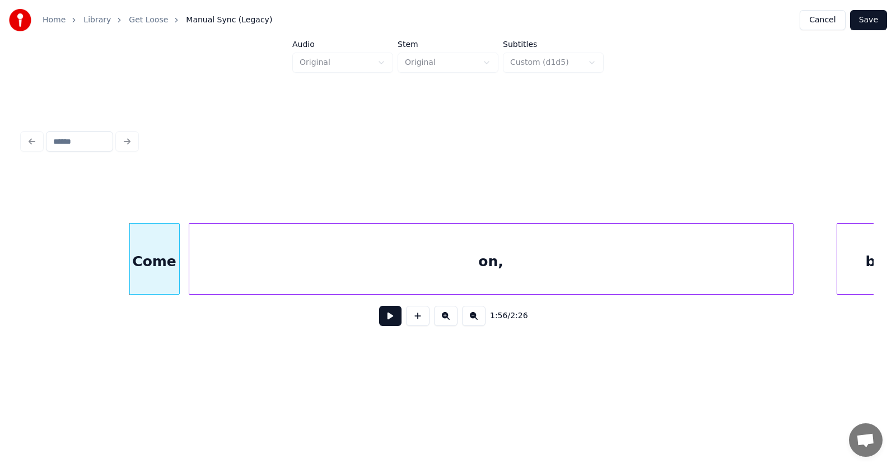
click at [245, 280] on div "on," at bounding box center [490, 262] width 603 height 76
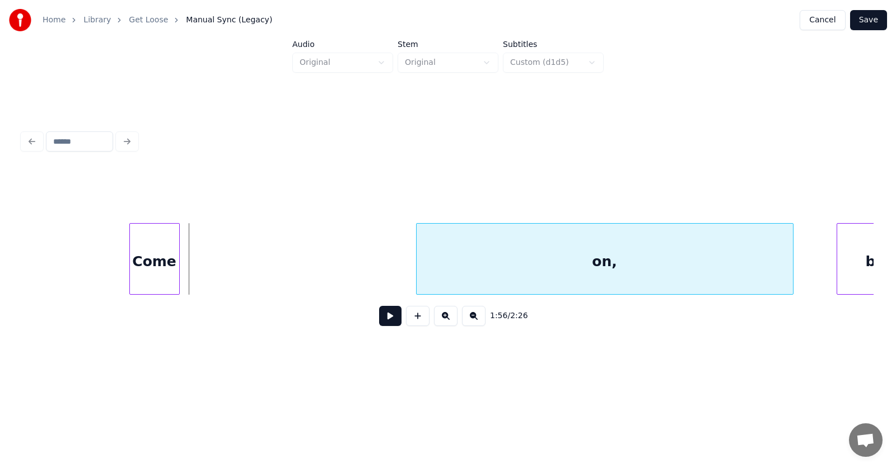
click at [416, 278] on div at bounding box center [417, 259] width 3 height 71
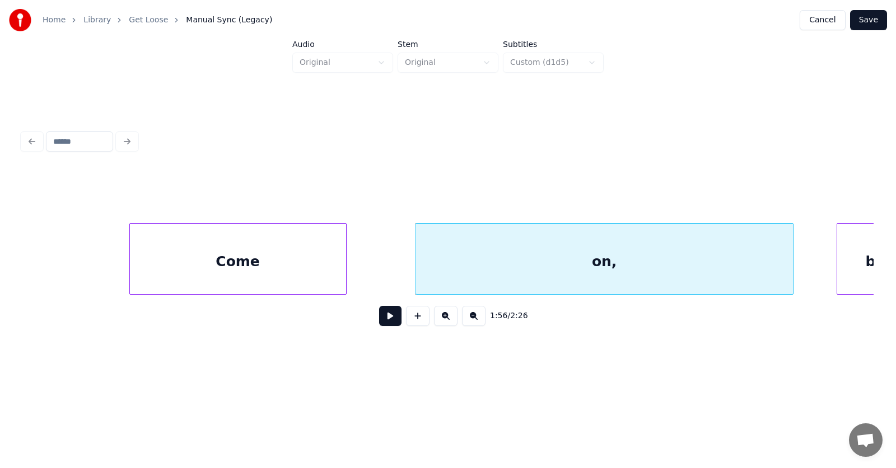
click at [343, 269] on div at bounding box center [344, 259] width 3 height 71
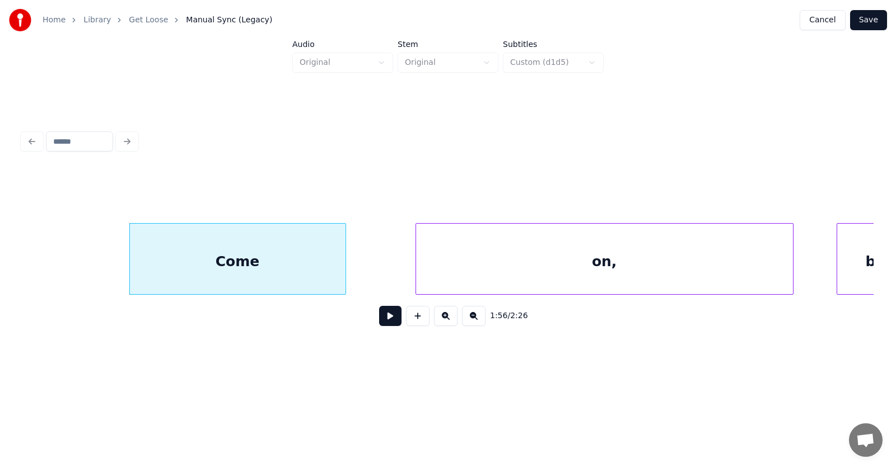
click at [278, 265] on div "Come" at bounding box center [237, 262] width 215 height 76
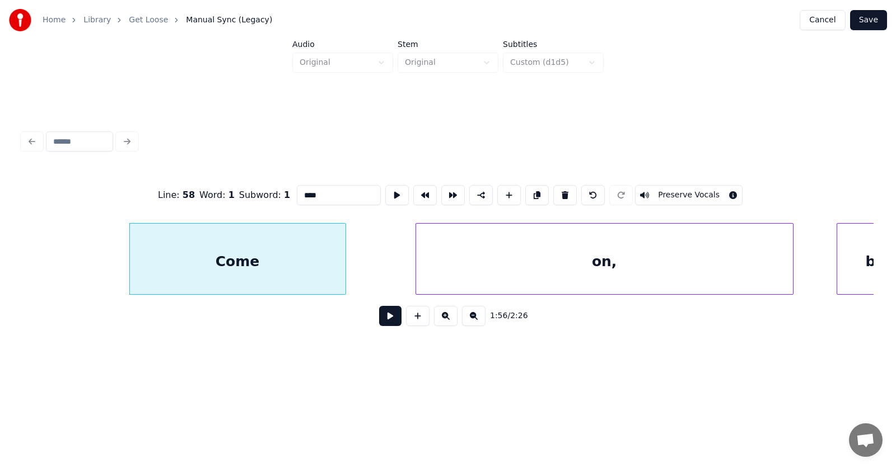
click at [308, 193] on input "****" at bounding box center [339, 195] width 84 height 20
click at [555, 254] on div "on," at bounding box center [604, 262] width 377 height 76
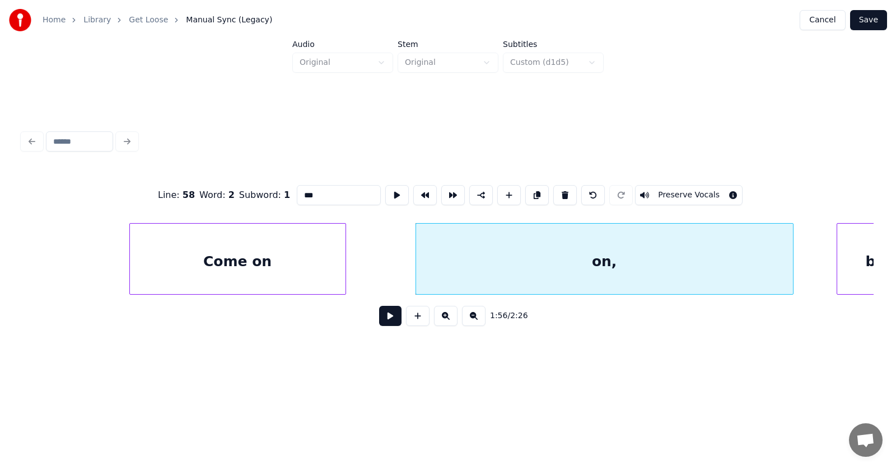
drag, startPoint x: 308, startPoint y: 193, endPoint x: 275, endPoint y: 193, distance: 33.0
click at [297, 193] on input "***" at bounding box center [339, 195] width 84 height 20
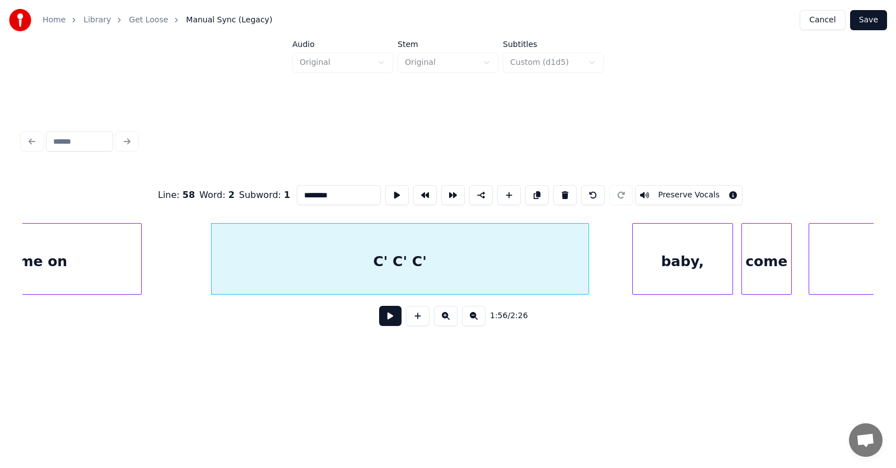
scroll to position [0, 48943]
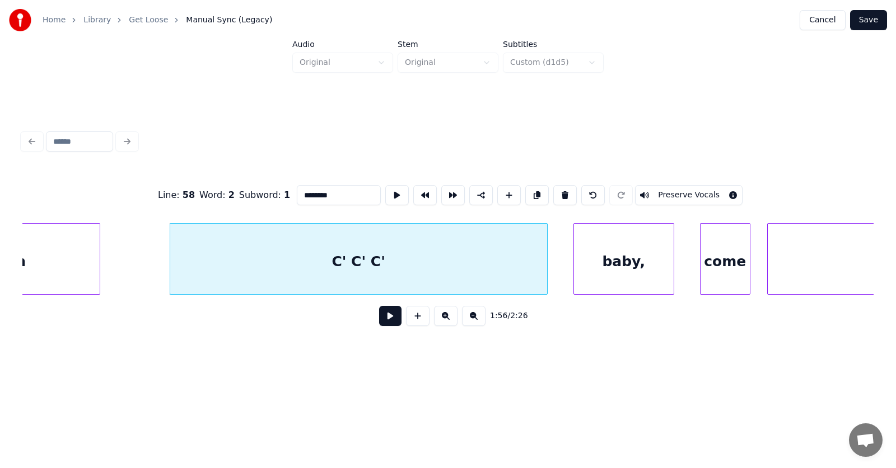
click at [646, 271] on div "baby," at bounding box center [624, 262] width 100 height 76
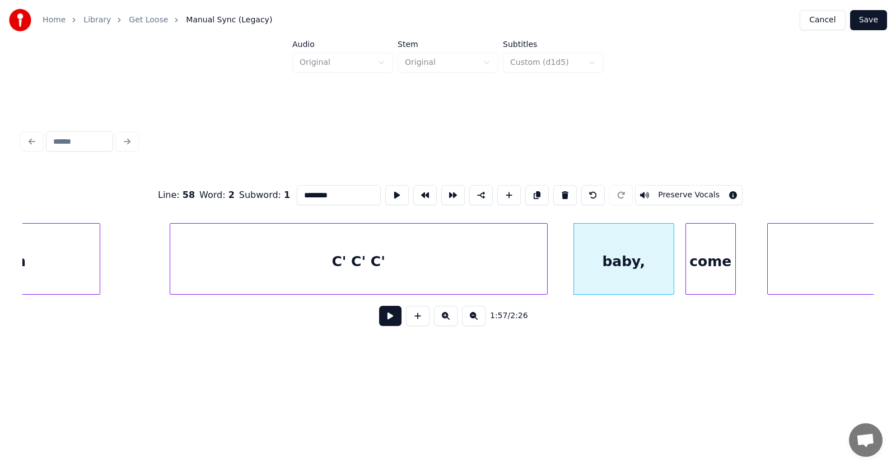
click at [707, 271] on div "come" at bounding box center [710, 262] width 49 height 76
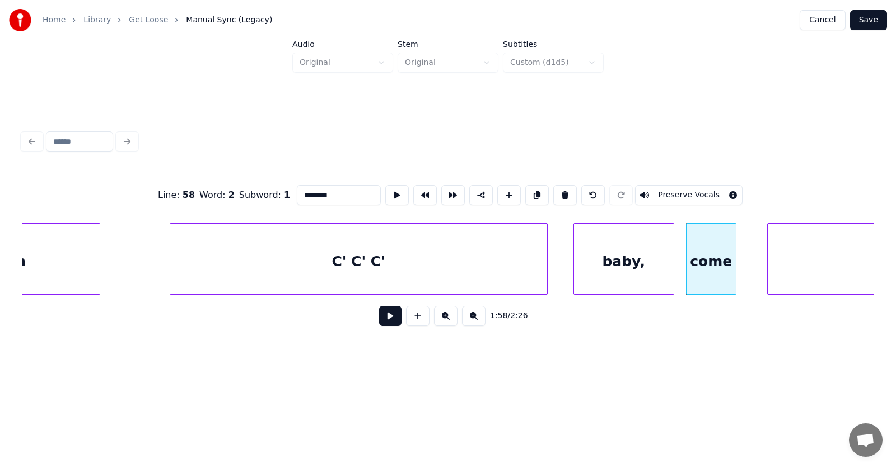
scroll to position [0, 49421]
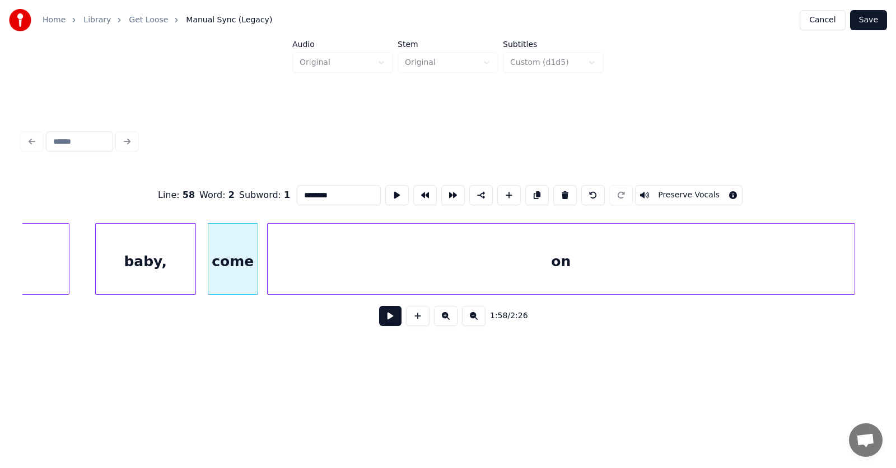
click at [759, 270] on div "on" at bounding box center [561, 262] width 587 height 76
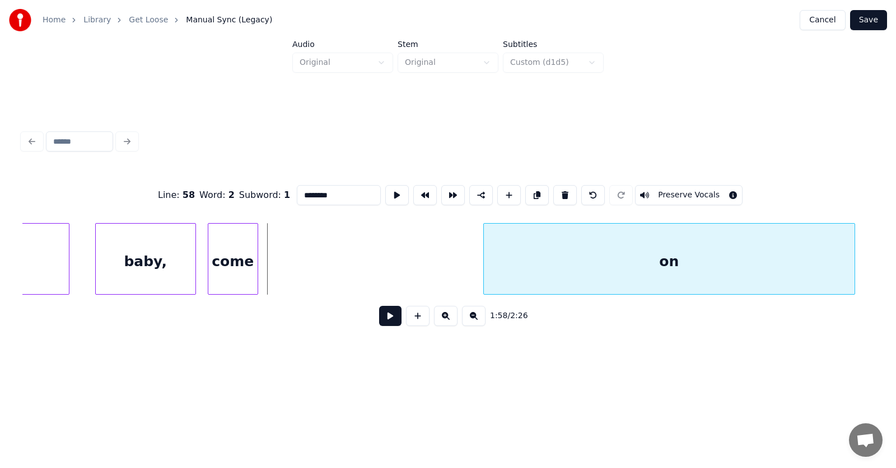
click at [484, 273] on div at bounding box center [485, 259] width 3 height 71
click at [407, 265] on div at bounding box center [408, 259] width 3 height 71
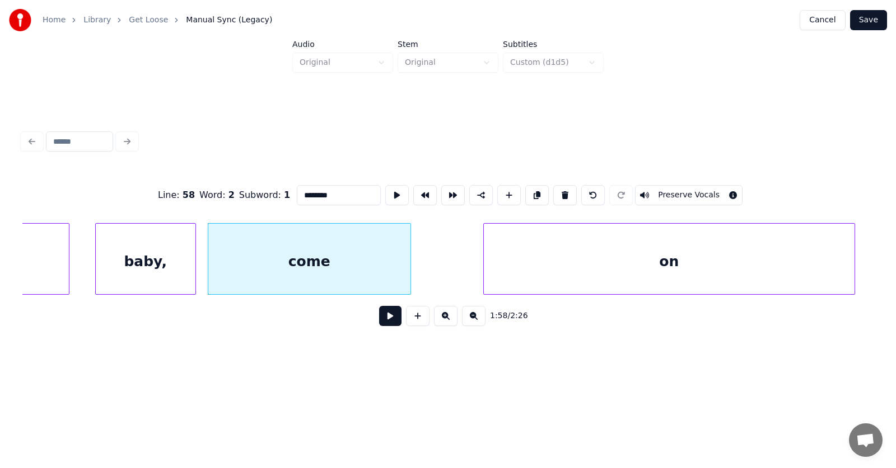
click at [336, 255] on div "come" at bounding box center [309, 262] width 202 height 76
drag, startPoint x: 315, startPoint y: 193, endPoint x: 295, endPoint y: 190, distance: 19.9
click at [297, 190] on input "****" at bounding box center [339, 195] width 84 height 20
click at [301, 193] on input "****" at bounding box center [339, 195] width 84 height 20
click at [611, 271] on div "on" at bounding box center [669, 262] width 371 height 76
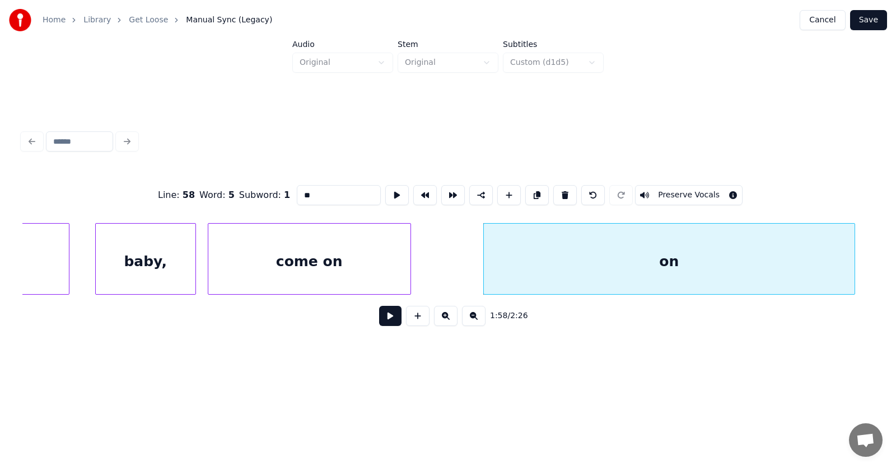
drag, startPoint x: 306, startPoint y: 194, endPoint x: 275, endPoint y: 194, distance: 31.3
click at [297, 194] on input "**" at bounding box center [339, 195] width 84 height 20
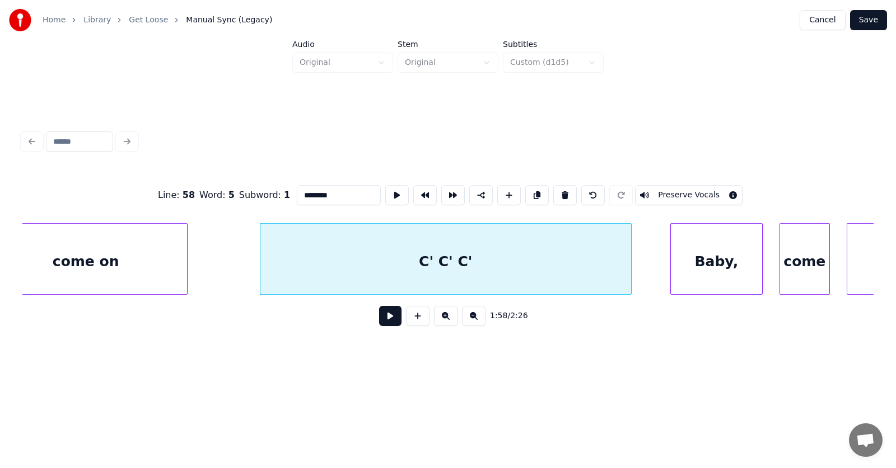
scroll to position [0, 49769]
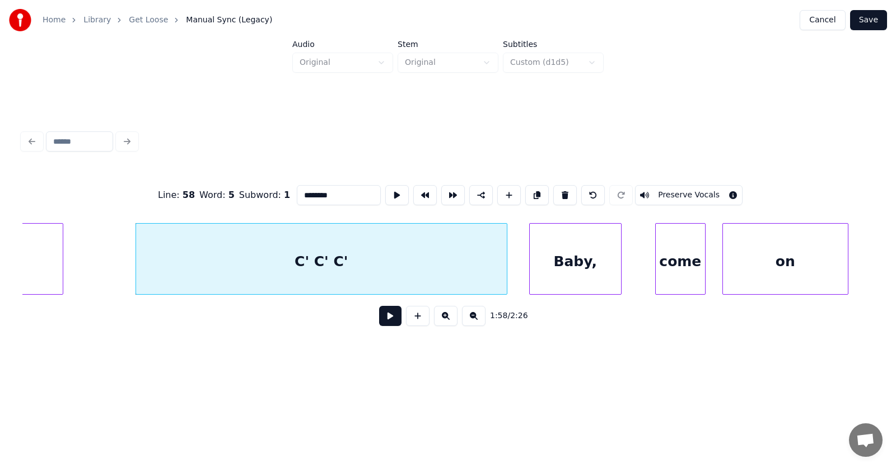
click at [587, 269] on div "Baby," at bounding box center [574, 262] width 91 height 76
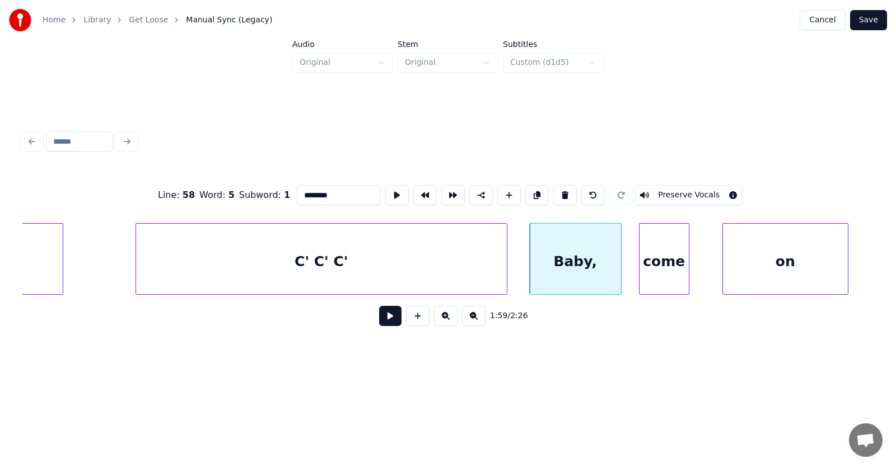
click at [653, 270] on div "come" at bounding box center [663, 262] width 49 height 76
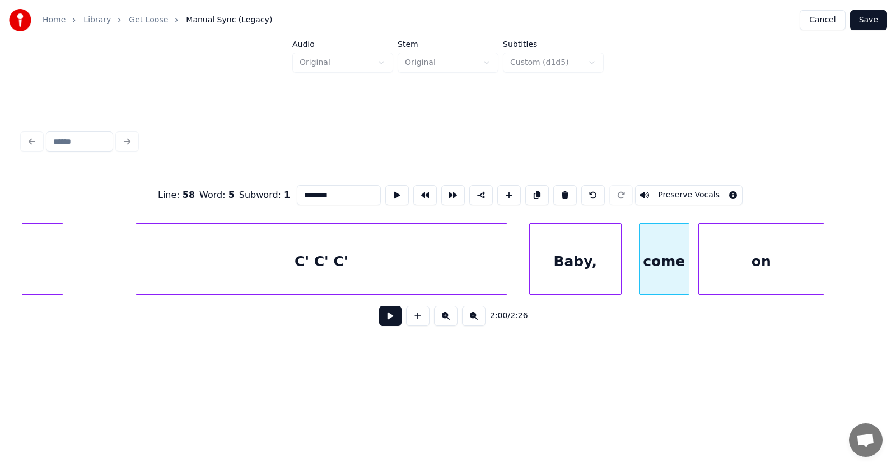
click at [725, 277] on div "on" at bounding box center [760, 262] width 125 height 76
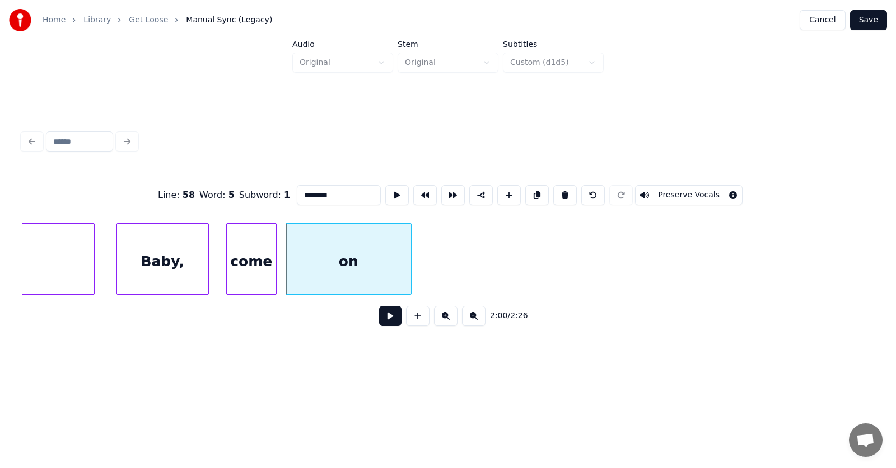
scroll to position [0, 50222]
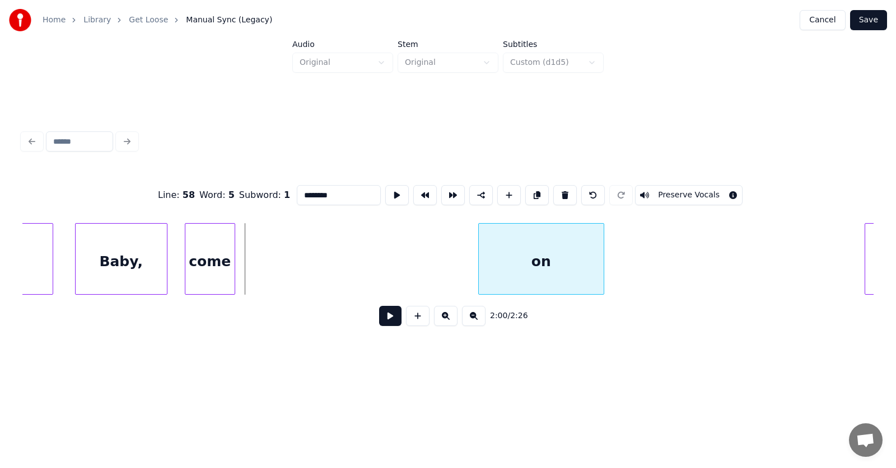
click at [559, 267] on div "on" at bounding box center [541, 262] width 125 height 76
click at [555, 266] on div "on" at bounding box center [541, 262] width 125 height 76
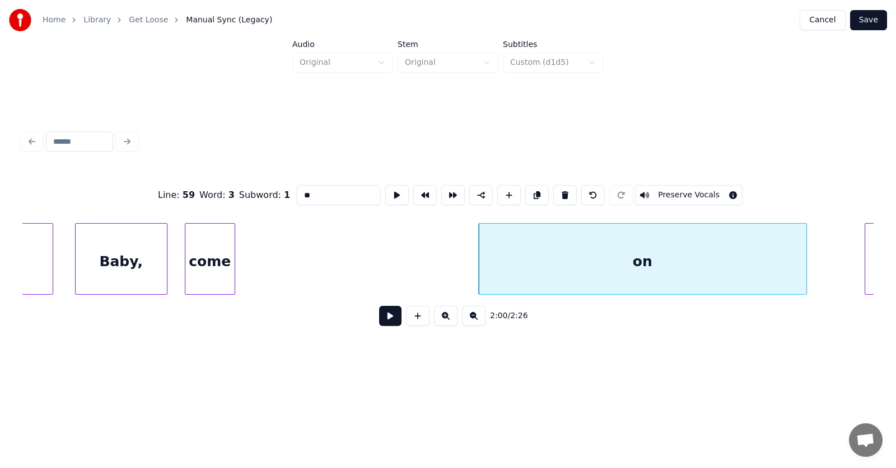
click at [805, 270] on div at bounding box center [804, 259] width 3 height 71
click at [398, 256] on div at bounding box center [398, 259] width 3 height 71
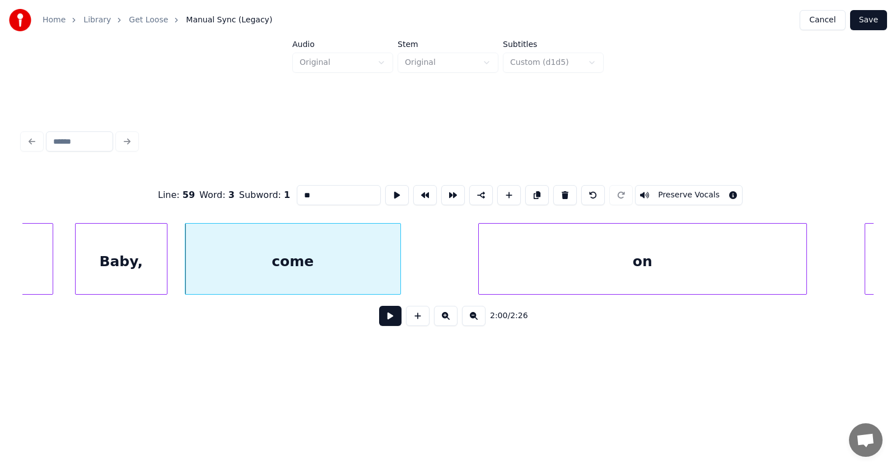
click at [312, 241] on div "come" at bounding box center [292, 262] width 215 height 76
click at [298, 193] on input "****" at bounding box center [339, 195] width 84 height 20
click at [601, 264] on div "on" at bounding box center [642, 262] width 327 height 76
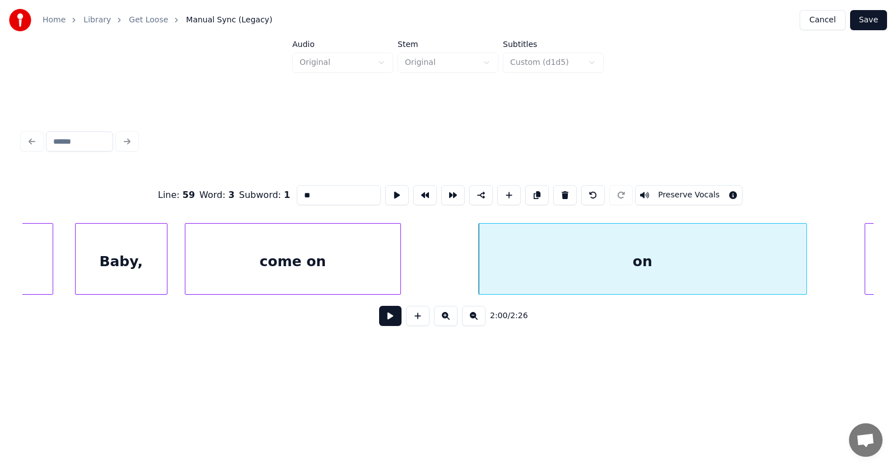
drag, startPoint x: 306, startPoint y: 193, endPoint x: 268, endPoint y: 191, distance: 37.5
click at [268, 193] on div "Line : 59 Word : 3 Subword : 1 ** Preserve Vocals" at bounding box center [447, 195] width 851 height 56
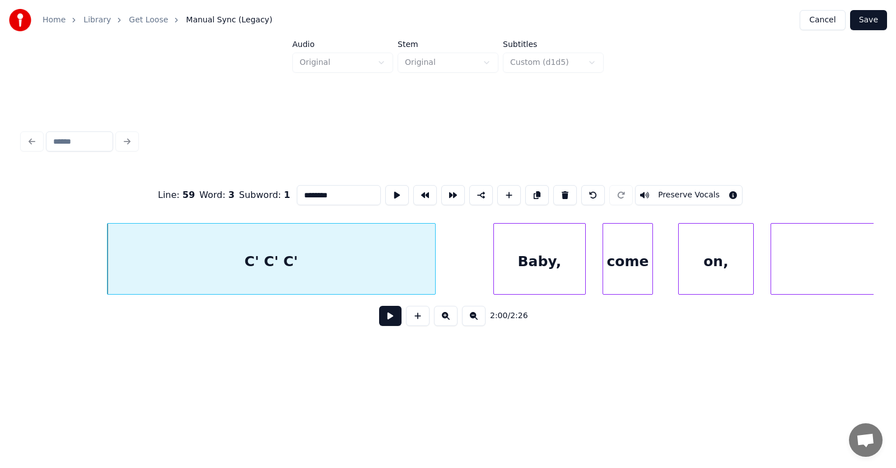
scroll to position [0, 50717]
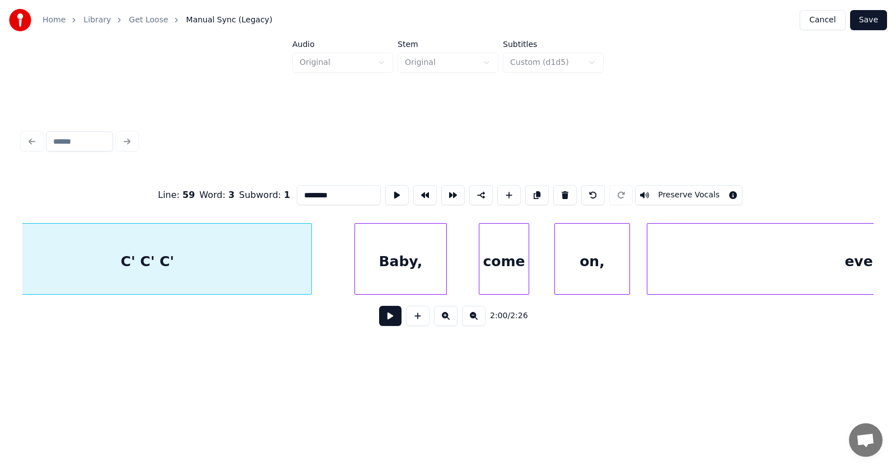
click at [420, 264] on div "Baby," at bounding box center [400, 262] width 91 height 76
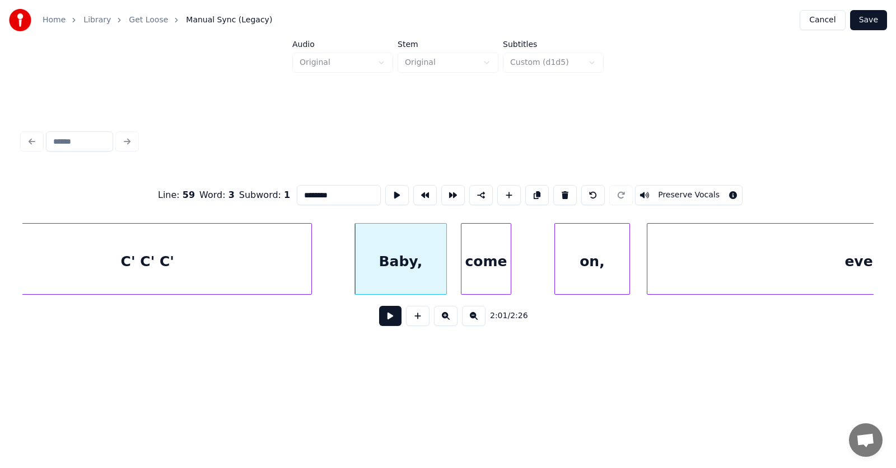
click at [486, 265] on div "come" at bounding box center [485, 262] width 49 height 76
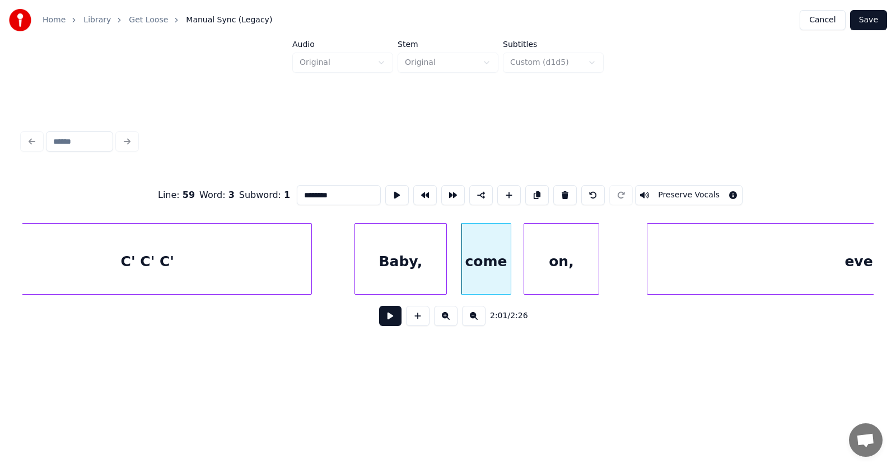
click at [550, 274] on div "on," at bounding box center [561, 262] width 74 height 76
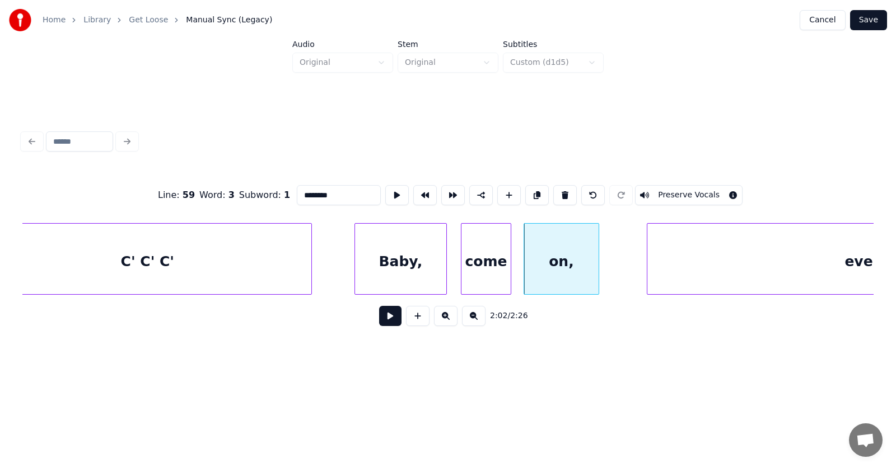
scroll to position [0, 50966]
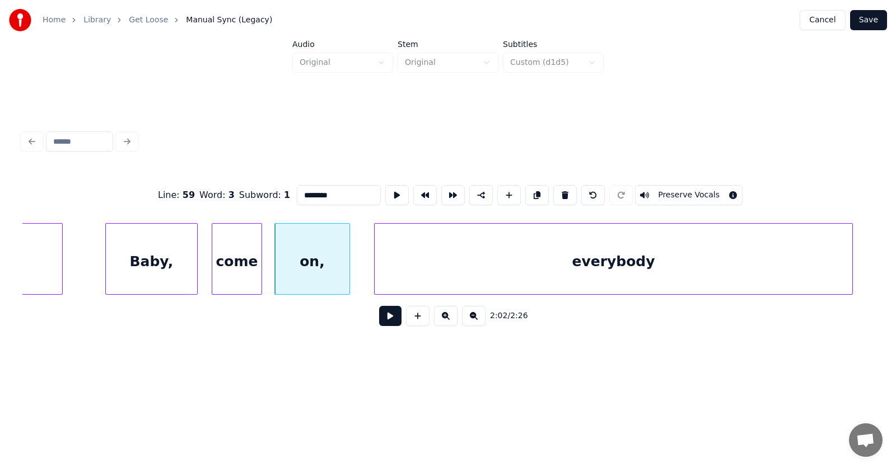
click at [647, 270] on div "everybody" at bounding box center [612, 262] width 477 height 76
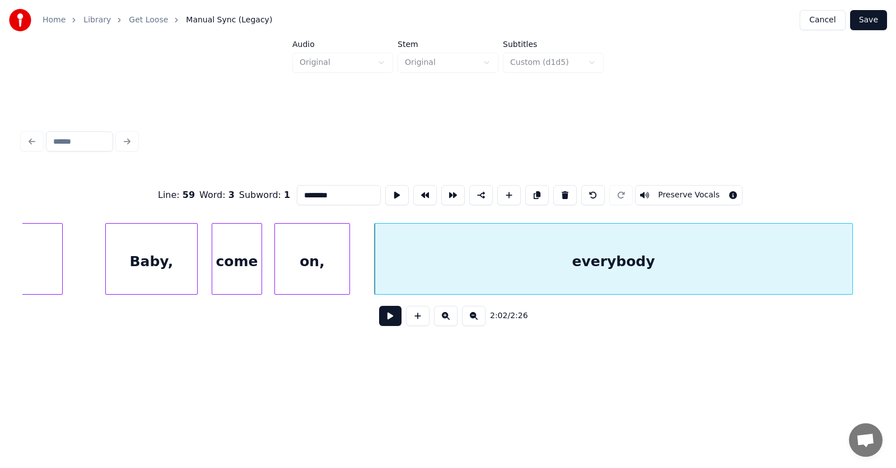
type input "********"
click at [385, 320] on button at bounding box center [390, 316] width 22 height 20
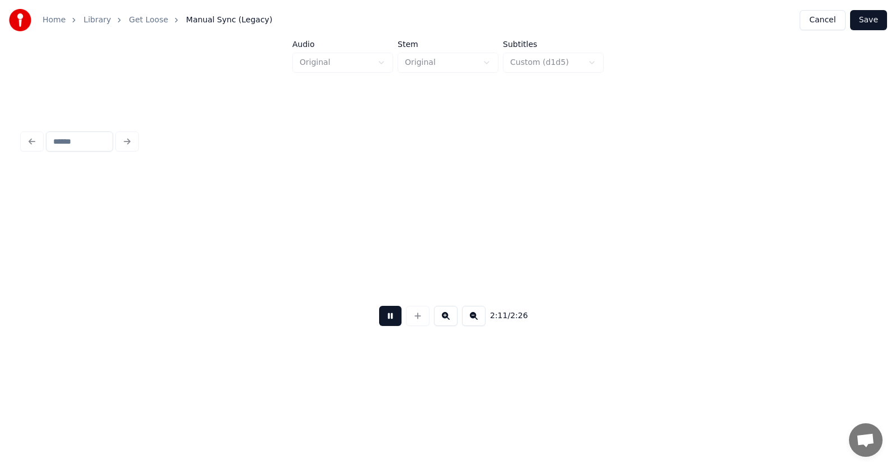
scroll to position [0, 55246]
click at [385, 320] on button at bounding box center [390, 316] width 22 height 20
click at [866, 21] on button "Save" at bounding box center [868, 20] width 37 height 20
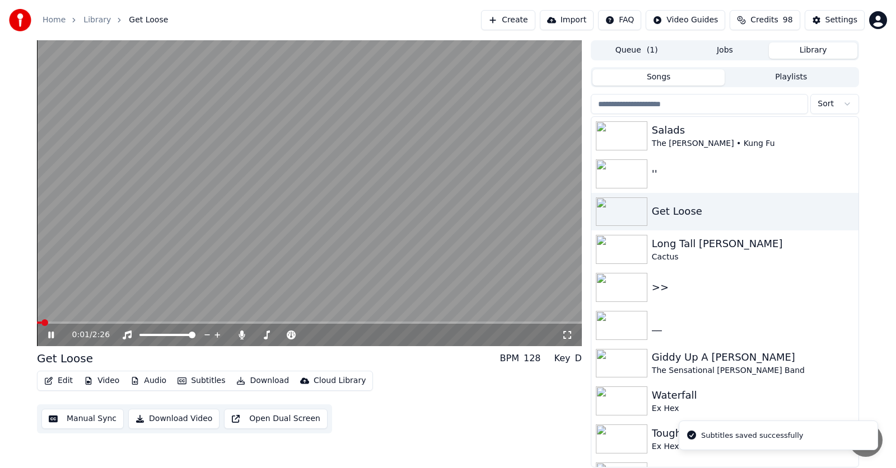
click at [155, 380] on button "Audio" at bounding box center [148, 381] width 45 height 16
click at [396, 326] on span at bounding box center [394, 323] width 7 height 7
click at [46, 332] on icon at bounding box center [59, 335] width 26 height 9
click at [49, 335] on icon at bounding box center [51, 335] width 6 height 7
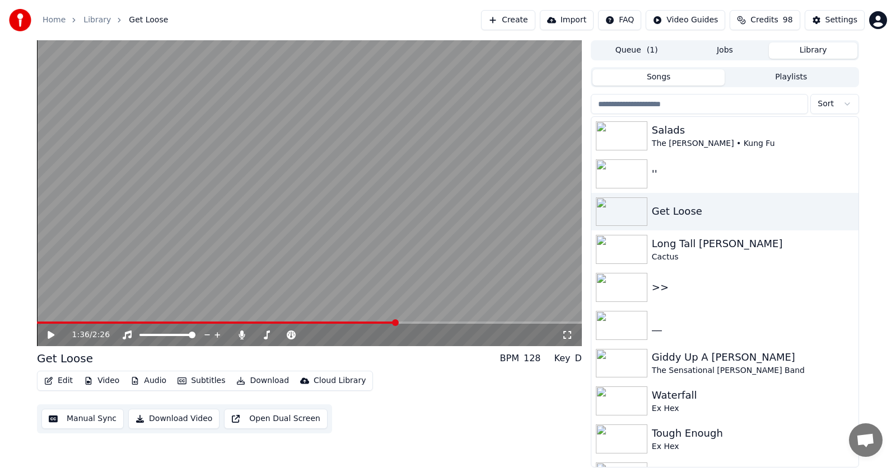
click at [49, 335] on icon at bounding box center [51, 335] width 7 height 8
click at [49, 336] on icon at bounding box center [51, 335] width 6 height 7
click at [49, 336] on icon at bounding box center [51, 335] width 7 height 8
click at [49, 336] on icon at bounding box center [51, 335] width 6 height 7
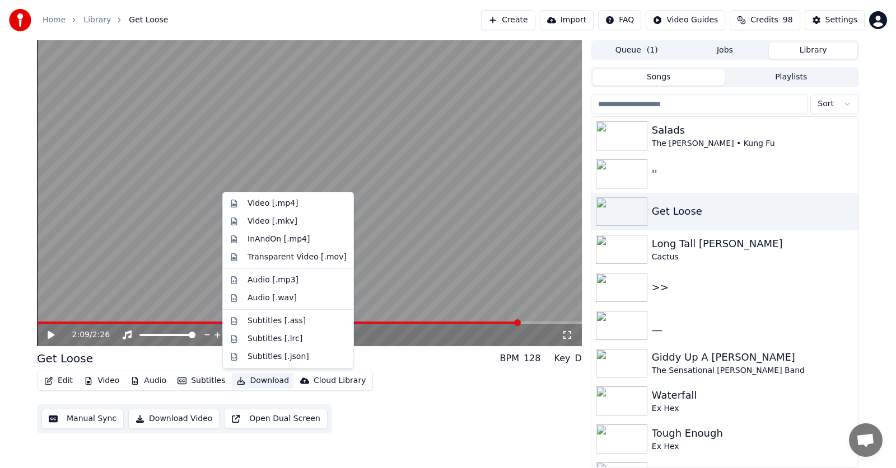
click at [257, 382] on button "Download" at bounding box center [263, 381] width 62 height 16
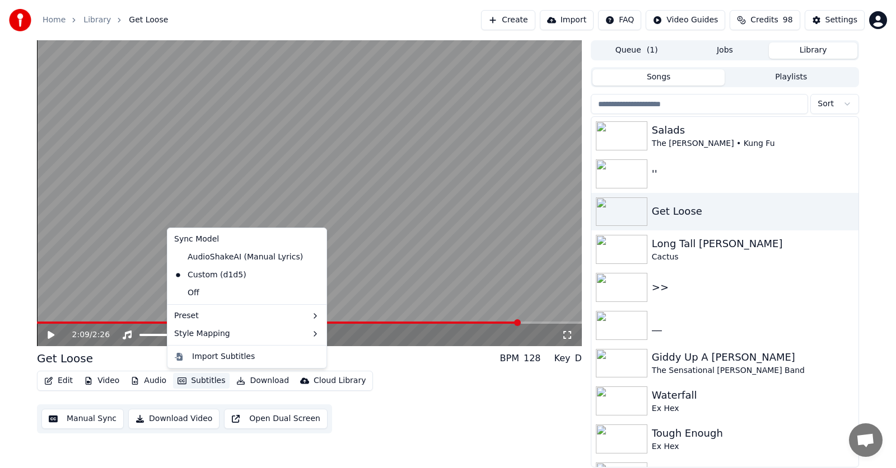
click at [45, 335] on div "2:09 / 2:26" at bounding box center [309, 335] width 536 height 11
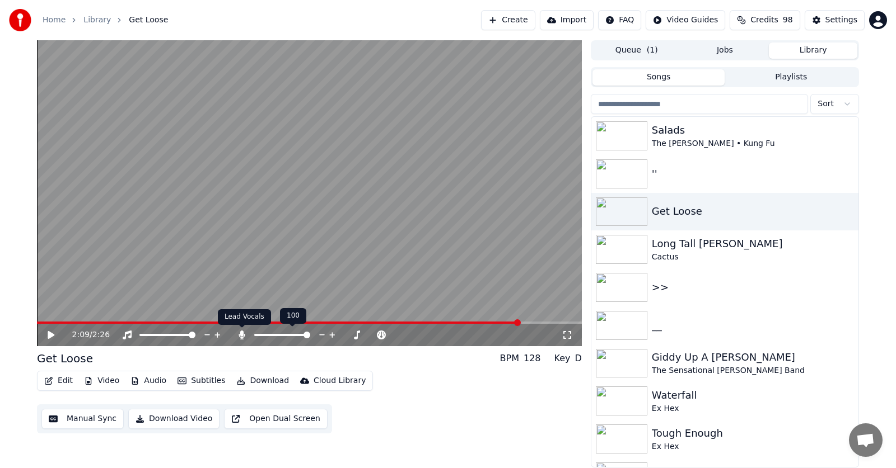
click at [238, 334] on icon at bounding box center [241, 335] width 11 height 9
click at [257, 380] on button "Download" at bounding box center [263, 381] width 62 height 16
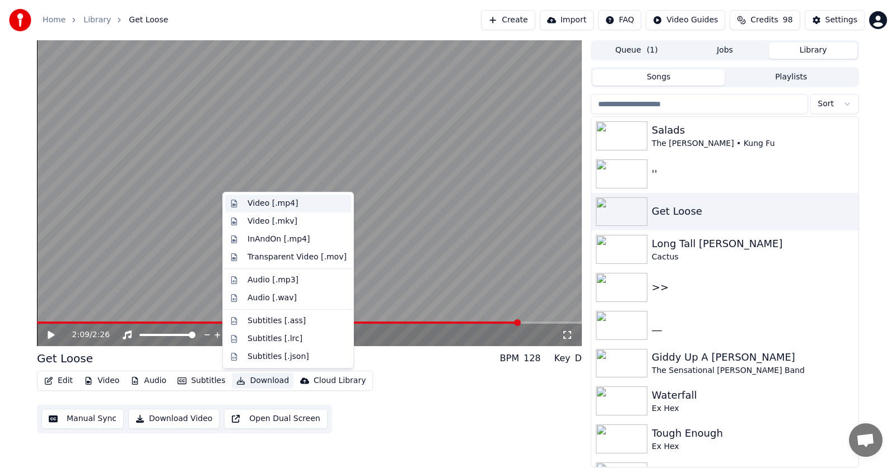
click at [257, 203] on div "Video [.mp4]" at bounding box center [272, 203] width 50 height 11
